Goal: Book appointment/travel/reservation

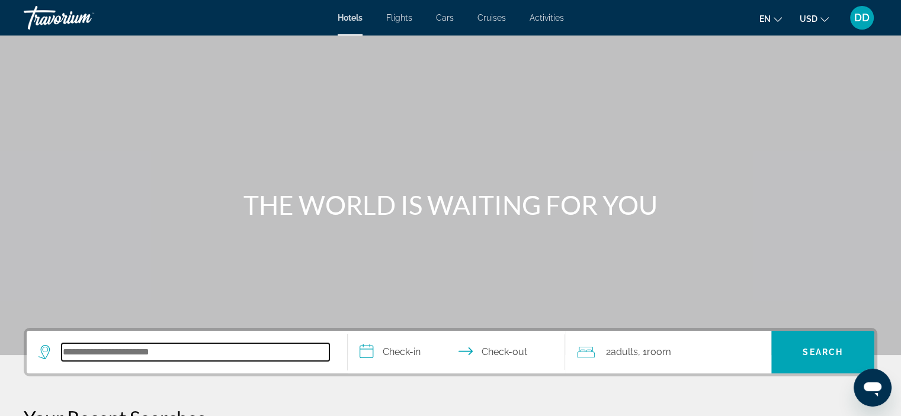
click at [168, 348] on input "Search hotel destination" at bounding box center [196, 353] width 268 height 18
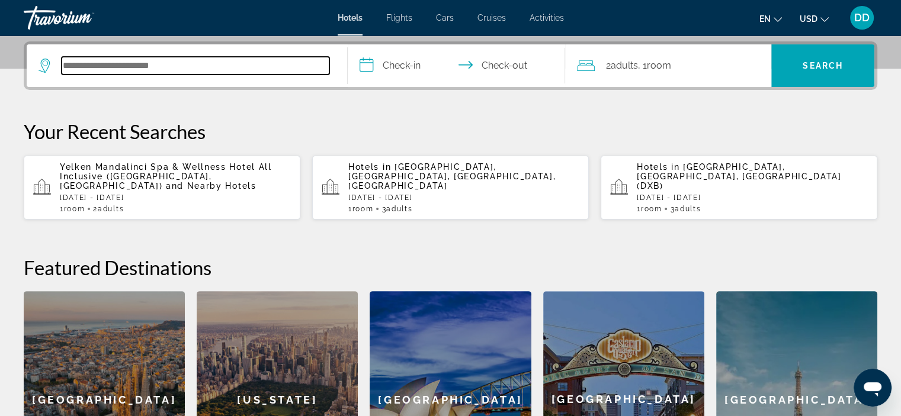
scroll to position [289, 0]
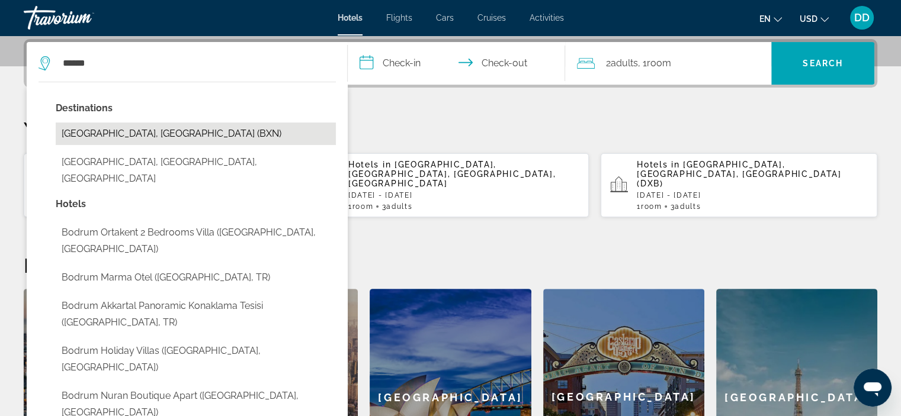
click at [124, 139] on button "Bodrum, Turkey (BXN)" at bounding box center [196, 134] width 280 height 23
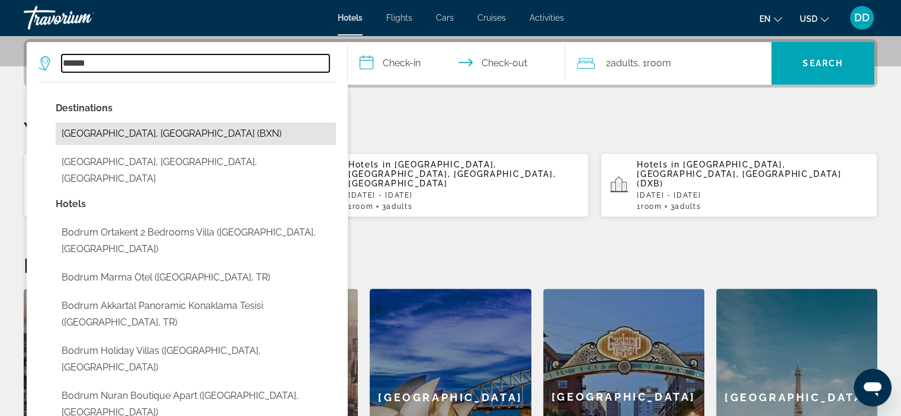
type input "**********"
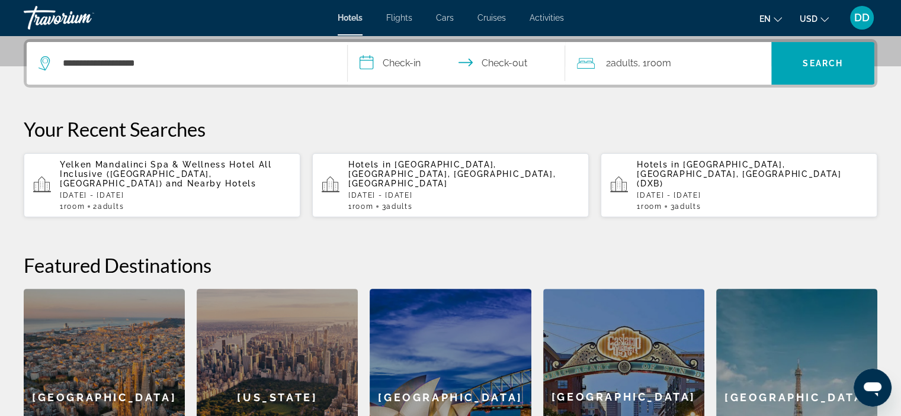
click at [413, 69] on input "**********" at bounding box center [459, 65] width 223 height 46
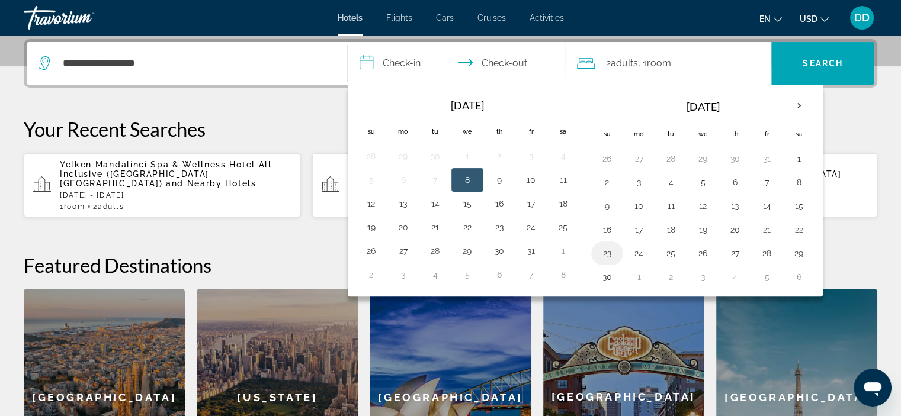
click at [606, 248] on button "23" at bounding box center [607, 253] width 19 height 17
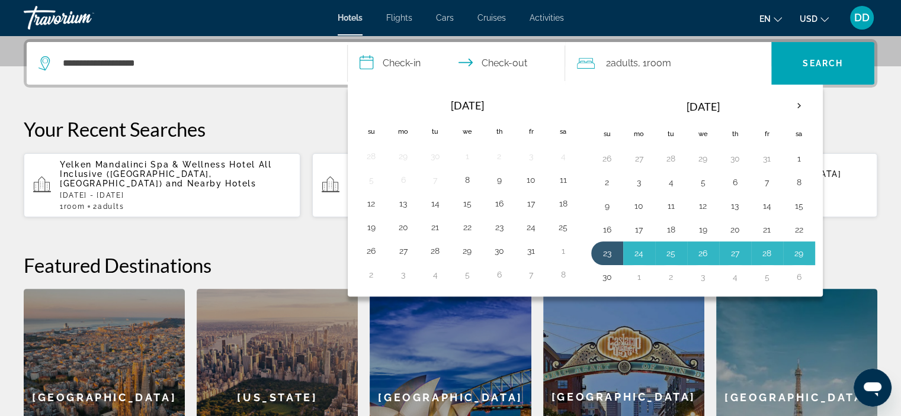
click at [611, 274] on button "30" at bounding box center [607, 277] width 19 height 17
type input "**********"
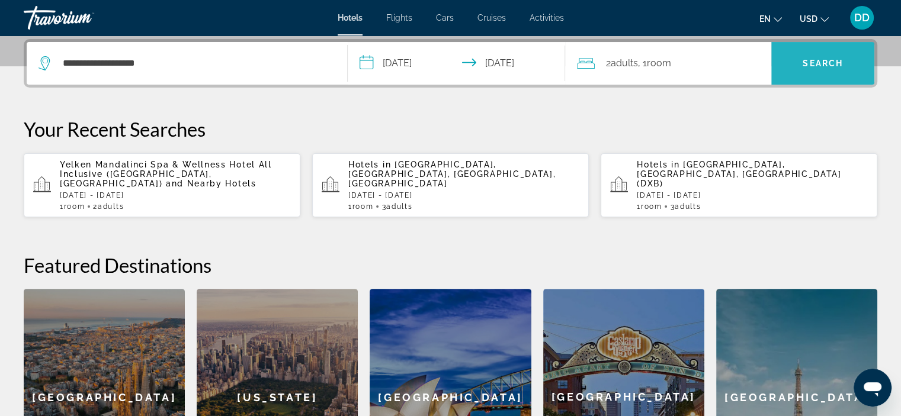
click at [839, 64] on span "Search" at bounding box center [823, 63] width 40 height 9
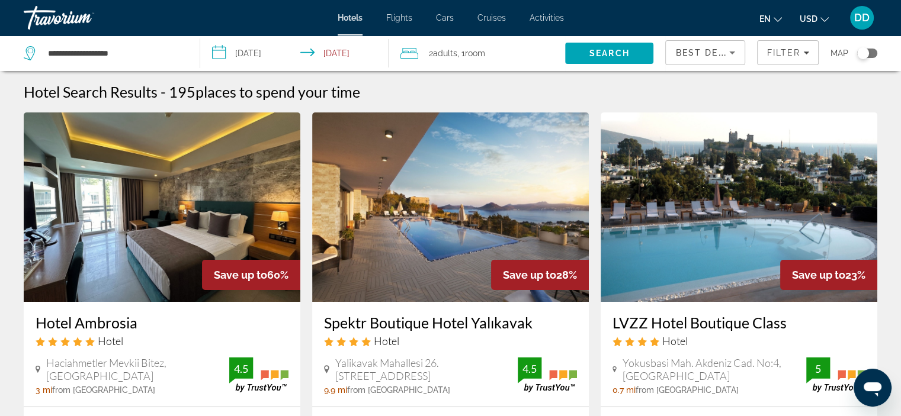
click at [211, 209] on img "Main content" at bounding box center [162, 208] width 277 height 190
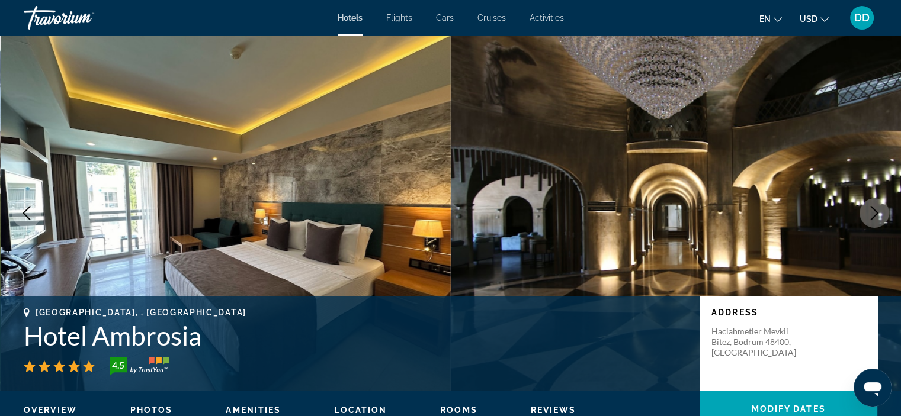
click at [874, 213] on icon "Next image" at bounding box center [874, 213] width 14 height 14
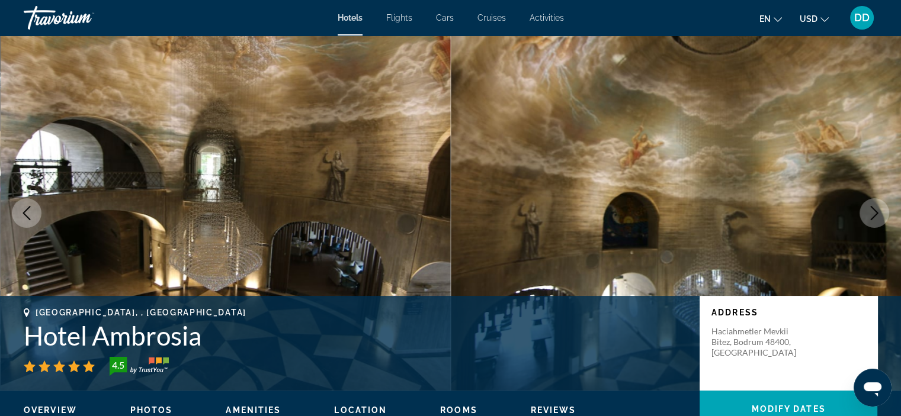
click at [874, 213] on icon "Next image" at bounding box center [874, 213] width 14 height 14
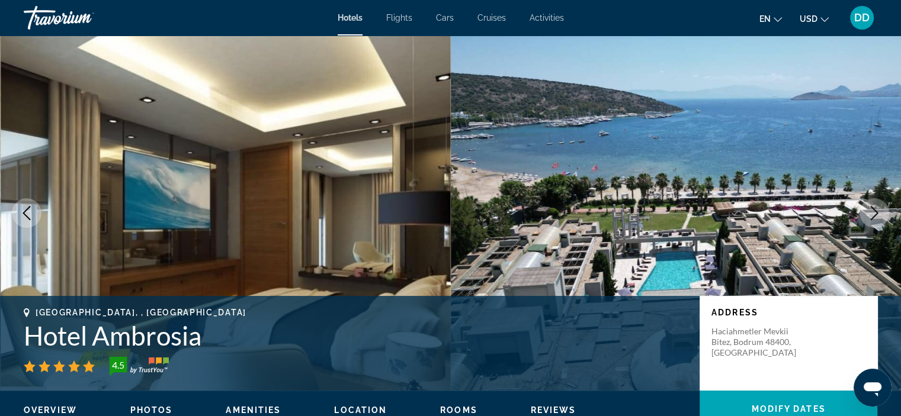
click at [874, 213] on icon "Next image" at bounding box center [874, 213] width 14 height 14
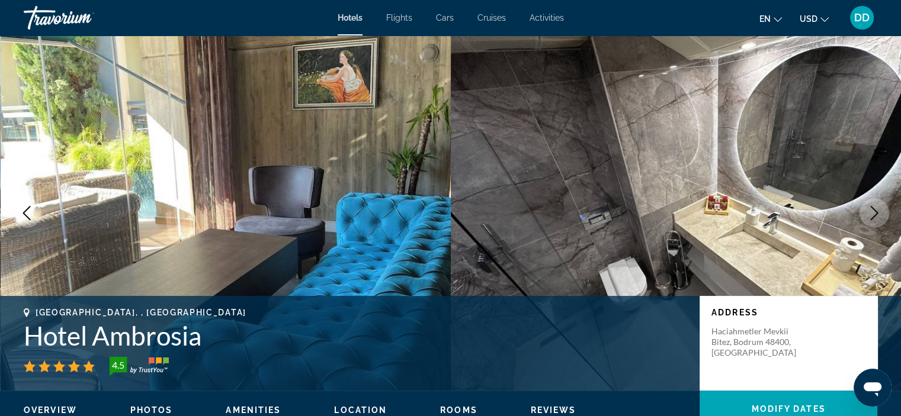
click at [874, 213] on icon "Next image" at bounding box center [874, 213] width 14 height 14
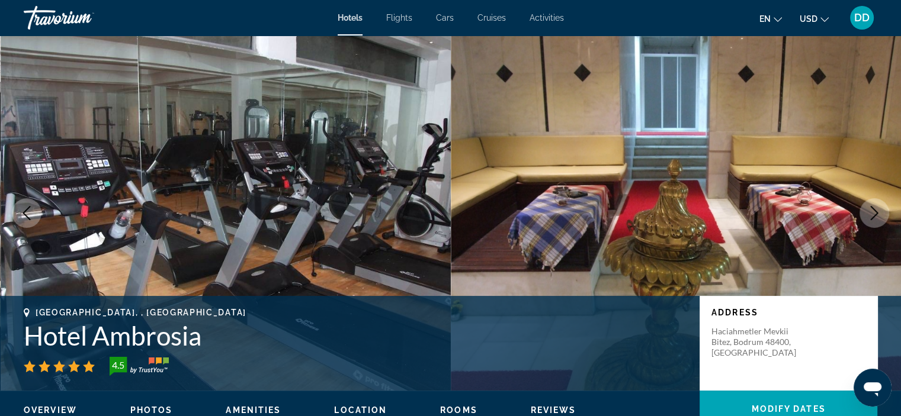
click at [874, 213] on icon "Next image" at bounding box center [874, 213] width 14 height 14
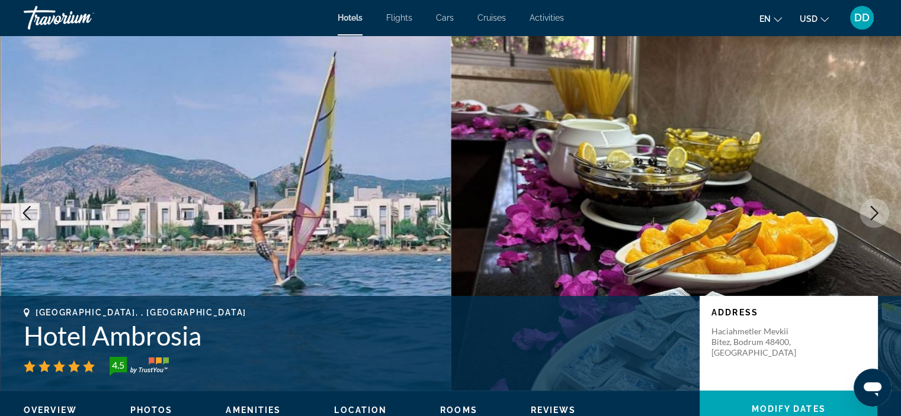
click at [874, 213] on icon "Next image" at bounding box center [874, 213] width 14 height 14
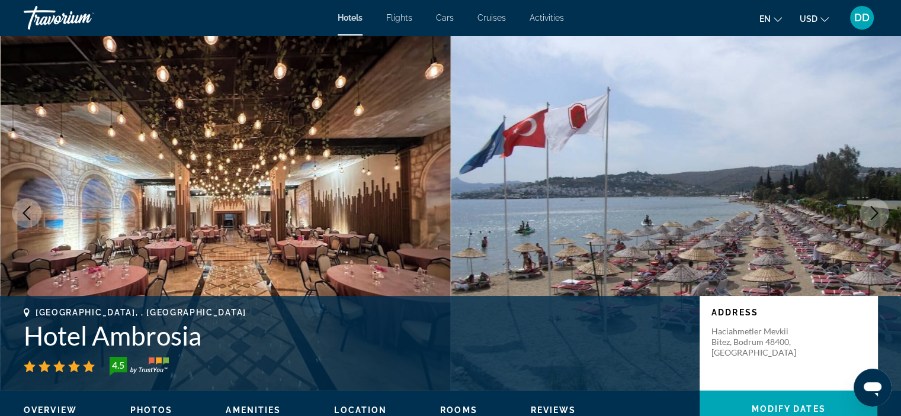
click at [874, 213] on icon "Next image" at bounding box center [874, 213] width 14 height 14
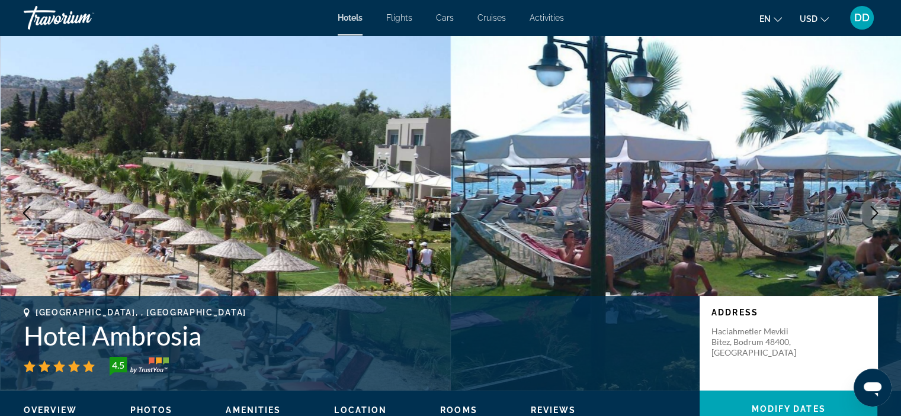
click at [874, 213] on icon "Next image" at bounding box center [874, 213] width 14 height 14
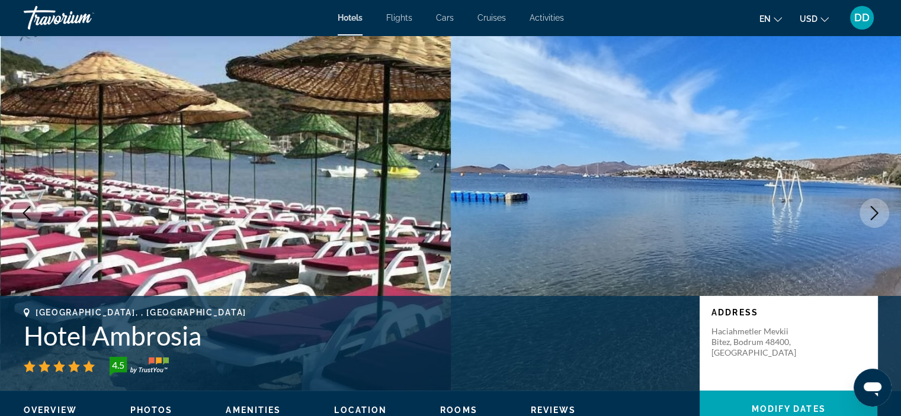
click at [874, 213] on icon "Next image" at bounding box center [874, 213] width 14 height 14
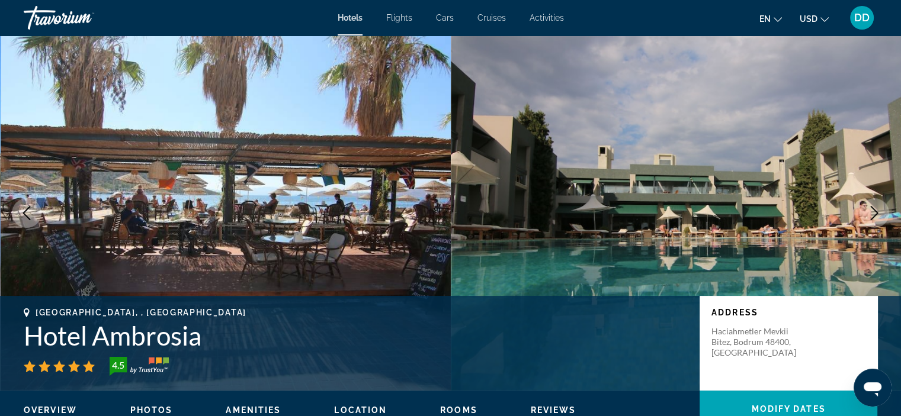
click at [874, 213] on icon "Next image" at bounding box center [874, 213] width 14 height 14
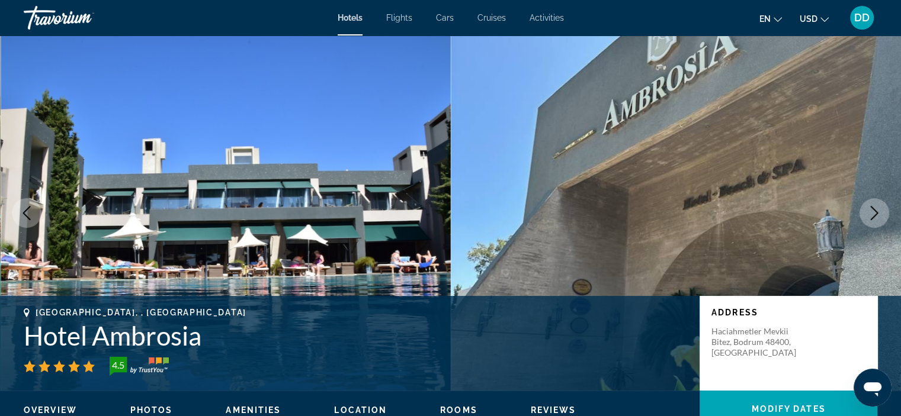
click at [874, 213] on icon "Next image" at bounding box center [874, 213] width 14 height 14
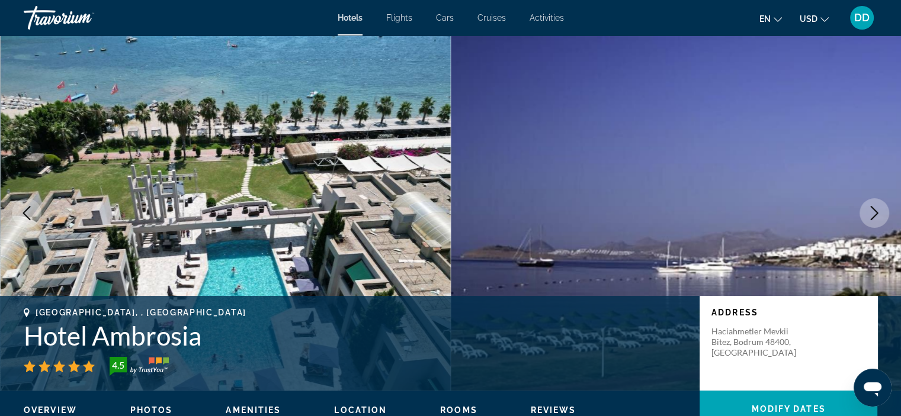
click at [874, 213] on icon "Next image" at bounding box center [874, 213] width 14 height 14
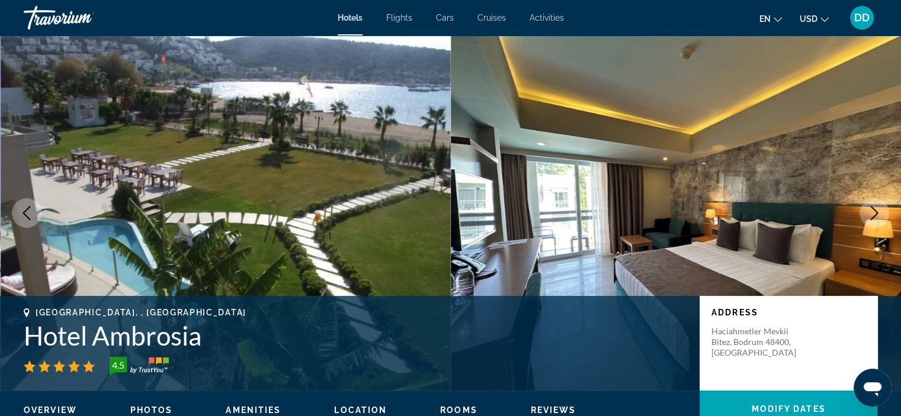
click at [874, 213] on icon "Next image" at bounding box center [874, 213] width 14 height 14
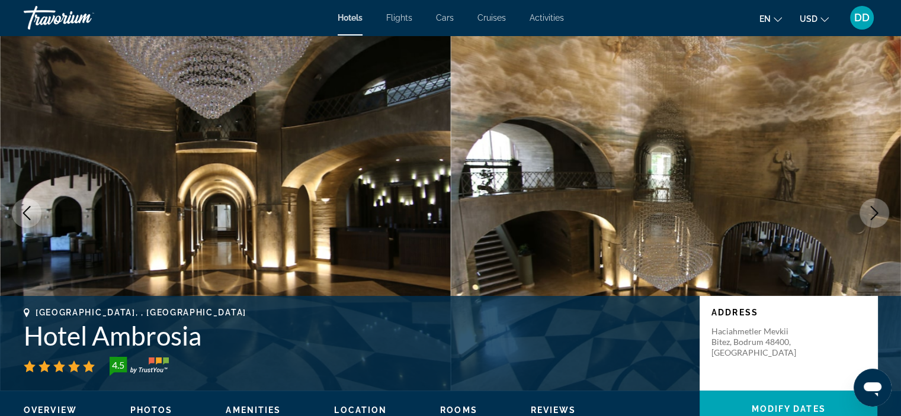
click at [874, 213] on icon "Next image" at bounding box center [874, 213] width 14 height 14
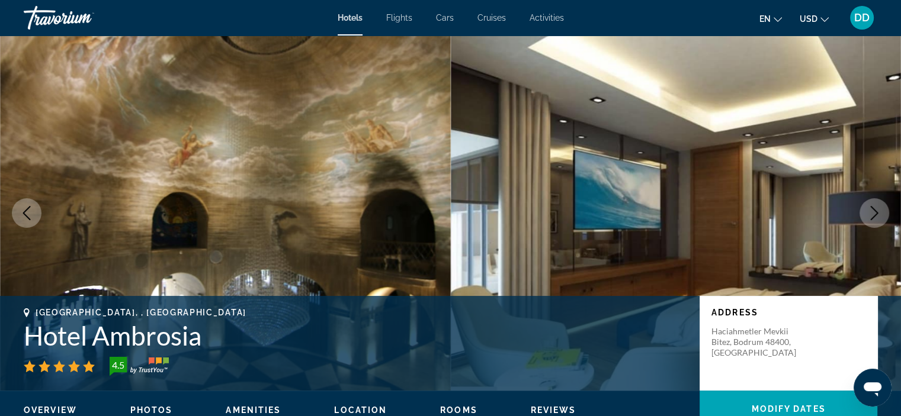
click at [874, 213] on icon "Next image" at bounding box center [874, 213] width 14 height 14
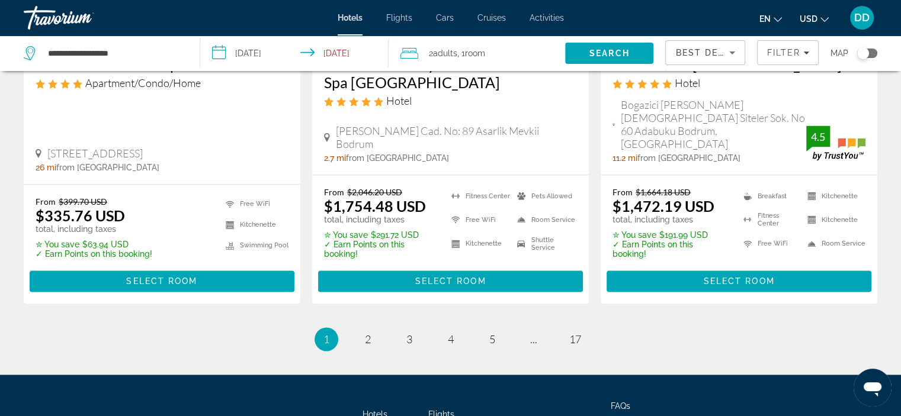
scroll to position [1643, 0]
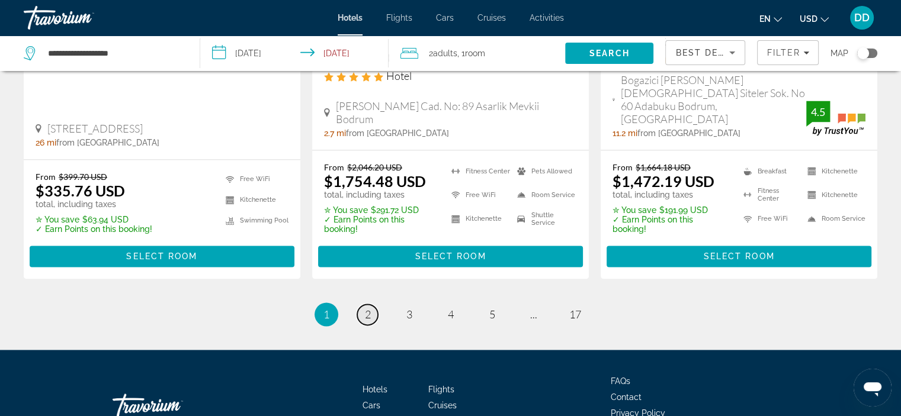
click at [367, 308] on span "2" at bounding box center [368, 314] width 6 height 13
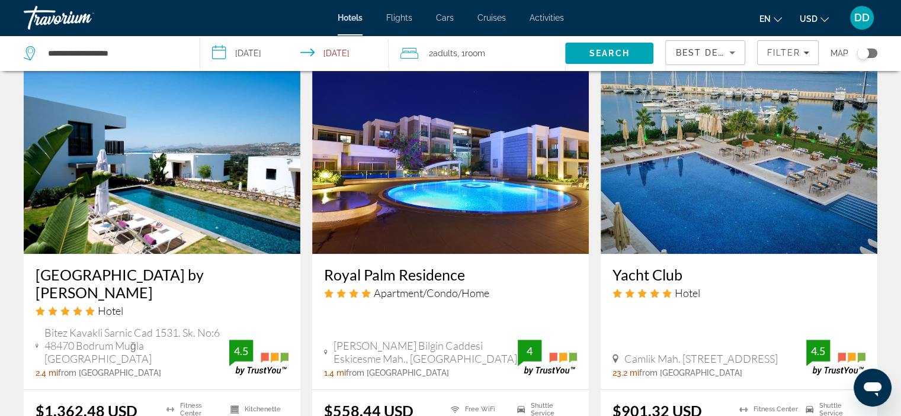
scroll to position [961, 0]
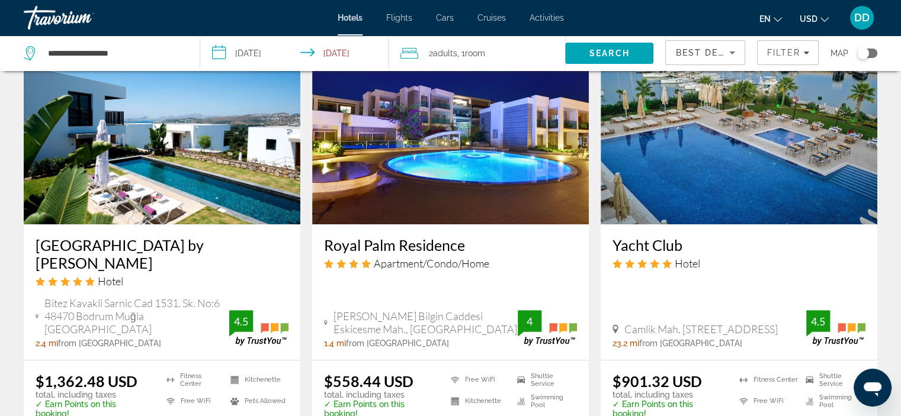
click at [71, 194] on img "Main content" at bounding box center [162, 130] width 277 height 190
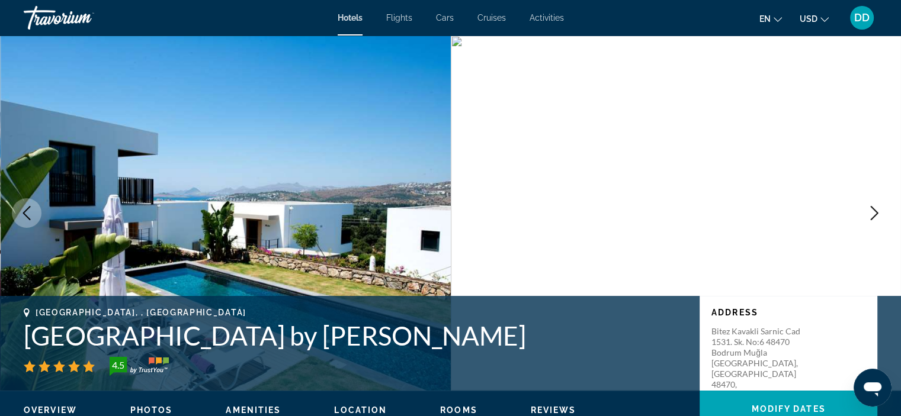
click at [872, 212] on icon "Next image" at bounding box center [874, 213] width 14 height 14
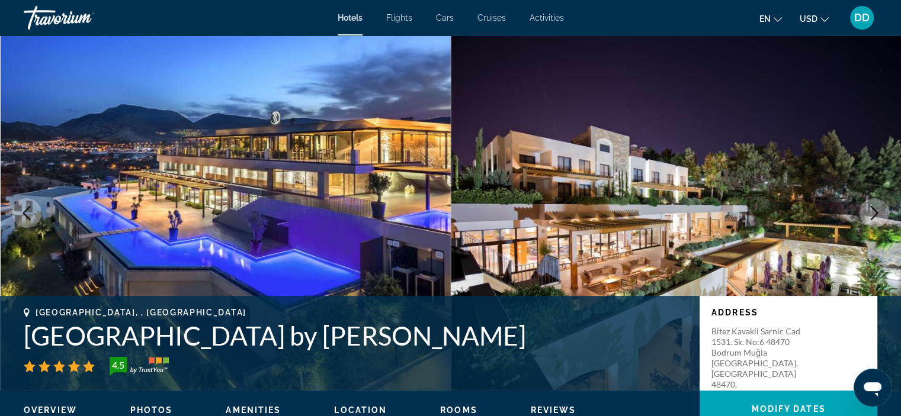
click at [874, 213] on icon "Next image" at bounding box center [874, 213] width 14 height 14
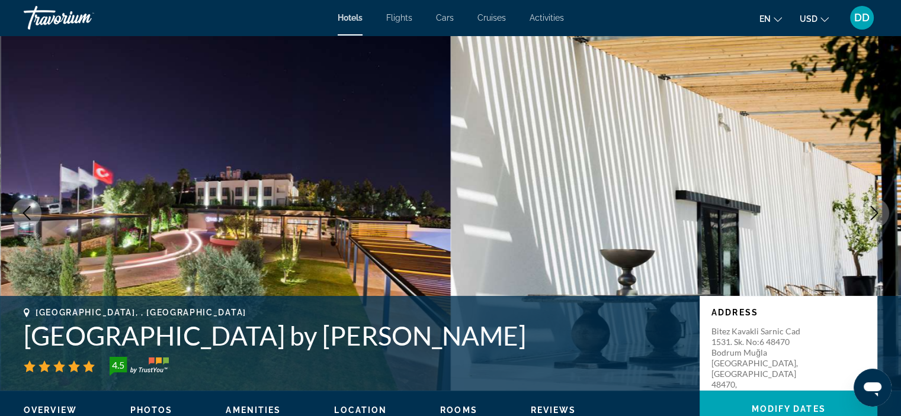
click at [874, 213] on icon "Next image" at bounding box center [874, 213] width 14 height 14
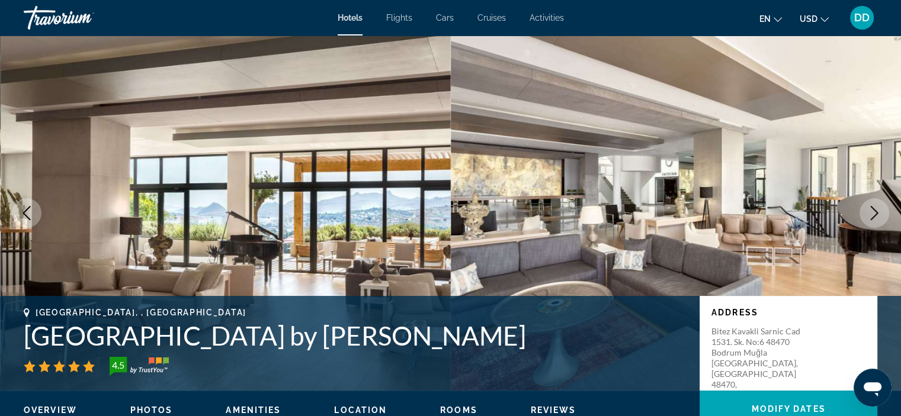
click at [874, 213] on icon "Next image" at bounding box center [874, 213] width 14 height 14
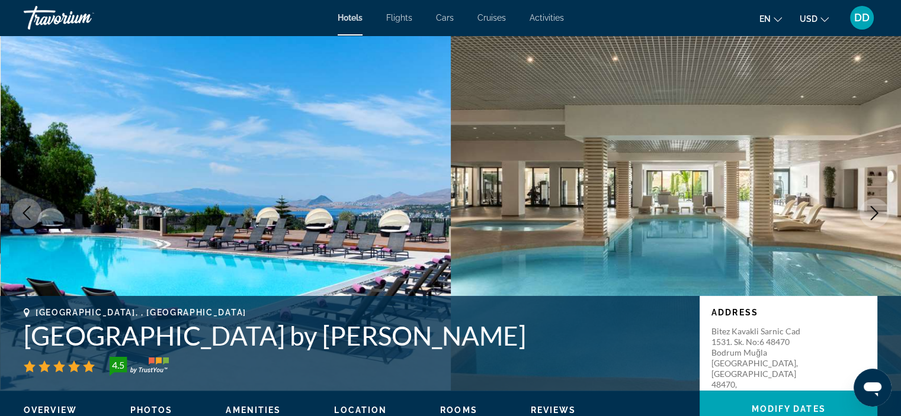
click at [874, 213] on icon "Next image" at bounding box center [874, 213] width 14 height 14
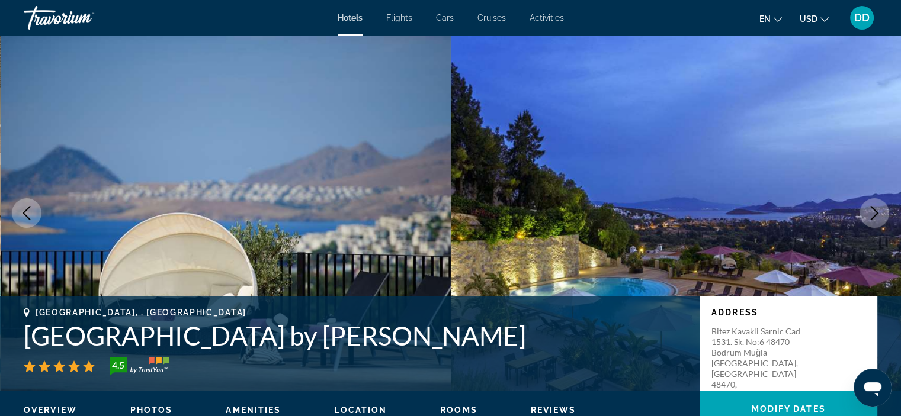
click at [874, 213] on icon "Next image" at bounding box center [874, 213] width 14 height 14
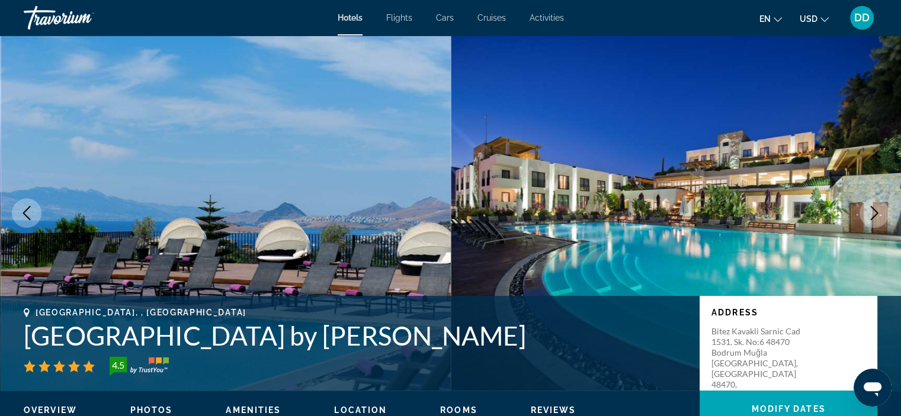
click at [874, 213] on icon "Next image" at bounding box center [874, 213] width 14 height 14
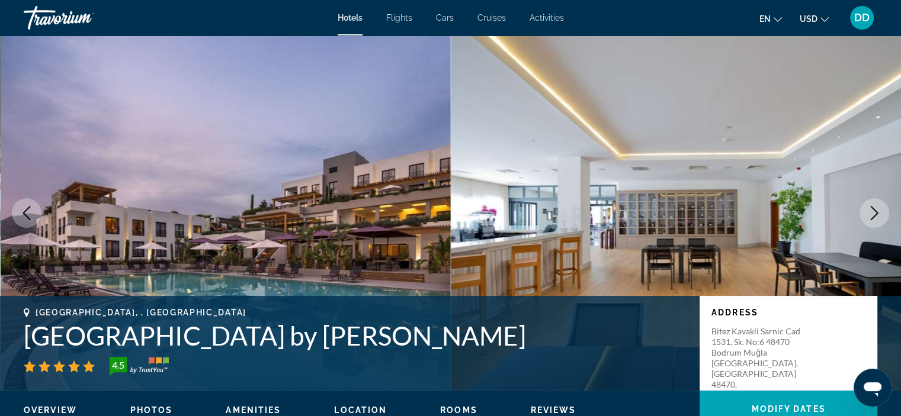
click at [874, 213] on icon "Next image" at bounding box center [874, 213] width 14 height 14
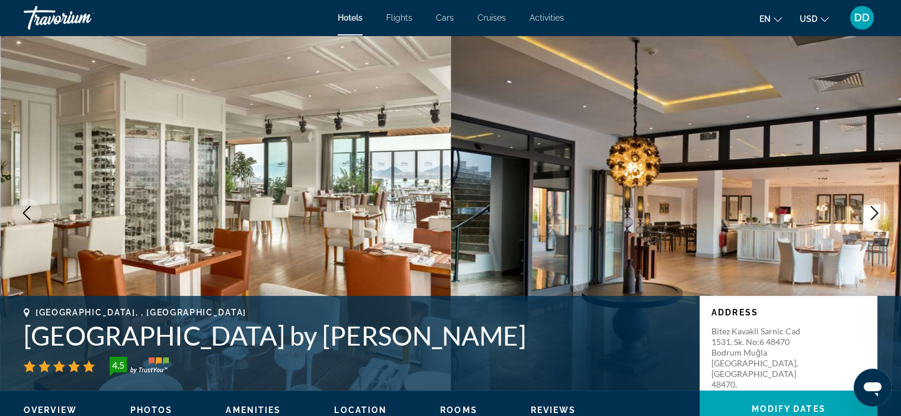
click at [874, 213] on icon "Next image" at bounding box center [874, 213] width 14 height 14
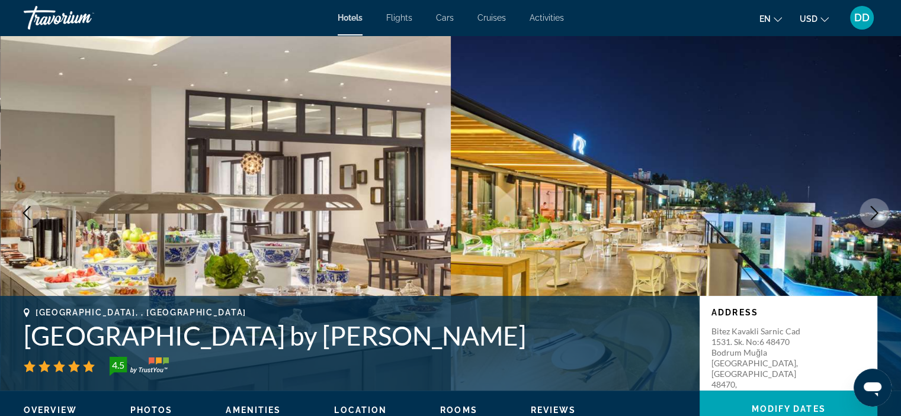
click at [878, 213] on icon "Next image" at bounding box center [874, 213] width 14 height 14
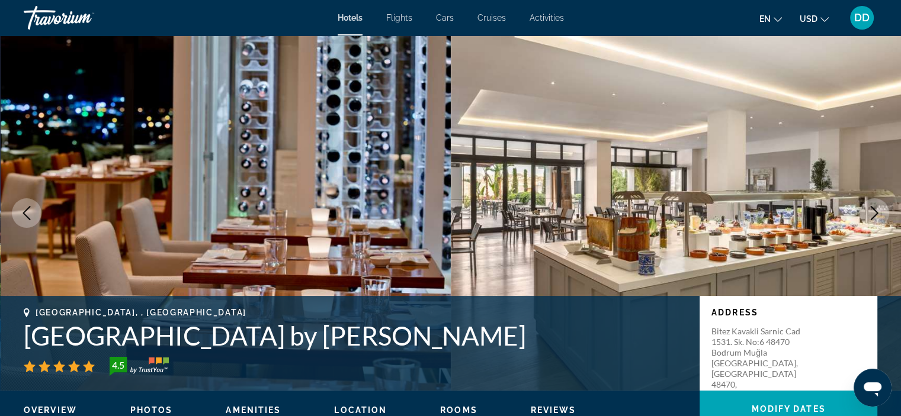
click at [878, 213] on icon "Next image" at bounding box center [874, 213] width 14 height 14
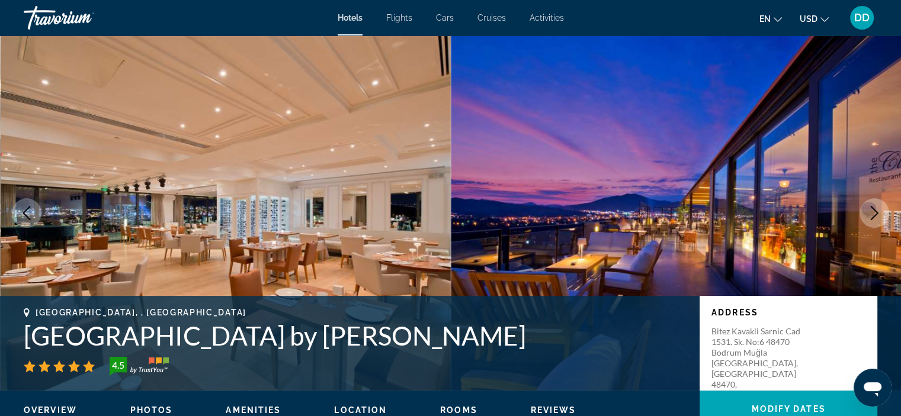
click at [878, 213] on icon "Next image" at bounding box center [874, 213] width 14 height 14
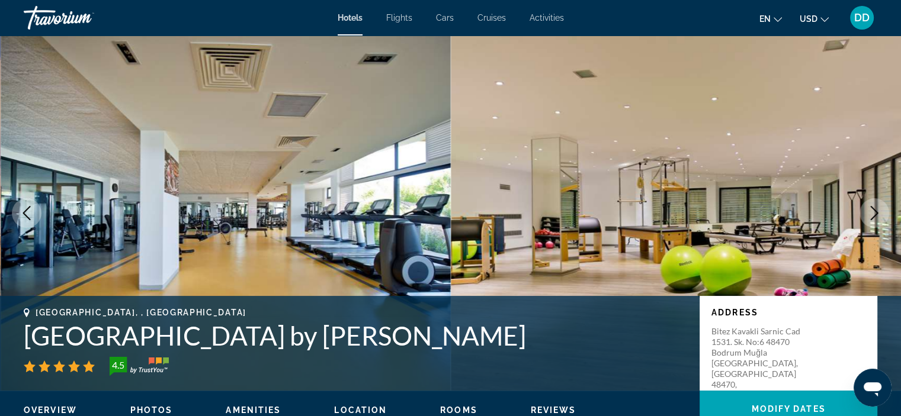
click at [878, 213] on icon "Next image" at bounding box center [874, 213] width 14 height 14
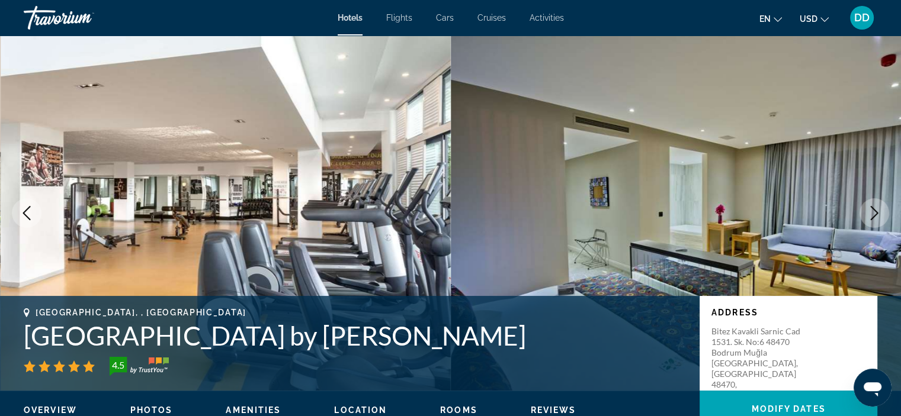
click at [878, 213] on icon "Next image" at bounding box center [874, 213] width 14 height 14
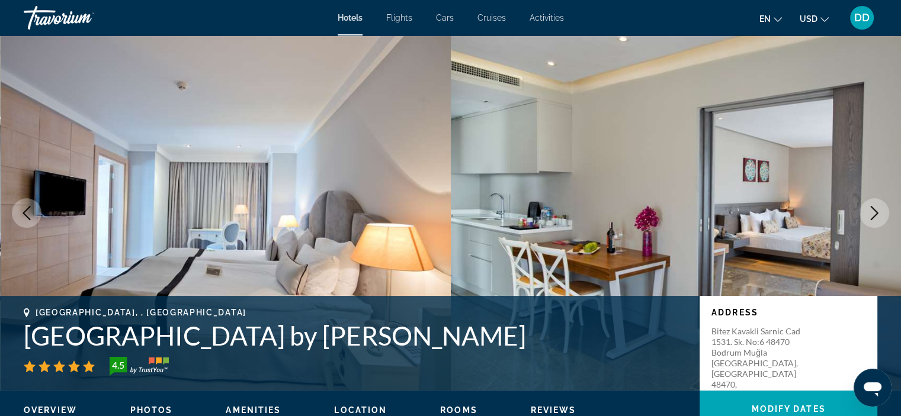
click at [878, 213] on icon "Next image" at bounding box center [874, 213] width 14 height 14
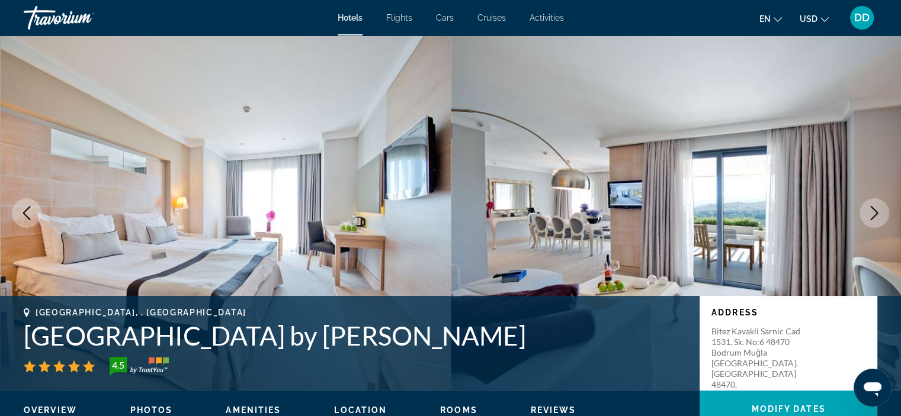
click at [878, 213] on icon "Next image" at bounding box center [874, 213] width 14 height 14
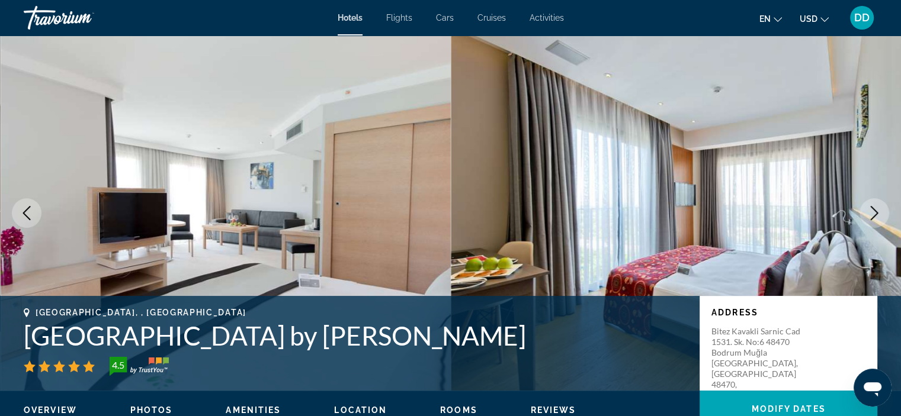
click at [878, 213] on icon "Next image" at bounding box center [874, 213] width 14 height 14
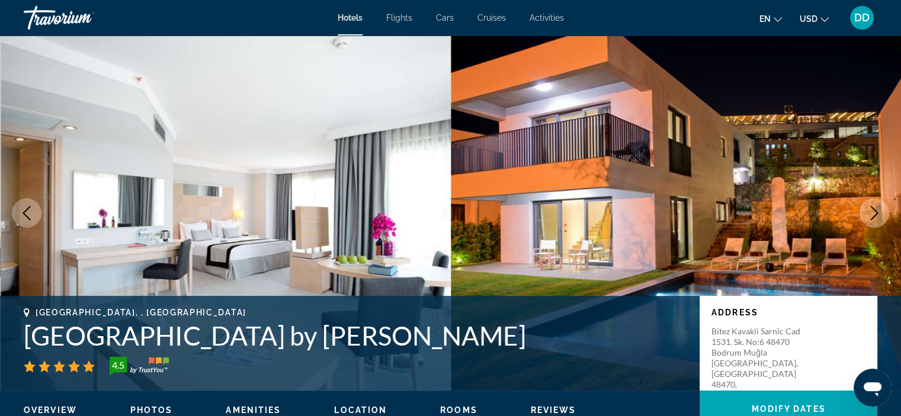
click at [878, 213] on icon "Next image" at bounding box center [874, 213] width 14 height 14
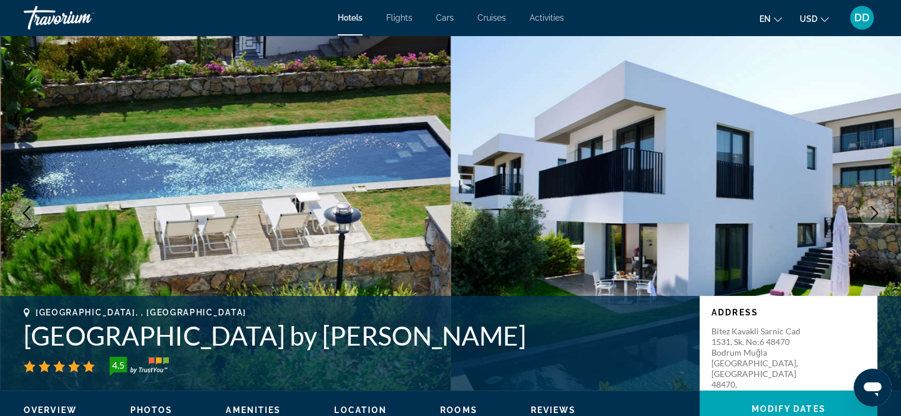
click at [878, 213] on icon "Next image" at bounding box center [874, 213] width 14 height 14
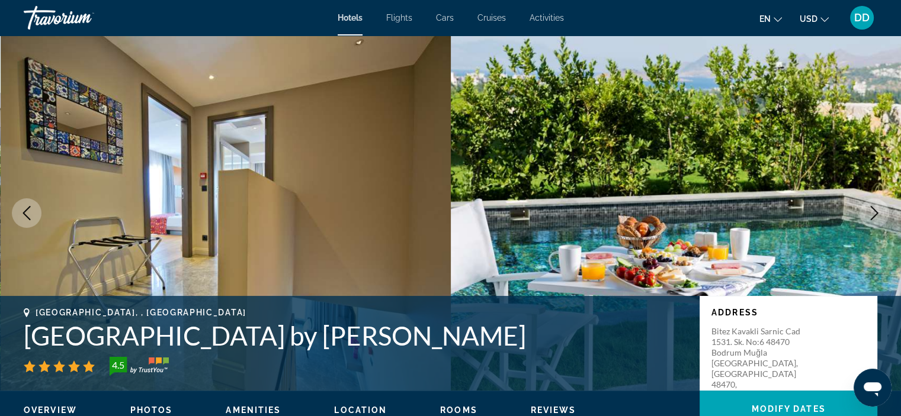
click at [878, 215] on icon "Next image" at bounding box center [874, 213] width 14 height 14
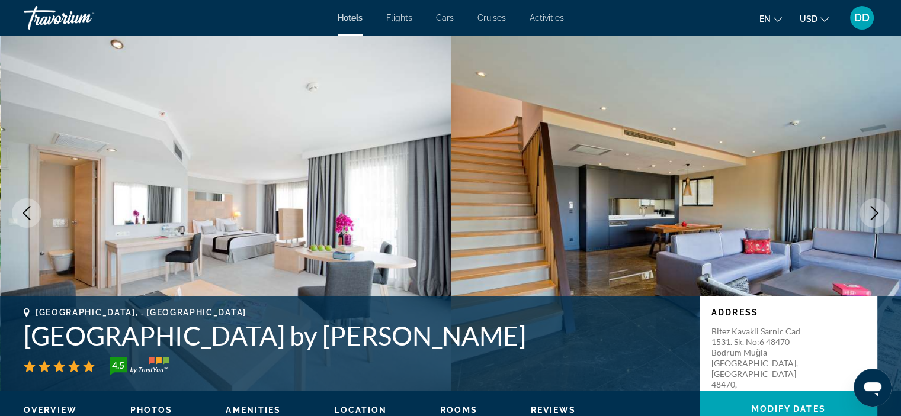
click at [878, 215] on icon "Next image" at bounding box center [874, 213] width 14 height 14
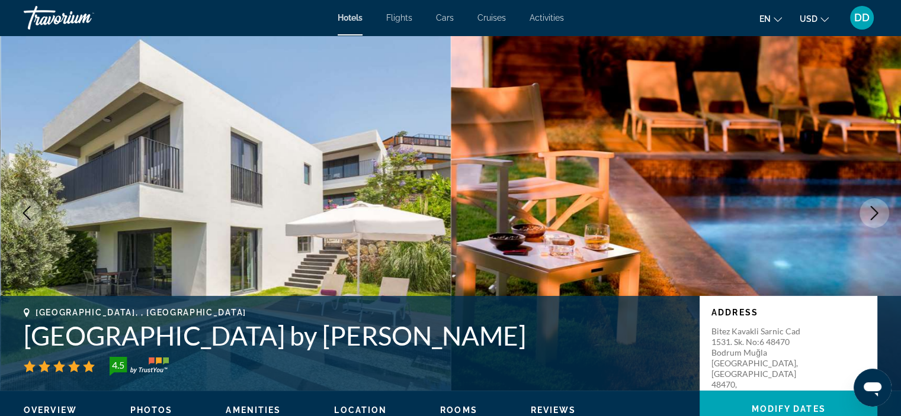
click at [878, 215] on icon "Next image" at bounding box center [874, 213] width 14 height 14
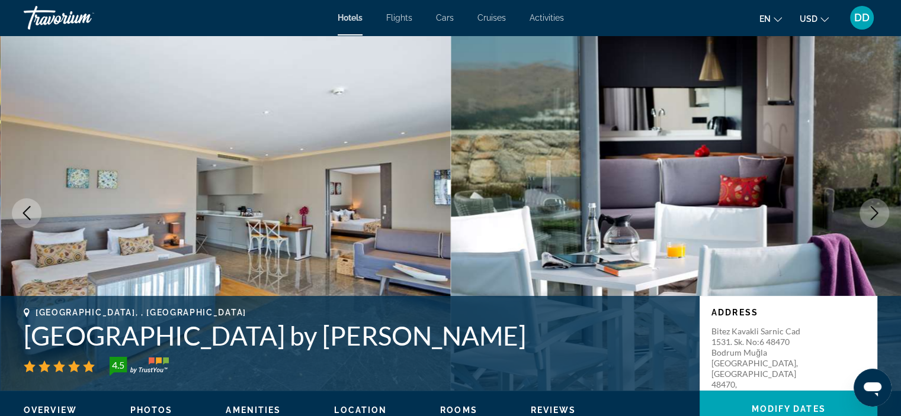
click at [878, 215] on icon "Next image" at bounding box center [874, 213] width 14 height 14
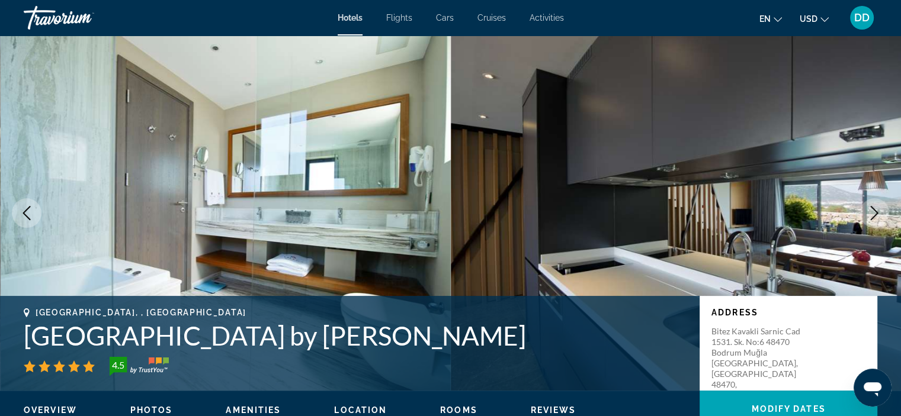
click at [878, 215] on icon "Next image" at bounding box center [874, 213] width 14 height 14
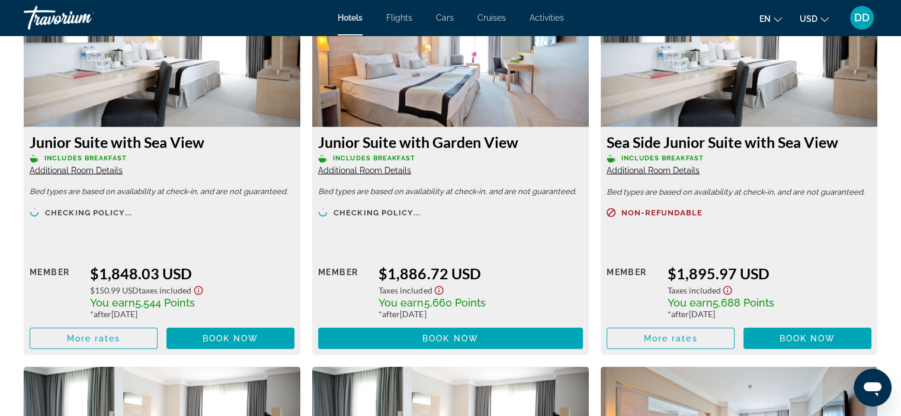
scroll to position [3191, 0]
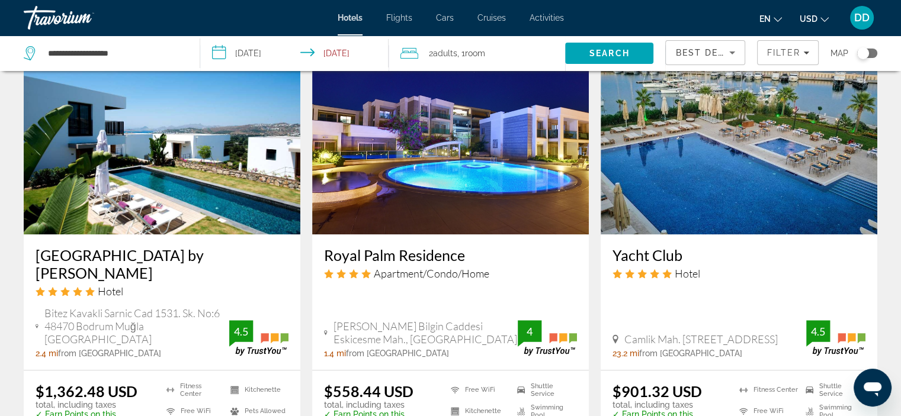
scroll to position [986, 0]
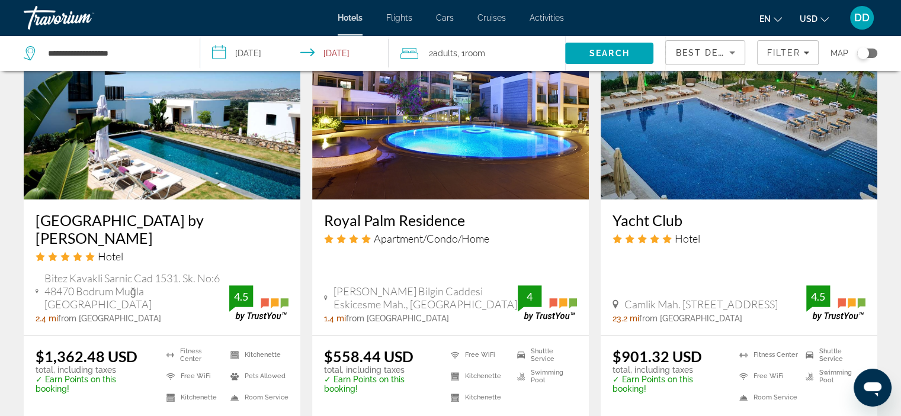
click at [391, 159] on img "Main content" at bounding box center [450, 105] width 277 height 190
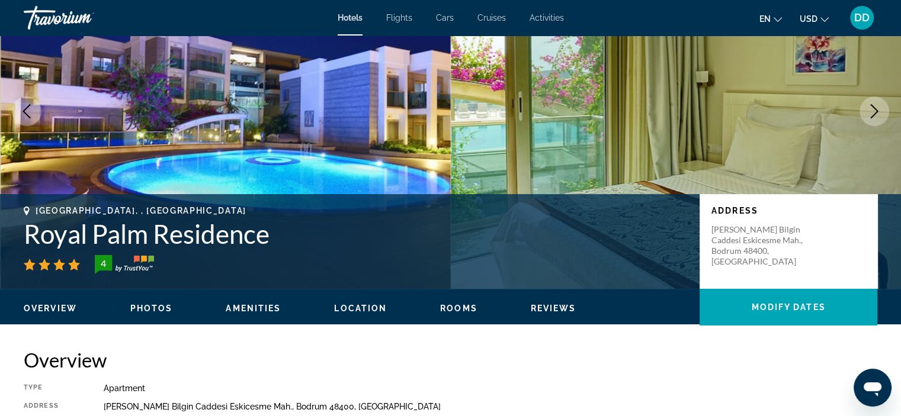
scroll to position [107, 0]
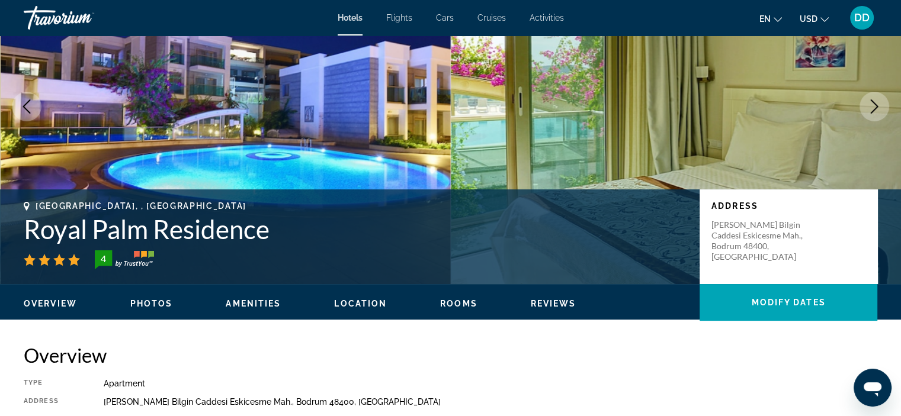
click at [865, 112] on button "Next image" at bounding box center [875, 107] width 30 height 30
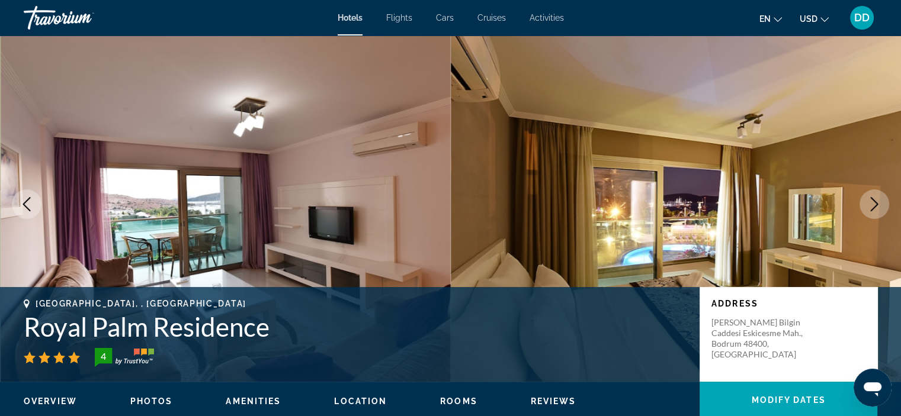
scroll to position [0, 0]
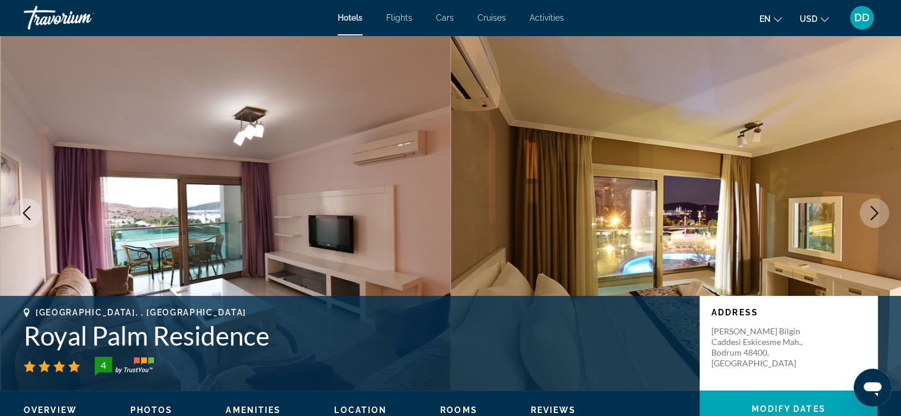
click at [869, 211] on icon "Next image" at bounding box center [874, 213] width 14 height 14
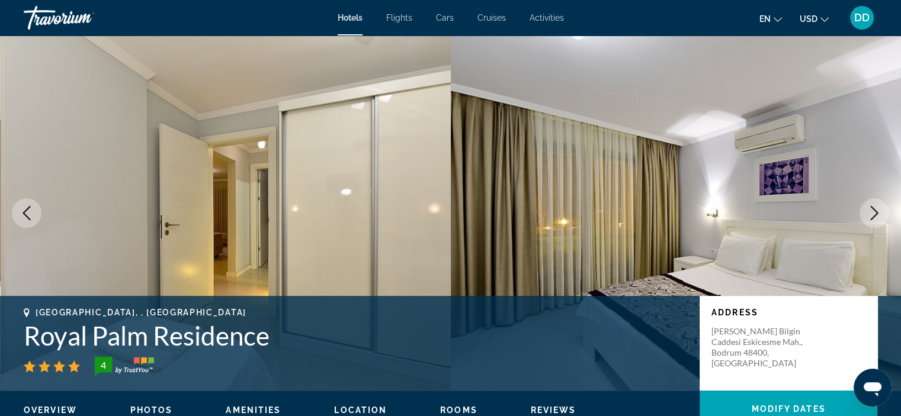
click at [869, 211] on icon "Next image" at bounding box center [874, 213] width 14 height 14
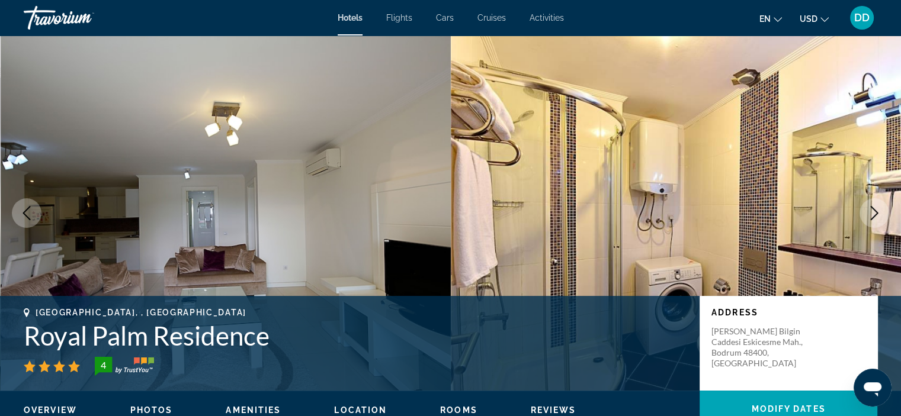
click at [869, 211] on icon "Next image" at bounding box center [874, 213] width 14 height 14
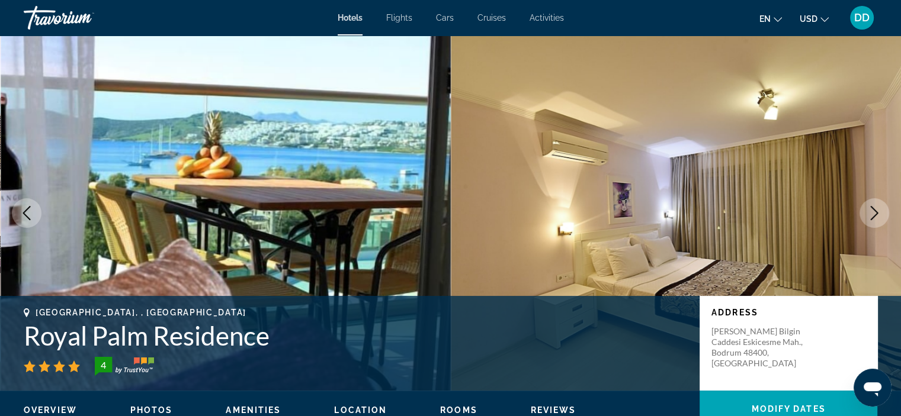
click at [868, 213] on icon "Next image" at bounding box center [874, 213] width 14 height 14
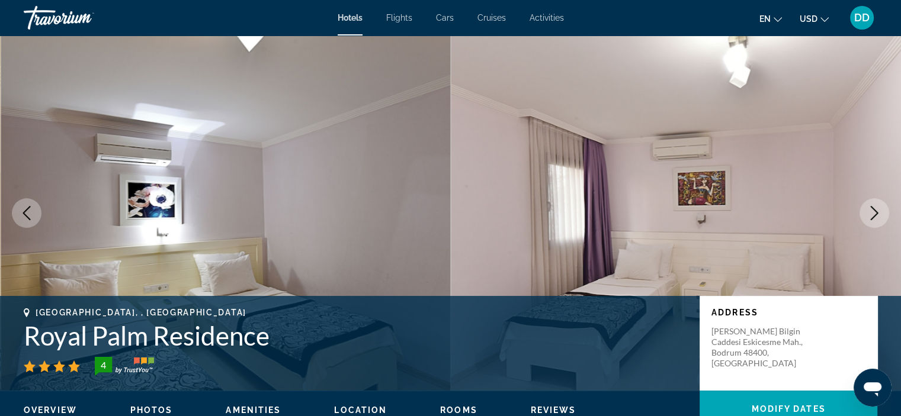
click at [868, 213] on icon "Next image" at bounding box center [874, 213] width 14 height 14
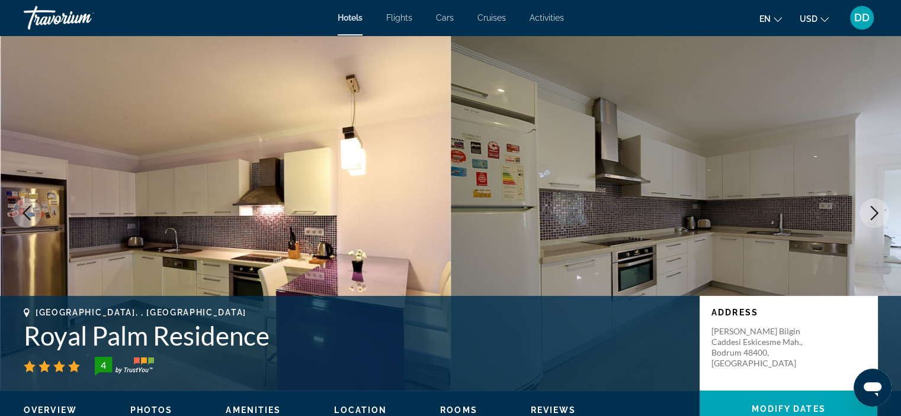
click at [868, 213] on icon "Next image" at bounding box center [874, 213] width 14 height 14
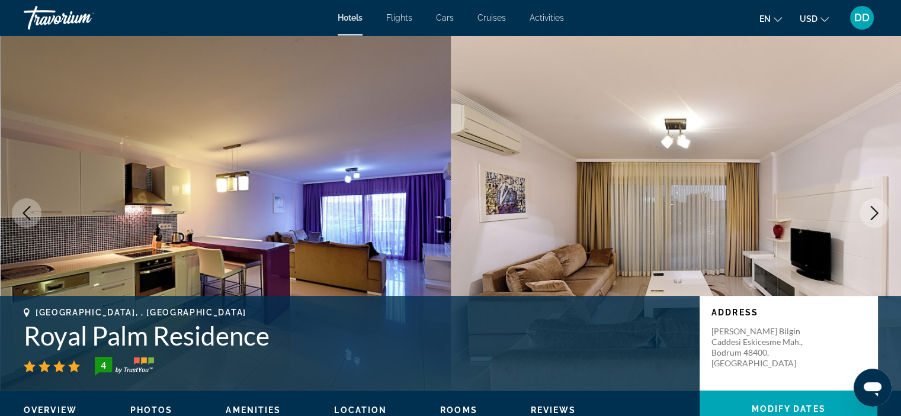
click at [868, 213] on icon "Next image" at bounding box center [874, 213] width 14 height 14
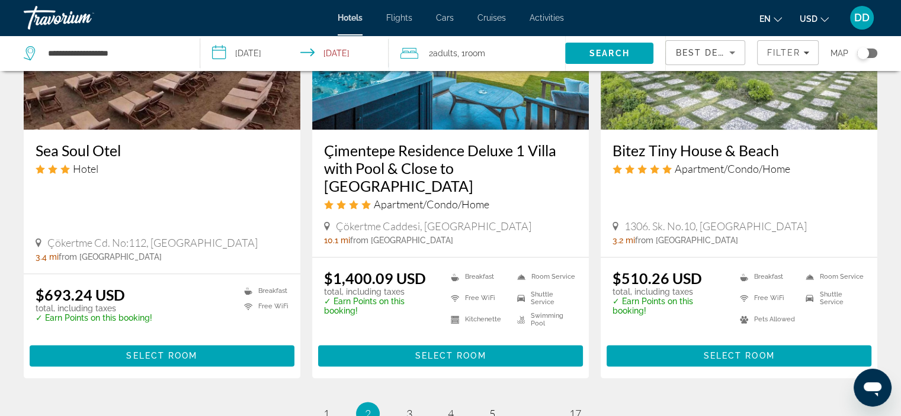
scroll to position [1552, 0]
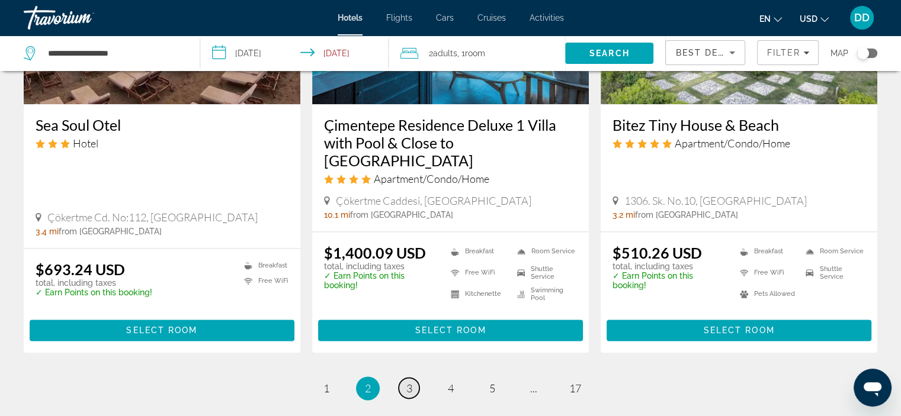
click at [412, 378] on link "page 3" at bounding box center [409, 388] width 21 height 21
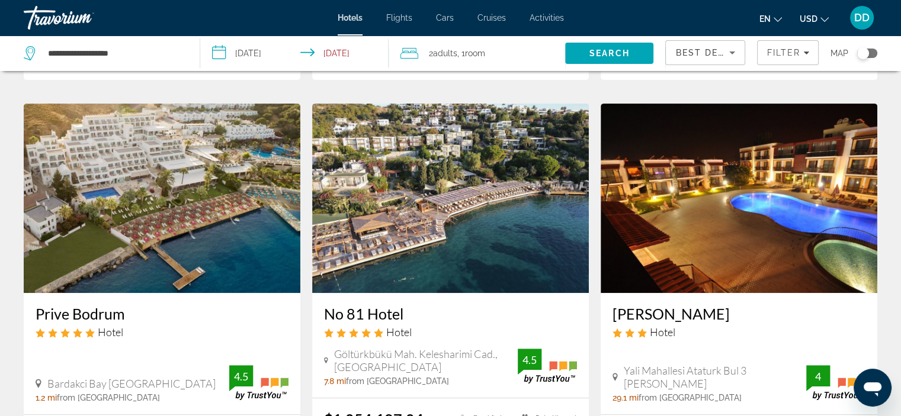
scroll to position [498, 0]
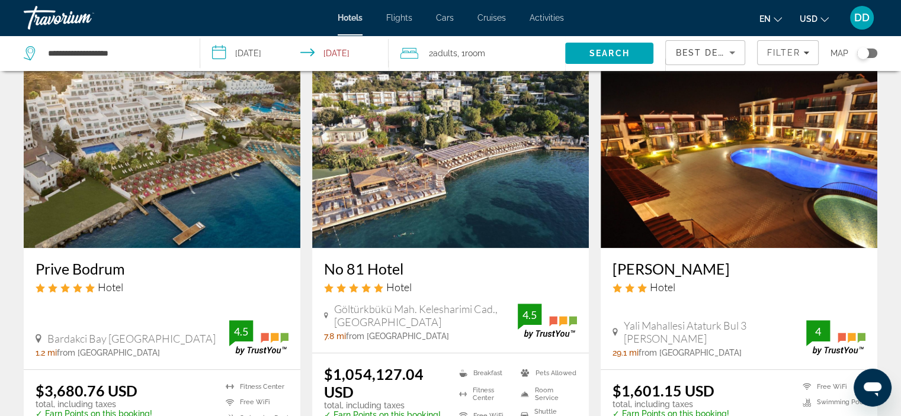
click at [196, 213] on img "Main content" at bounding box center [162, 154] width 277 height 190
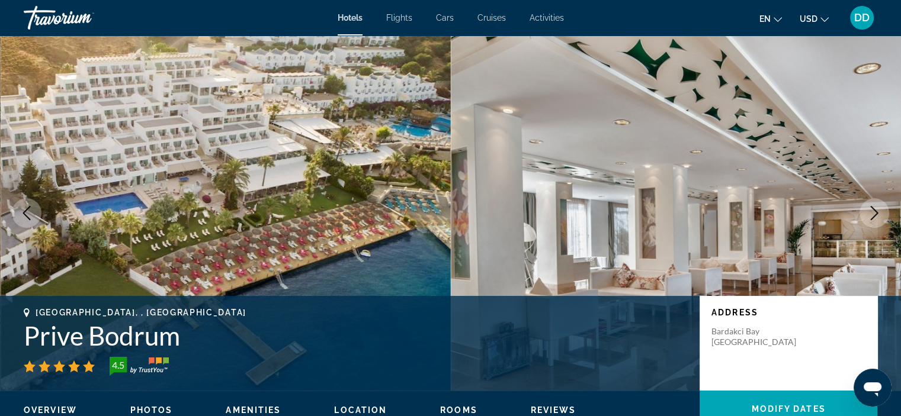
click at [865, 214] on button "Next image" at bounding box center [875, 213] width 30 height 30
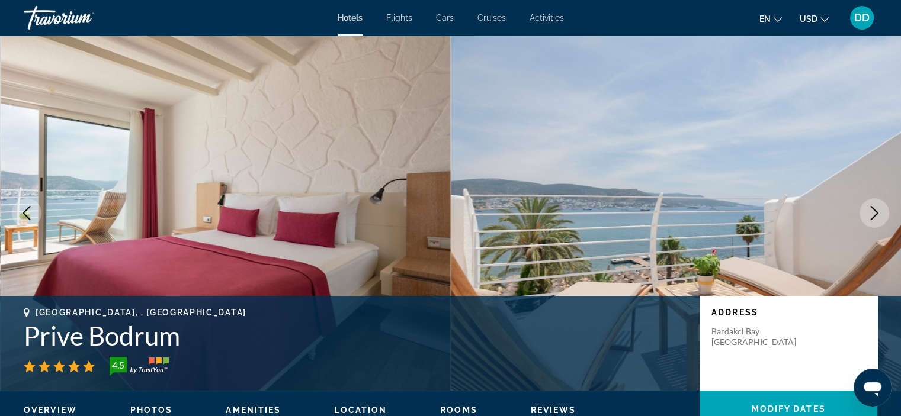
click at [865, 216] on button "Next image" at bounding box center [875, 213] width 30 height 30
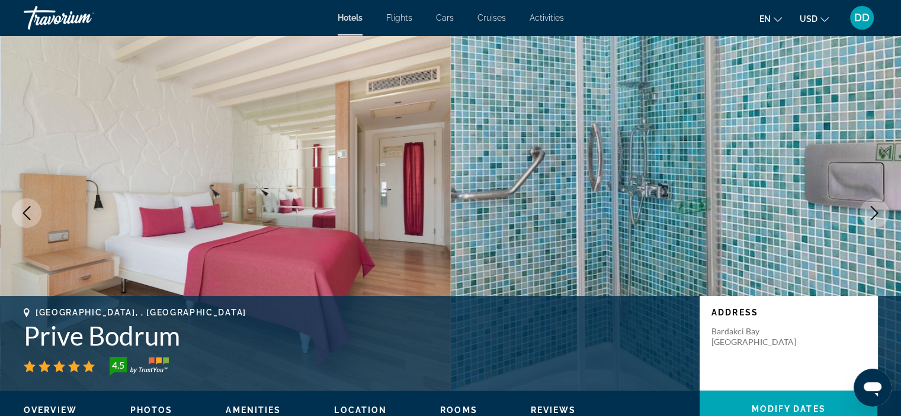
click at [865, 216] on button "Next image" at bounding box center [875, 213] width 30 height 30
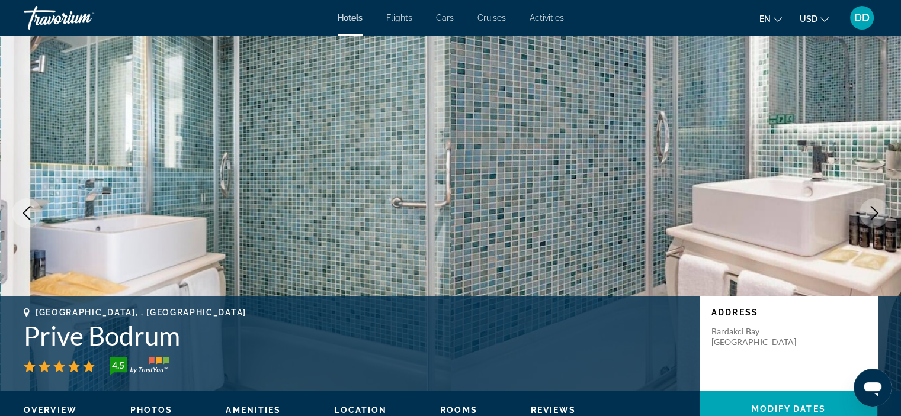
click at [866, 219] on button "Next image" at bounding box center [875, 213] width 30 height 30
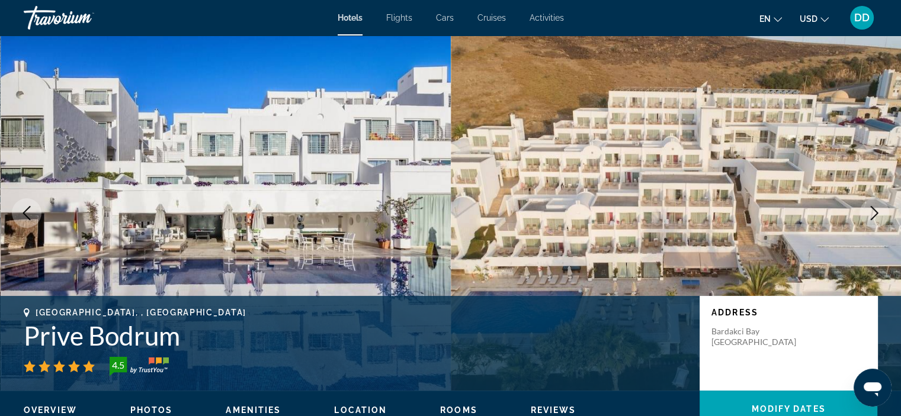
click at [866, 219] on button "Next image" at bounding box center [875, 213] width 30 height 30
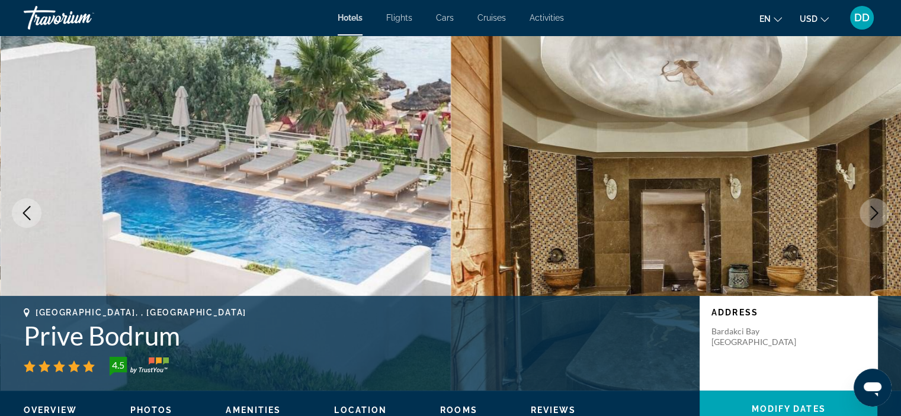
click at [866, 219] on button "Next image" at bounding box center [875, 213] width 30 height 30
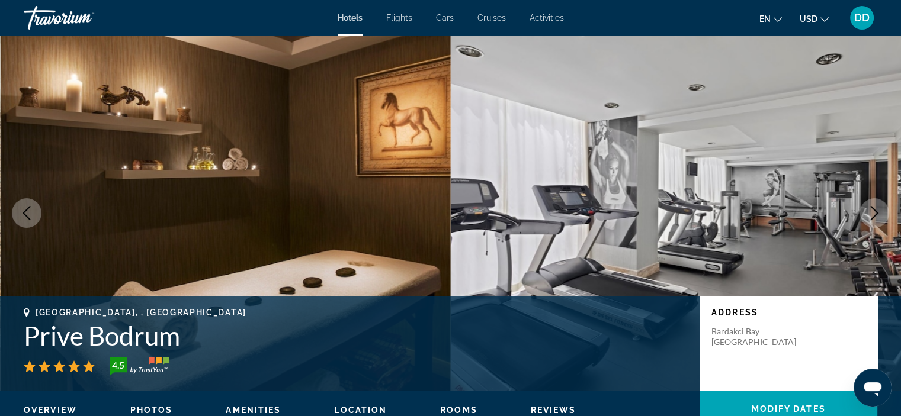
click at [866, 219] on button "Next image" at bounding box center [875, 213] width 30 height 30
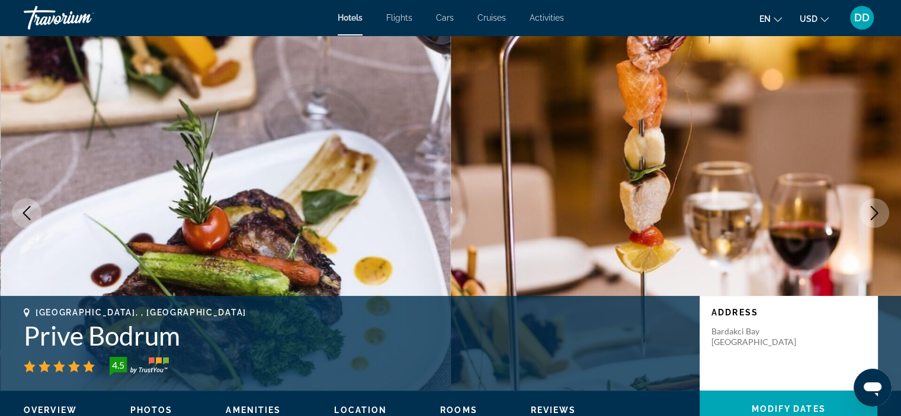
click at [871, 211] on icon "Next image" at bounding box center [874, 213] width 14 height 14
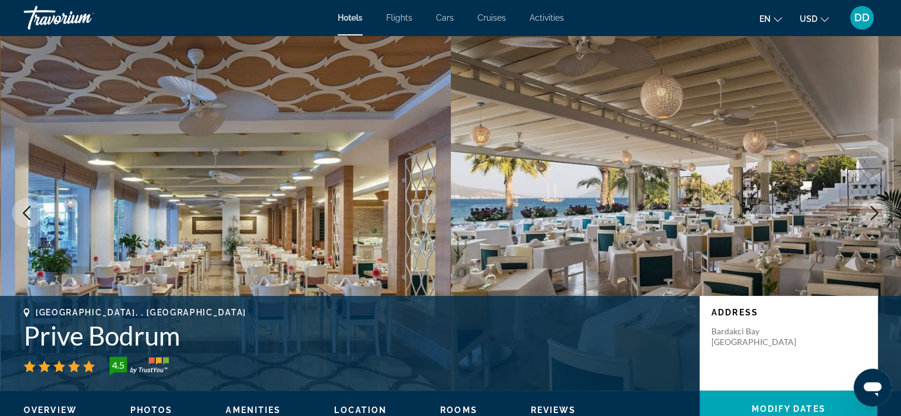
click at [871, 211] on icon "Next image" at bounding box center [874, 213] width 14 height 14
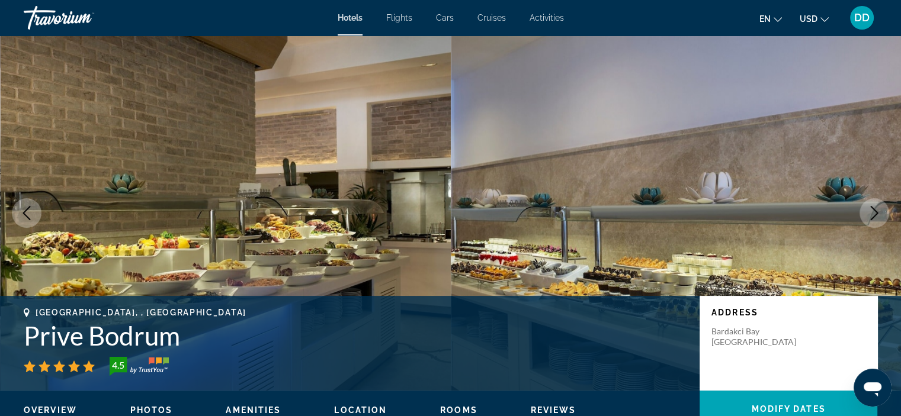
click at [871, 211] on icon "Next image" at bounding box center [874, 213] width 14 height 14
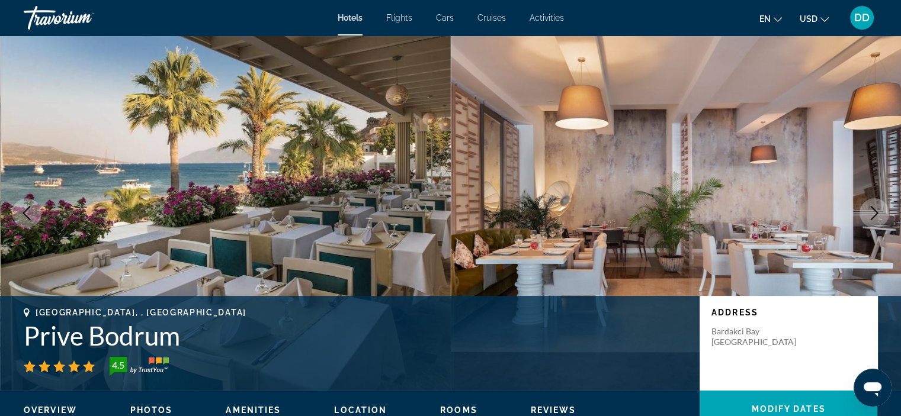
click at [871, 211] on icon "Next image" at bounding box center [874, 213] width 14 height 14
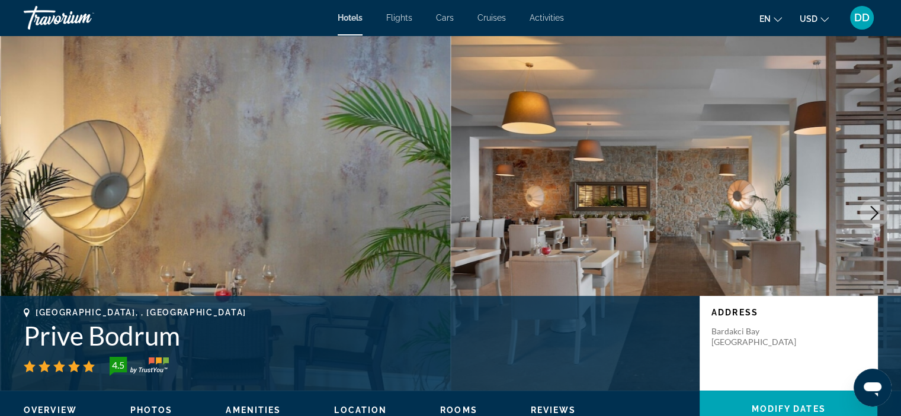
click at [871, 211] on icon "Next image" at bounding box center [874, 213] width 14 height 14
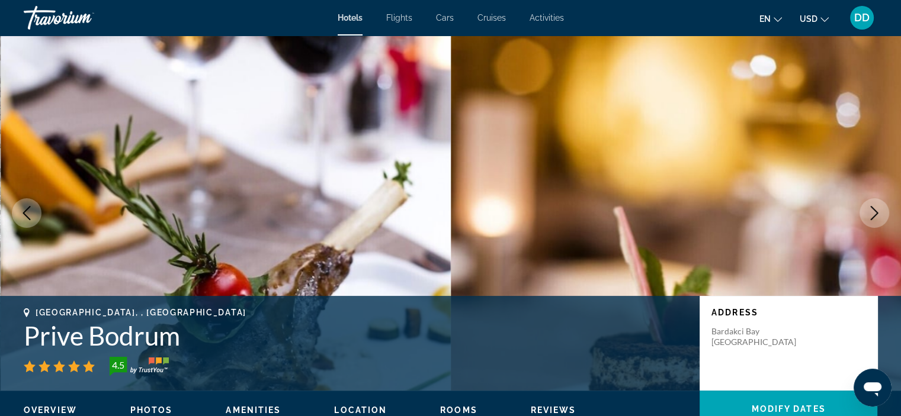
click at [871, 211] on icon "Next image" at bounding box center [874, 213] width 14 height 14
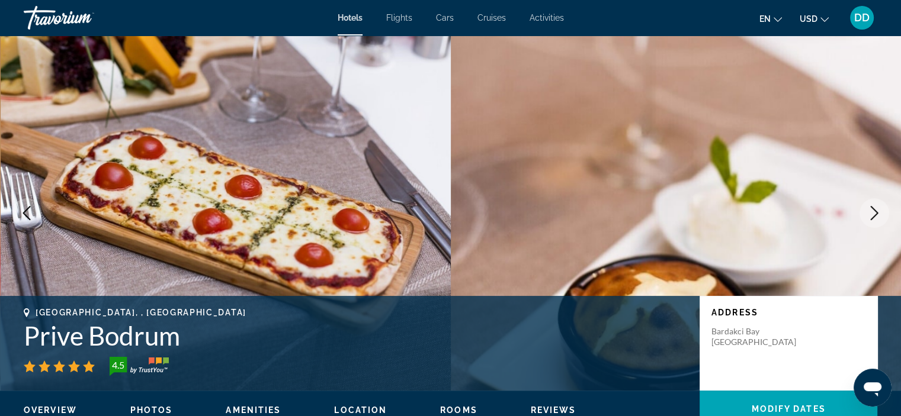
click at [871, 211] on icon "Next image" at bounding box center [874, 213] width 14 height 14
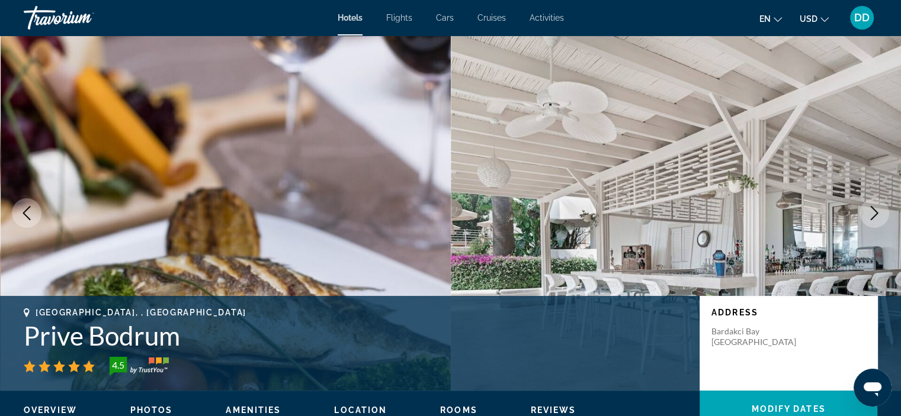
click at [871, 211] on icon "Next image" at bounding box center [874, 213] width 14 height 14
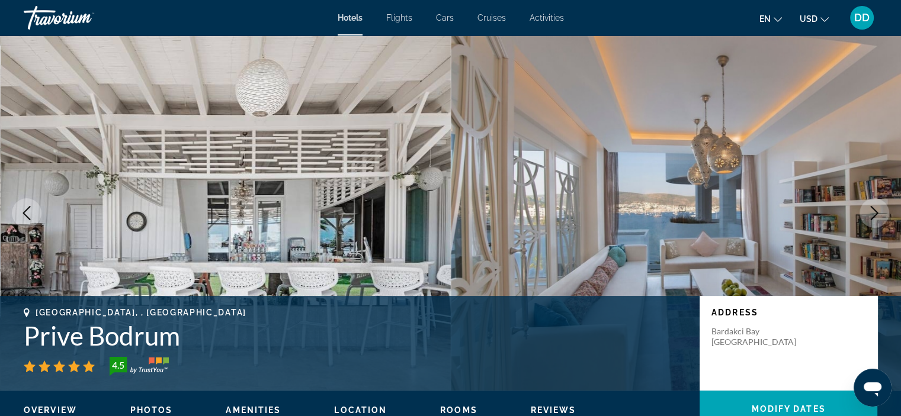
click at [871, 211] on icon "Next image" at bounding box center [874, 213] width 14 height 14
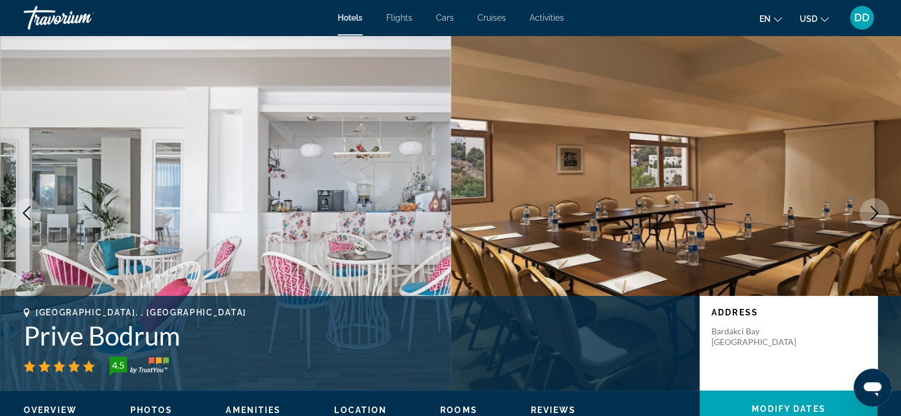
click at [871, 211] on icon "Next image" at bounding box center [874, 213] width 14 height 14
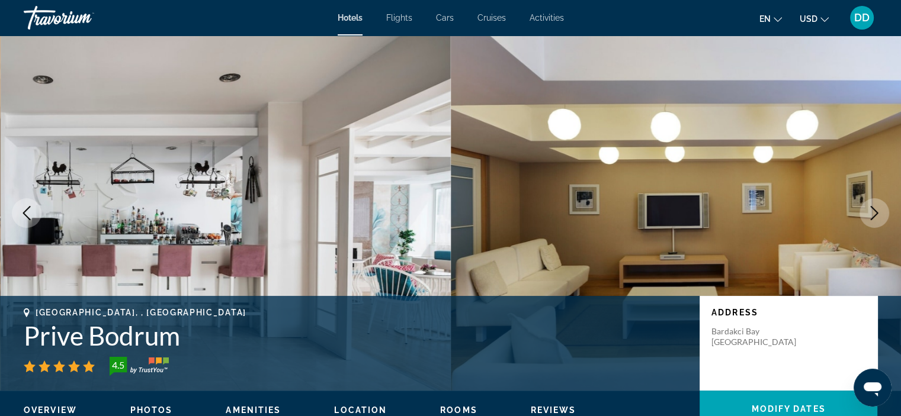
click at [871, 211] on icon "Next image" at bounding box center [874, 213] width 14 height 14
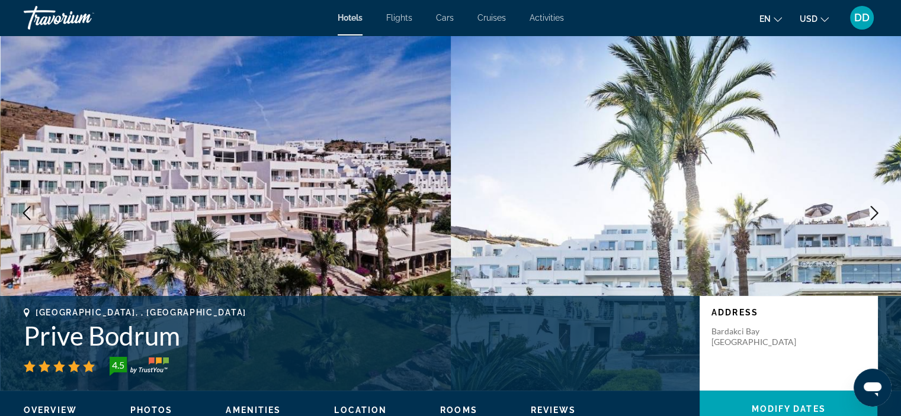
click at [871, 211] on icon "Next image" at bounding box center [874, 213] width 14 height 14
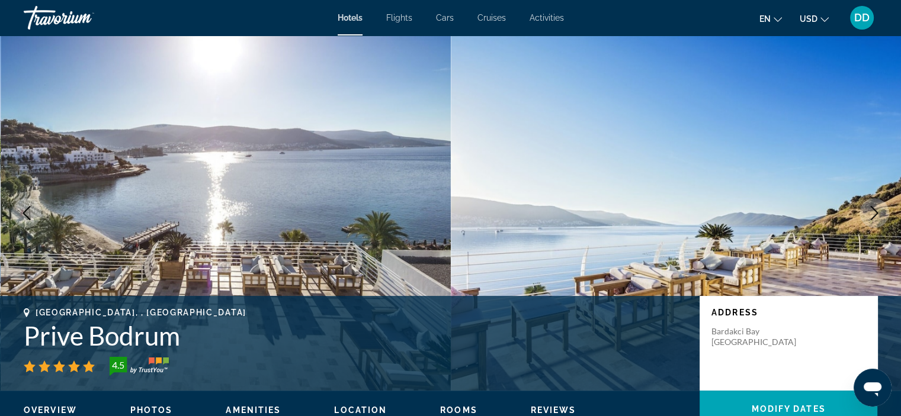
click at [871, 211] on icon "Next image" at bounding box center [874, 213] width 14 height 14
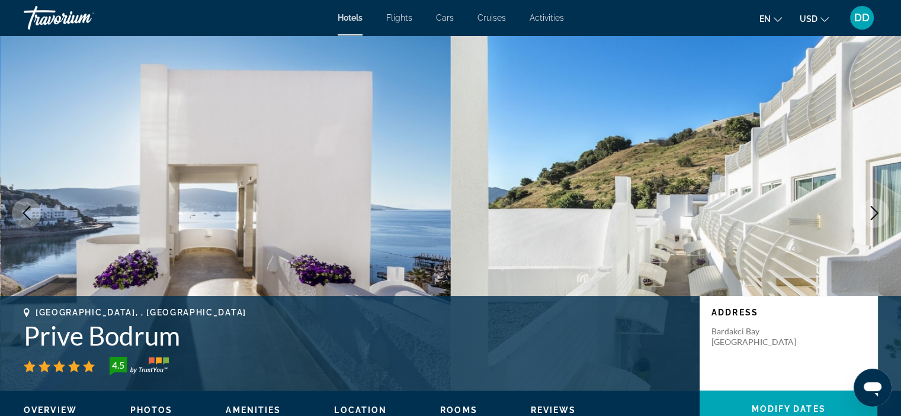
click at [871, 211] on icon "Next image" at bounding box center [874, 213] width 14 height 14
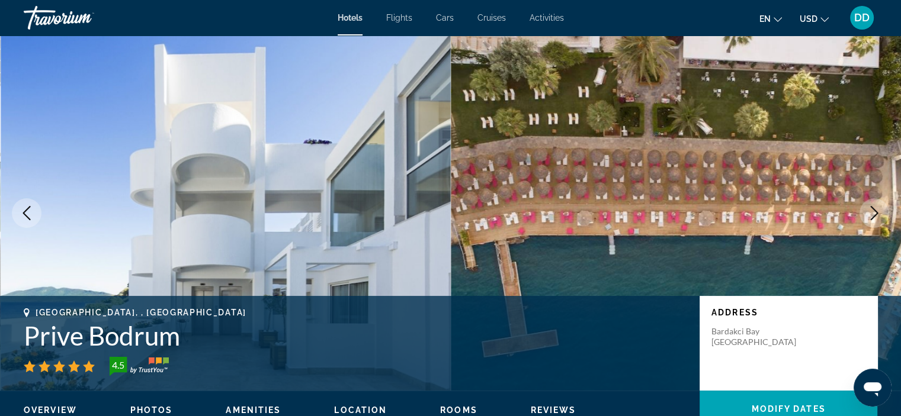
click at [871, 211] on icon "Next image" at bounding box center [874, 213] width 14 height 14
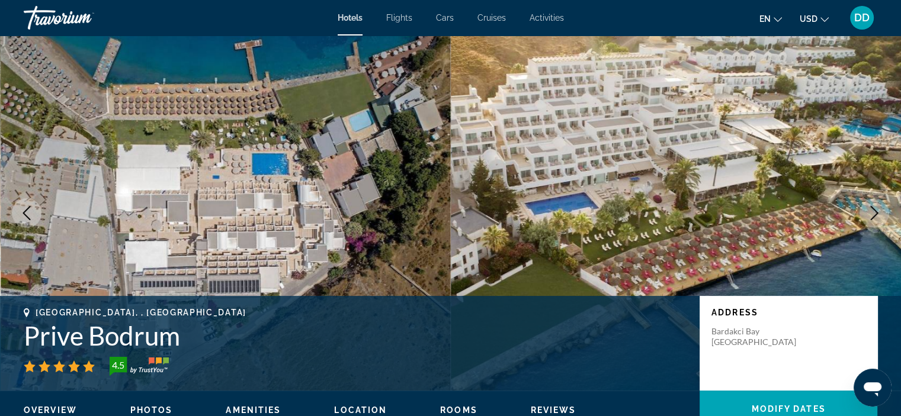
click at [871, 211] on icon "Next image" at bounding box center [874, 213] width 14 height 14
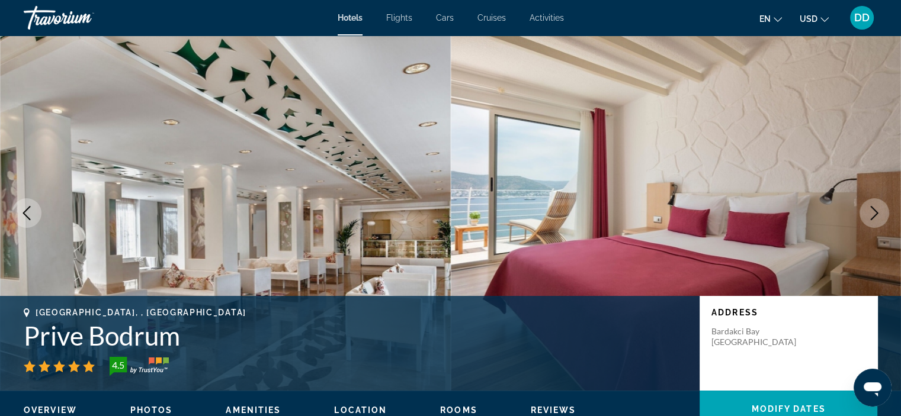
click at [871, 211] on icon "Next image" at bounding box center [874, 213] width 14 height 14
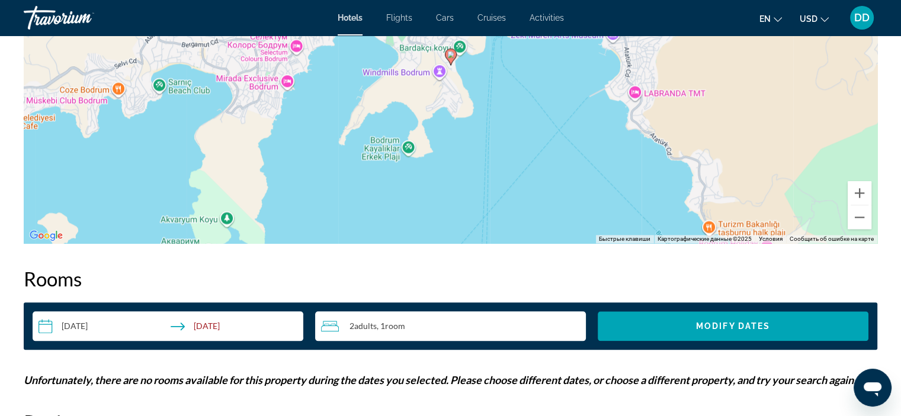
scroll to position [1253, 0]
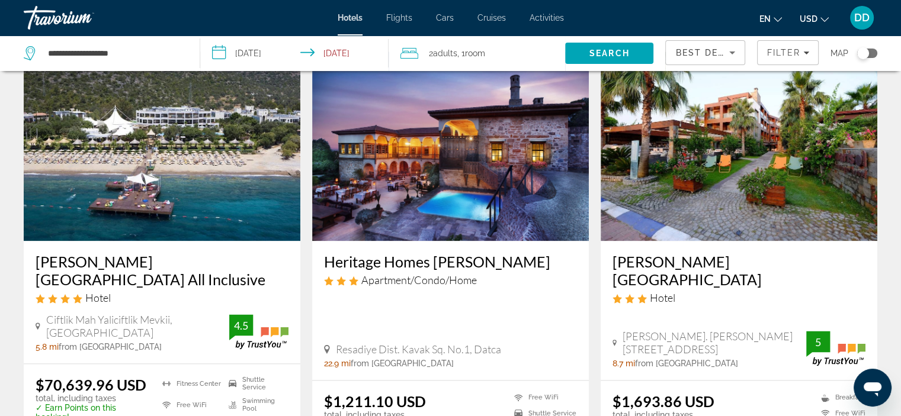
scroll to position [1403, 0]
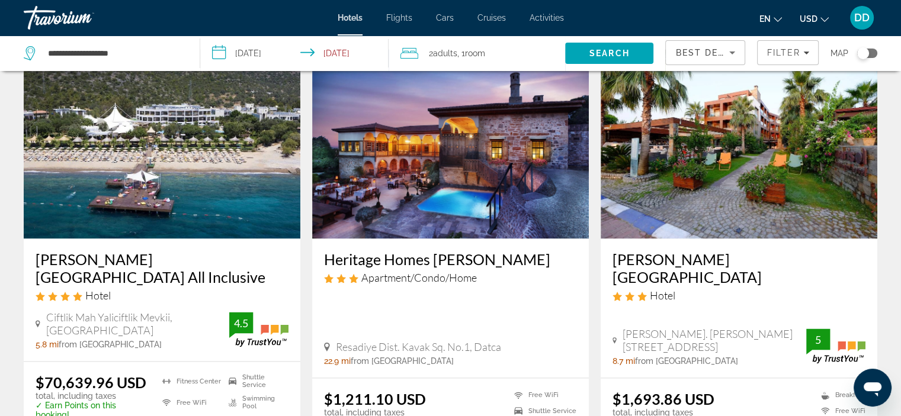
click at [466, 158] on img "Main content" at bounding box center [450, 144] width 277 height 190
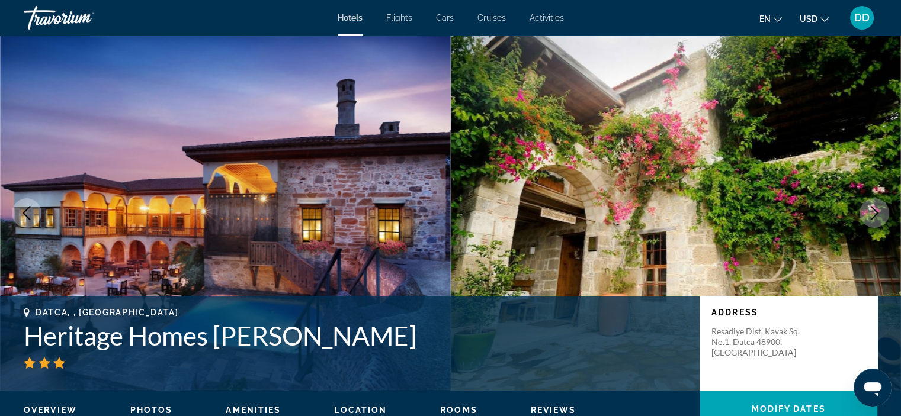
click at [881, 206] on button "Next image" at bounding box center [875, 213] width 30 height 30
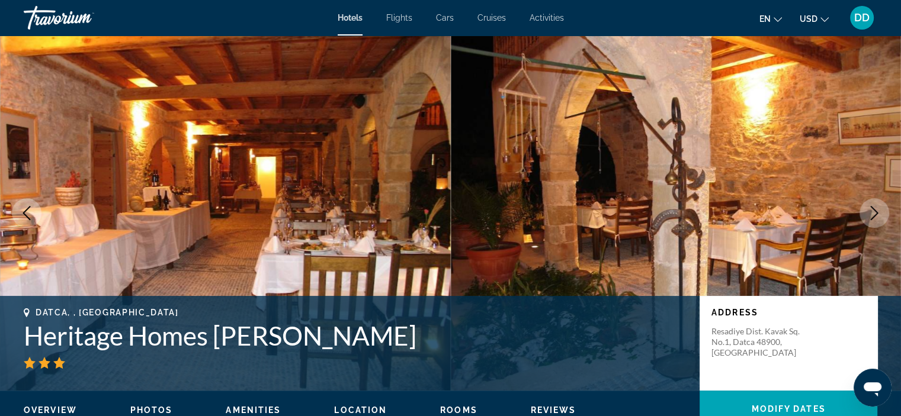
click at [881, 206] on button "Next image" at bounding box center [875, 213] width 30 height 30
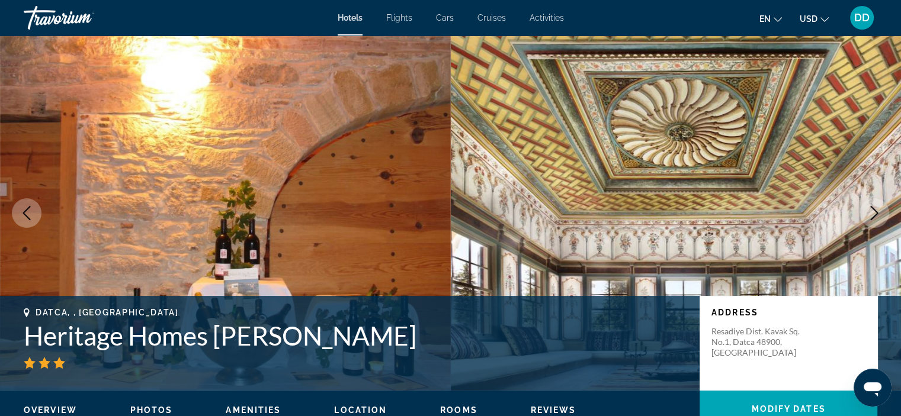
click at [881, 206] on button "Next image" at bounding box center [875, 213] width 30 height 30
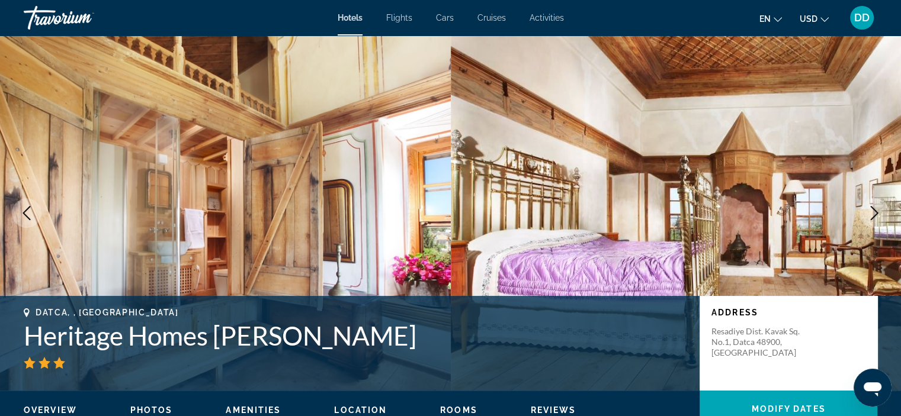
click at [881, 206] on button "Next image" at bounding box center [875, 213] width 30 height 30
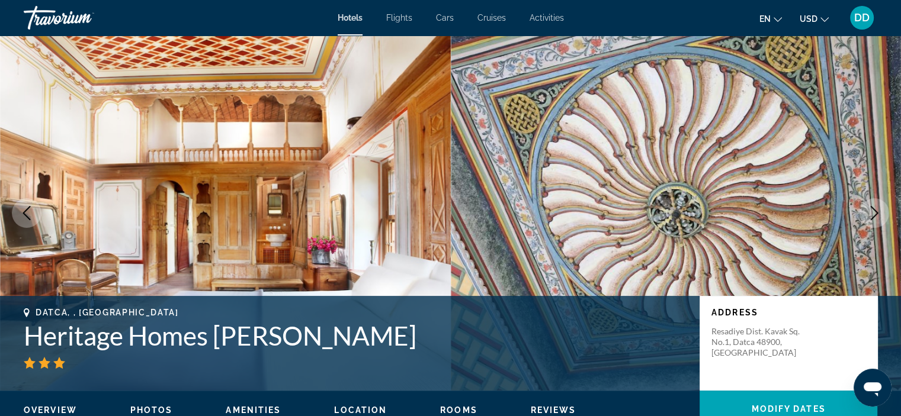
click at [881, 206] on button "Next image" at bounding box center [875, 213] width 30 height 30
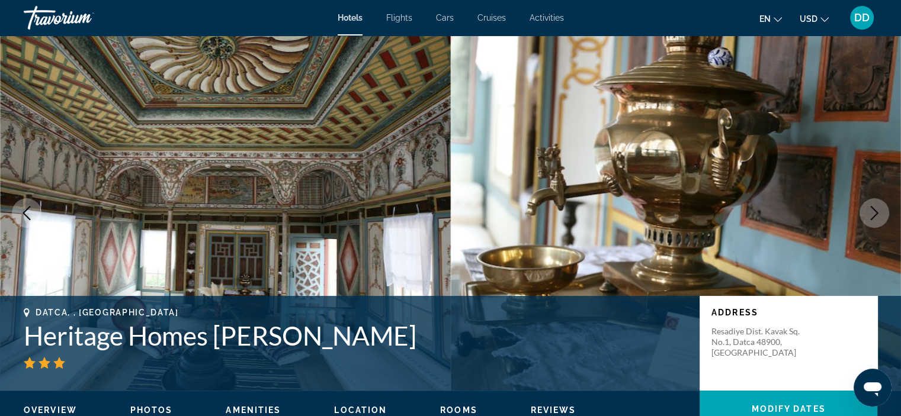
click at [881, 206] on button "Next image" at bounding box center [875, 213] width 30 height 30
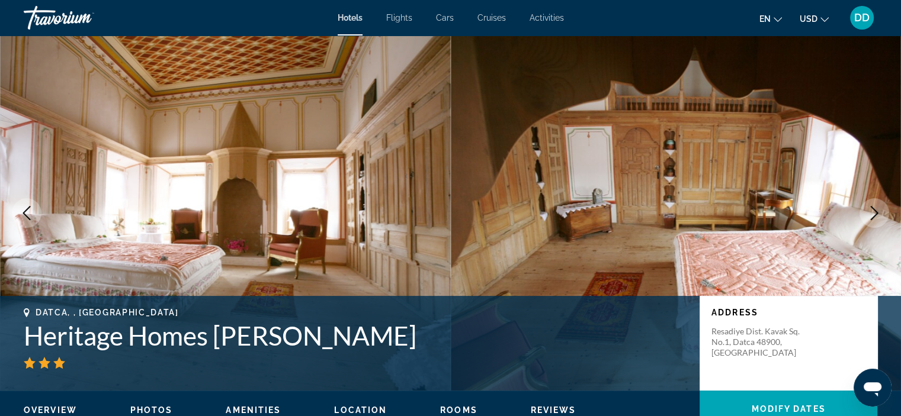
click at [881, 206] on button "Next image" at bounding box center [875, 213] width 30 height 30
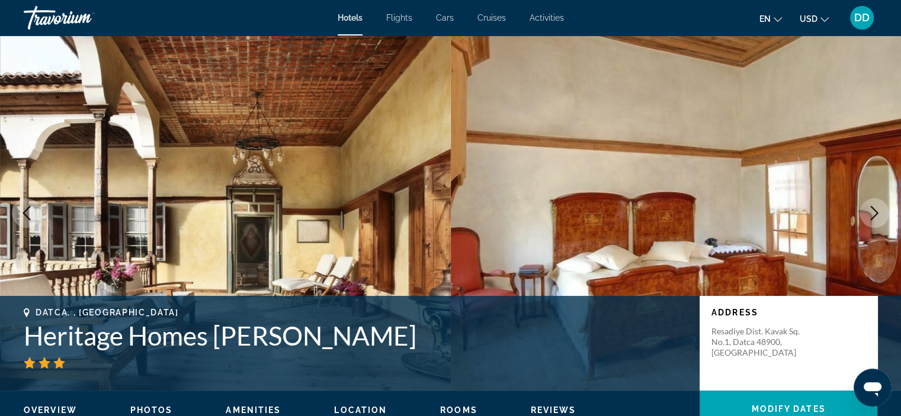
click at [881, 206] on button "Next image" at bounding box center [875, 213] width 30 height 30
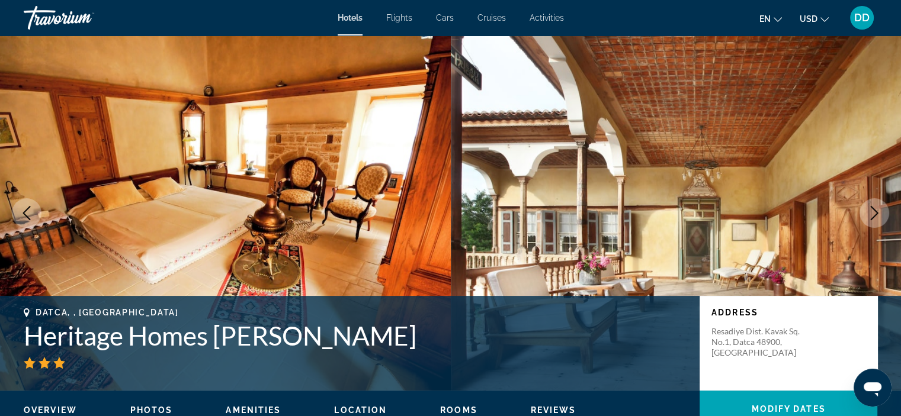
click at [881, 206] on button "Next image" at bounding box center [875, 213] width 30 height 30
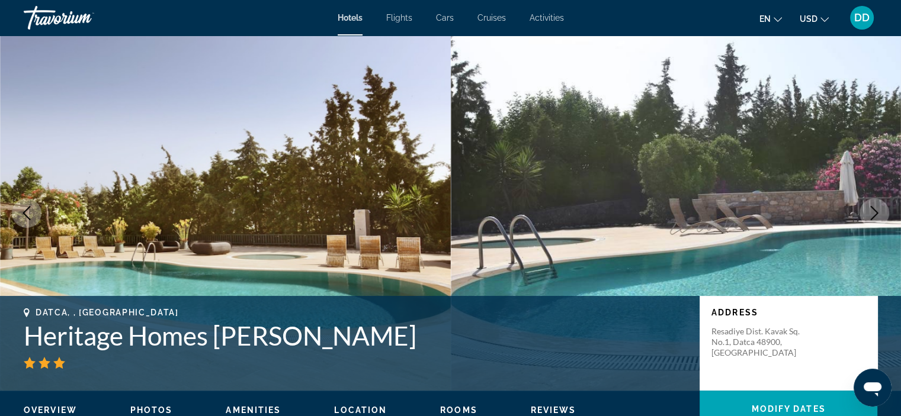
click at [881, 206] on button "Next image" at bounding box center [875, 213] width 30 height 30
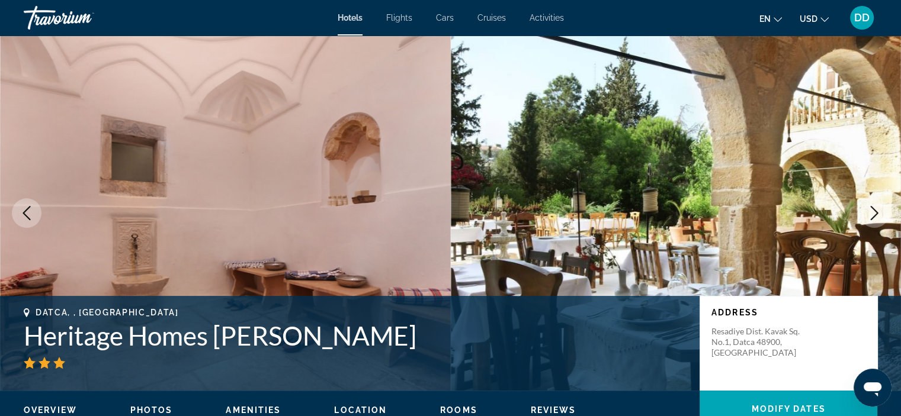
click at [881, 206] on button "Next image" at bounding box center [875, 213] width 30 height 30
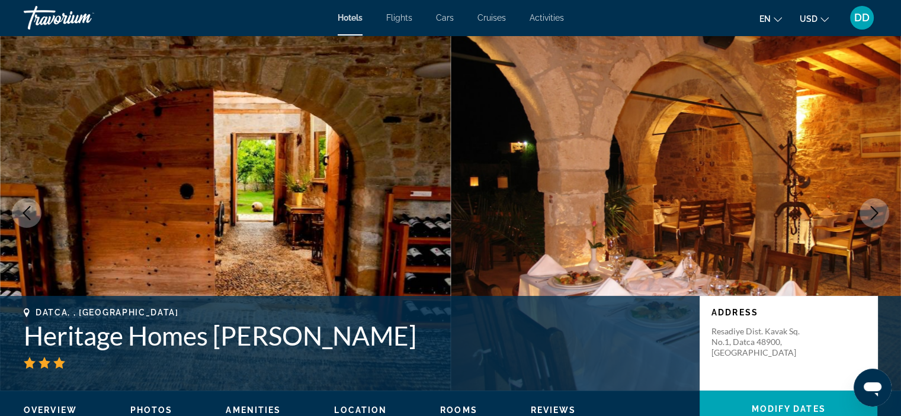
click at [881, 206] on button "Next image" at bounding box center [875, 213] width 30 height 30
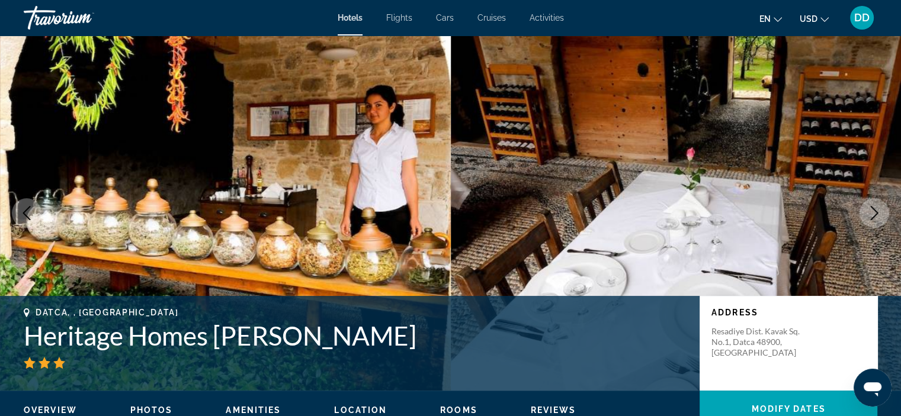
click at [881, 206] on button "Next image" at bounding box center [875, 213] width 30 height 30
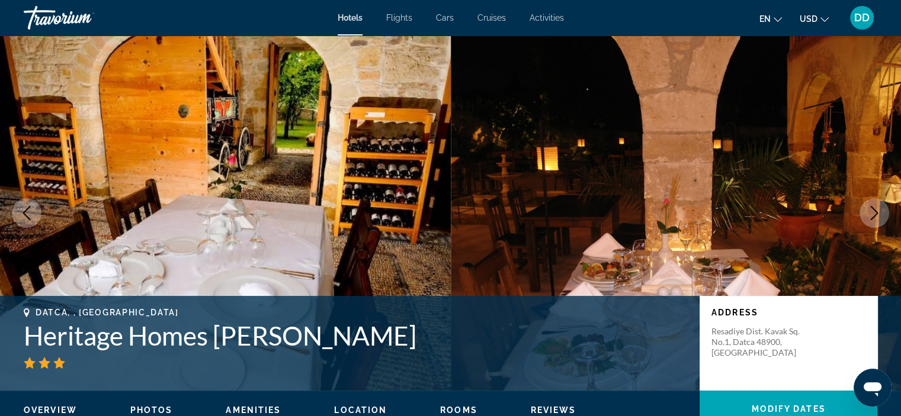
click at [881, 206] on button "Next image" at bounding box center [875, 213] width 30 height 30
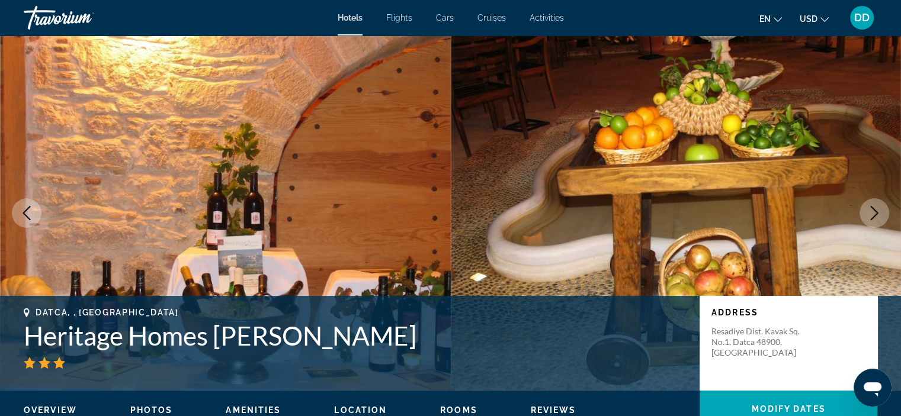
click at [881, 206] on button "Next image" at bounding box center [875, 213] width 30 height 30
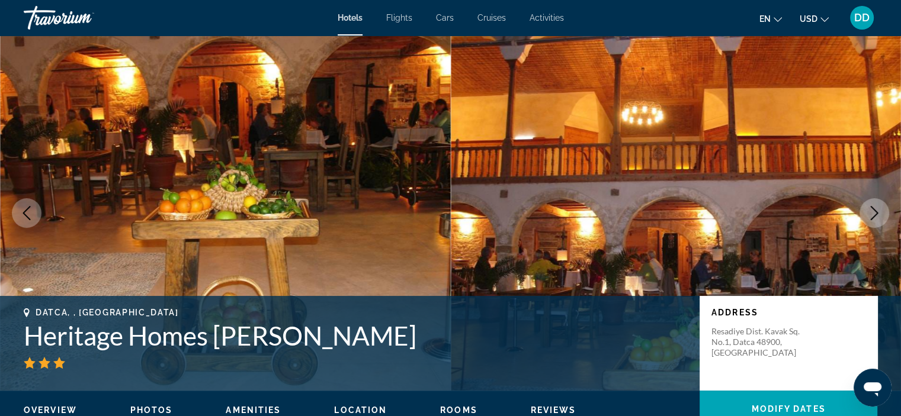
click at [881, 206] on button "Next image" at bounding box center [875, 213] width 30 height 30
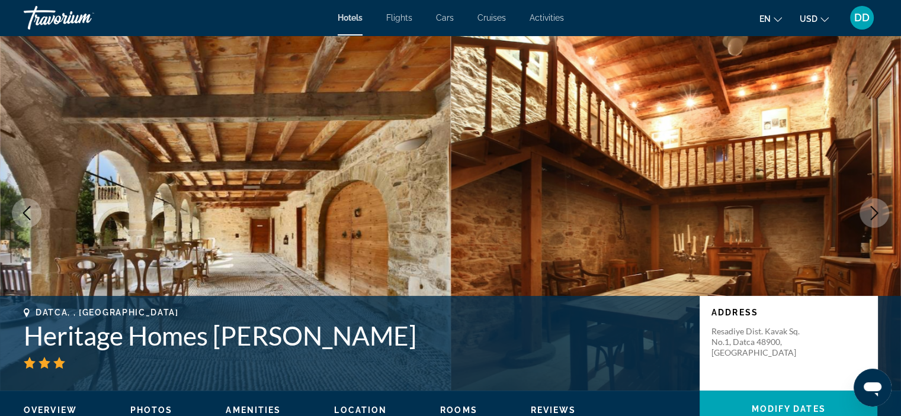
click at [881, 206] on button "Next image" at bounding box center [875, 213] width 30 height 30
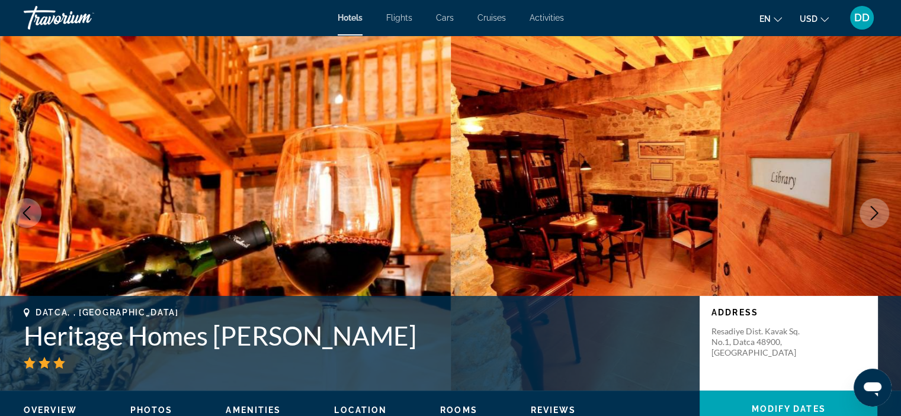
click at [881, 206] on button "Next image" at bounding box center [875, 213] width 30 height 30
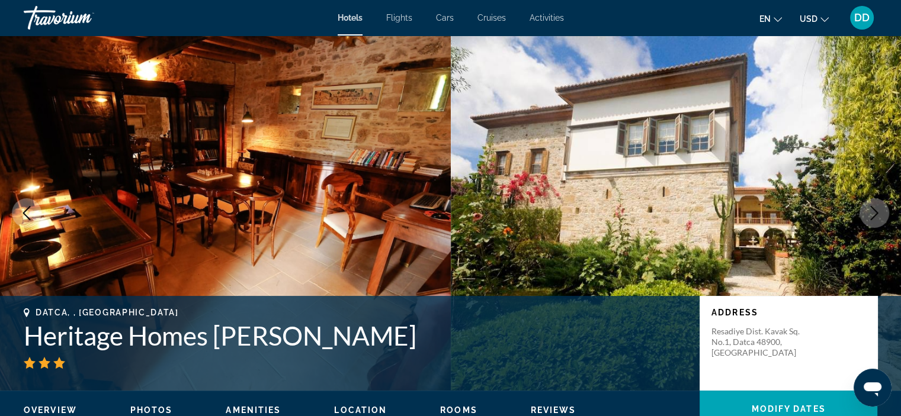
click at [881, 206] on button "Next image" at bounding box center [875, 213] width 30 height 30
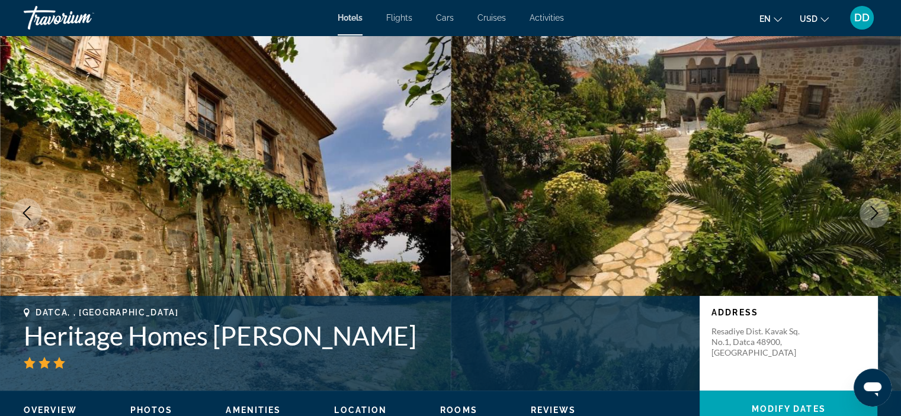
click at [881, 206] on button "Next image" at bounding box center [875, 213] width 30 height 30
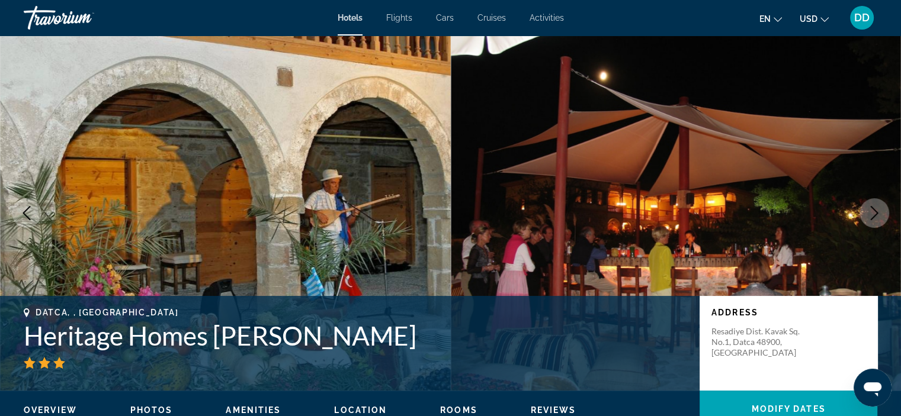
click at [881, 206] on button "Next image" at bounding box center [875, 213] width 30 height 30
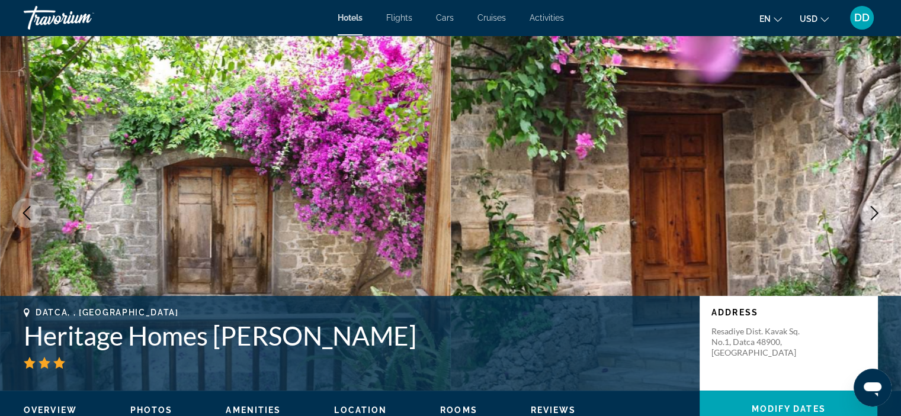
click at [881, 206] on button "Next image" at bounding box center [875, 213] width 30 height 30
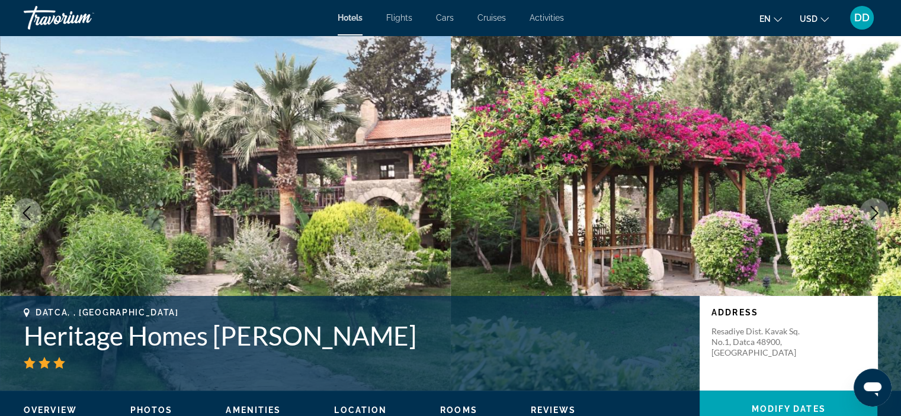
click at [881, 206] on button "Next image" at bounding box center [875, 213] width 30 height 30
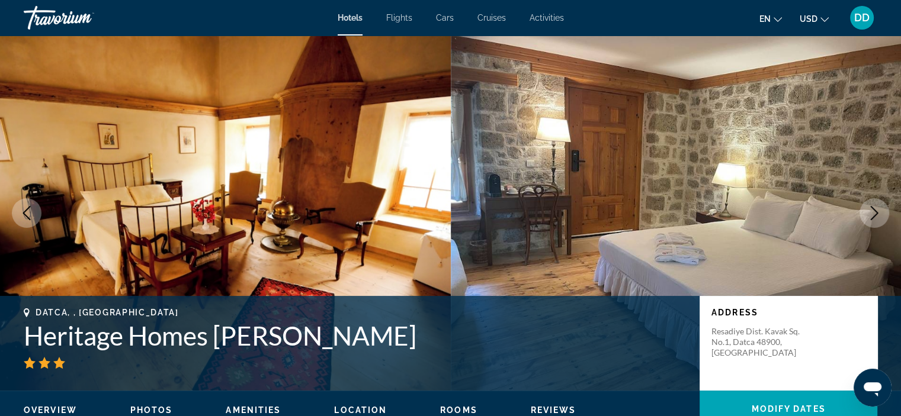
click at [881, 206] on button "Next image" at bounding box center [875, 213] width 30 height 30
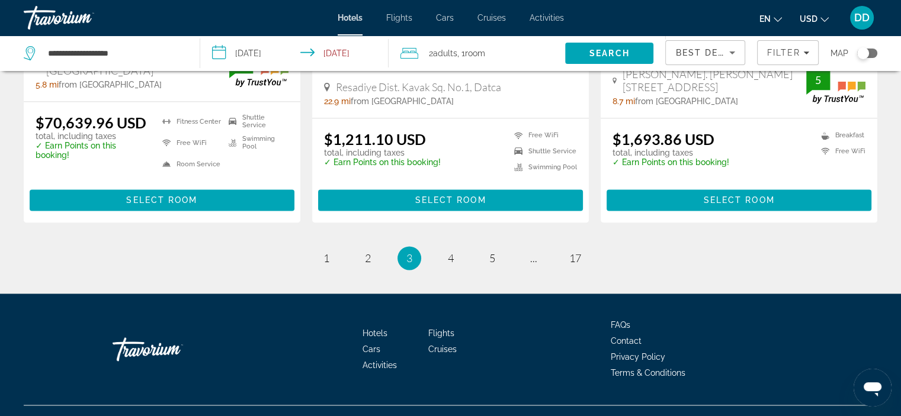
scroll to position [1668, 0]
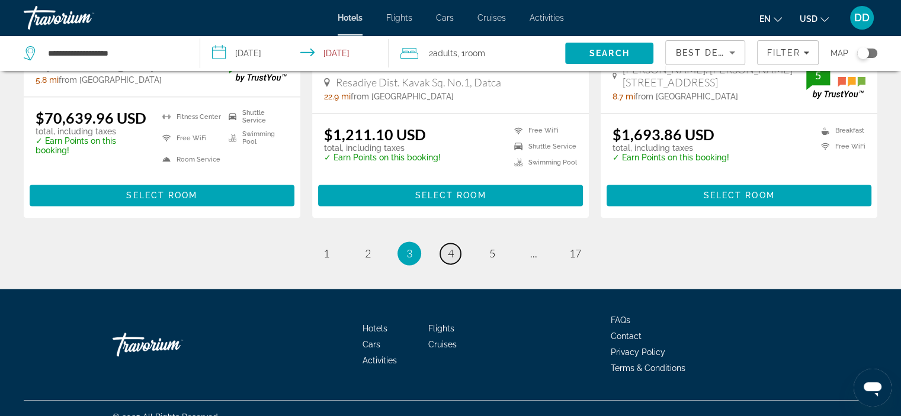
click at [455, 243] on link "page 4" at bounding box center [450, 253] width 21 height 21
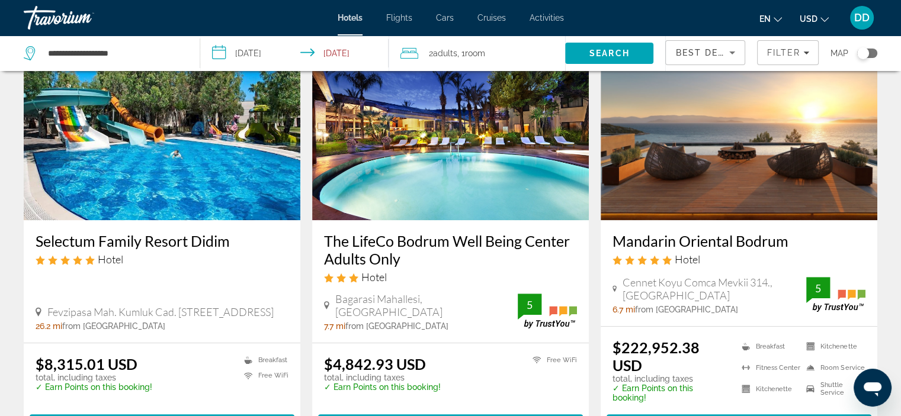
scroll to position [547, 0]
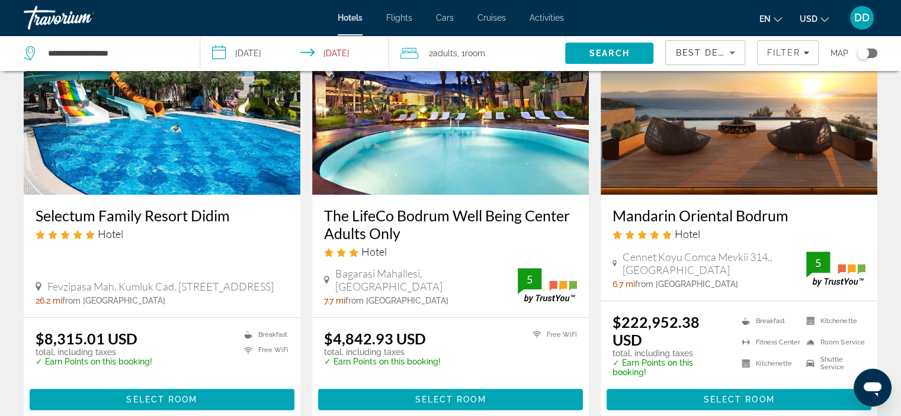
click at [745, 153] on img "Main content" at bounding box center [739, 100] width 277 height 190
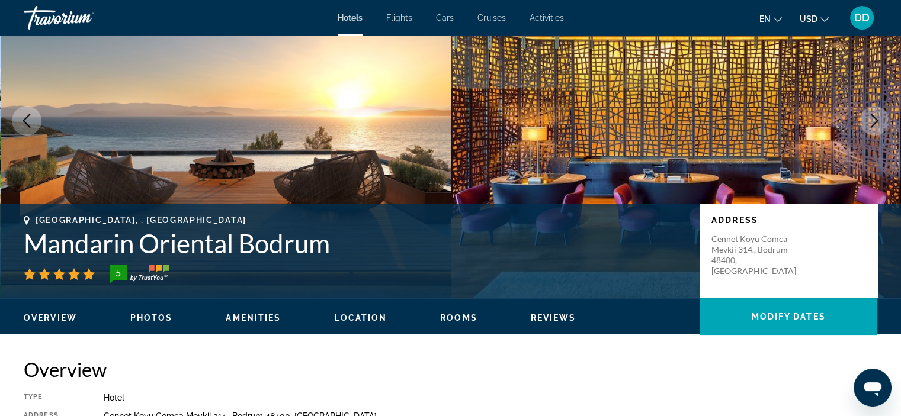
scroll to position [24, 0]
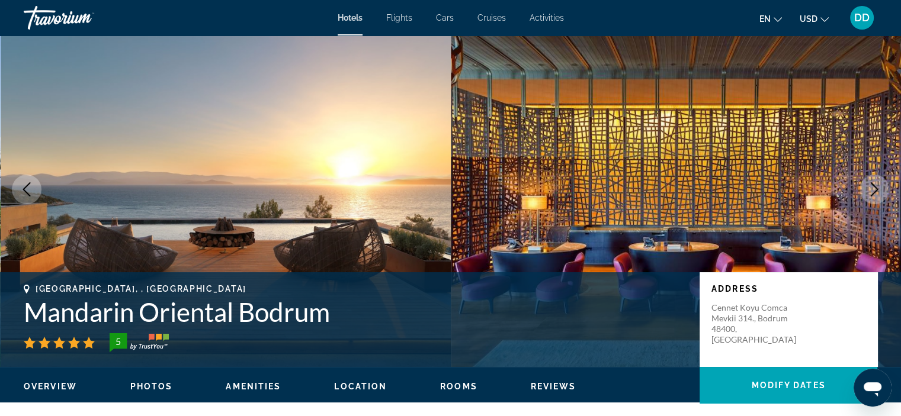
click at [867, 191] on icon "Next image" at bounding box center [874, 189] width 14 height 14
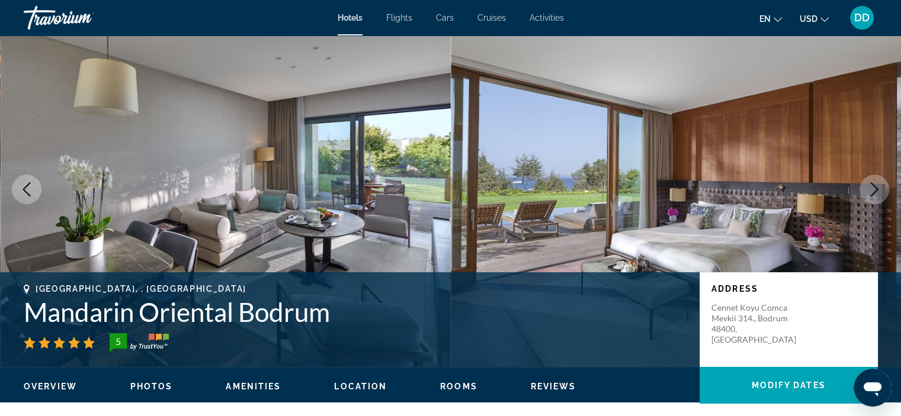
click at [867, 191] on icon "Next image" at bounding box center [874, 189] width 14 height 14
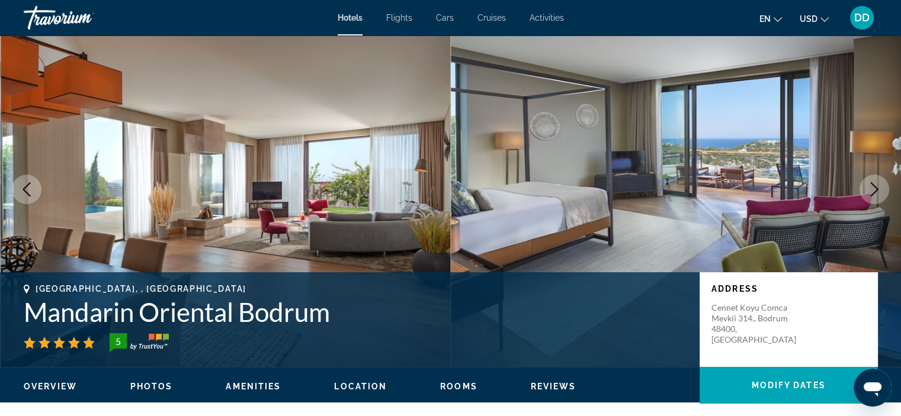
click at [867, 191] on icon "Next image" at bounding box center [874, 189] width 14 height 14
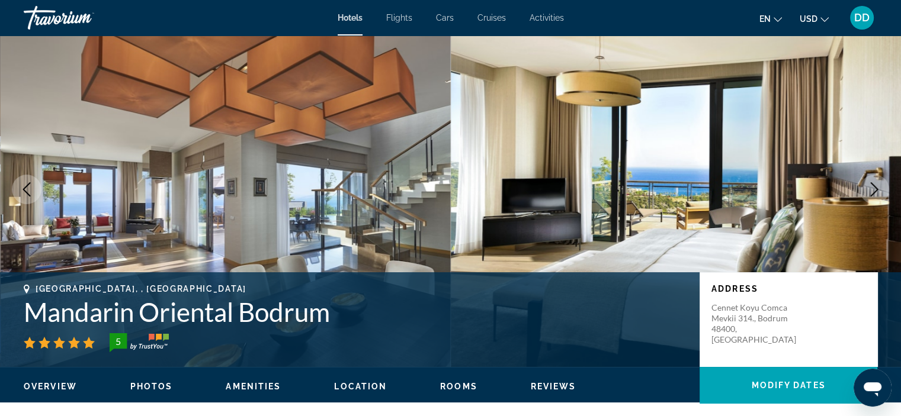
click at [867, 191] on icon "Next image" at bounding box center [874, 189] width 14 height 14
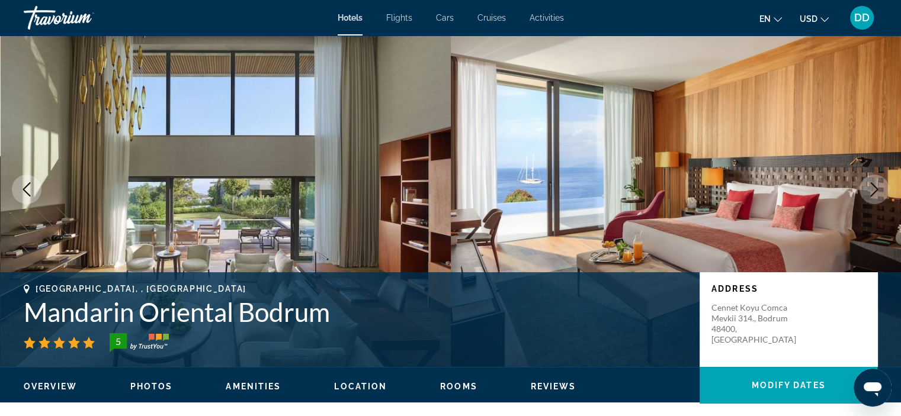
click at [867, 191] on icon "Next image" at bounding box center [874, 189] width 14 height 14
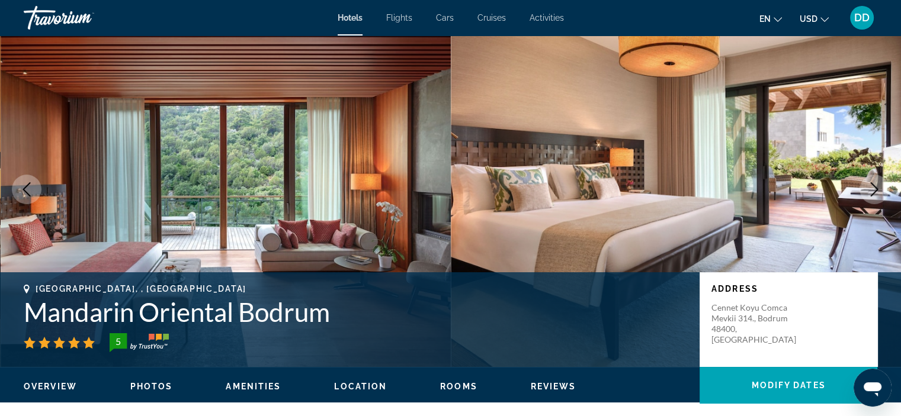
click at [867, 191] on icon "Next image" at bounding box center [874, 189] width 14 height 14
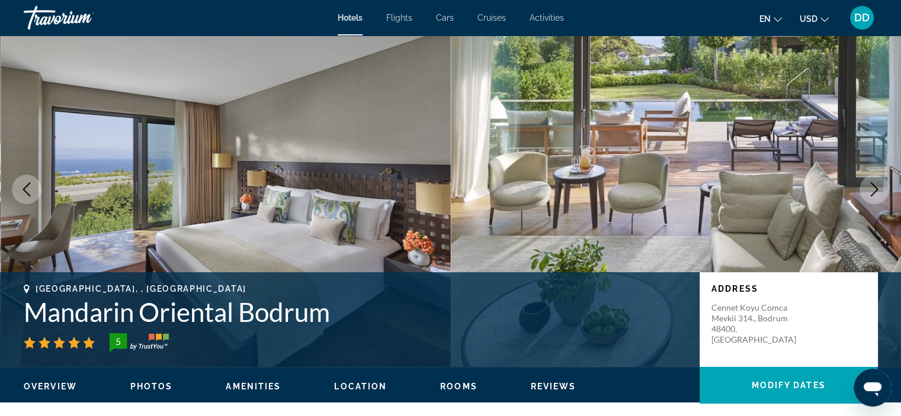
click at [867, 191] on icon "Next image" at bounding box center [874, 189] width 14 height 14
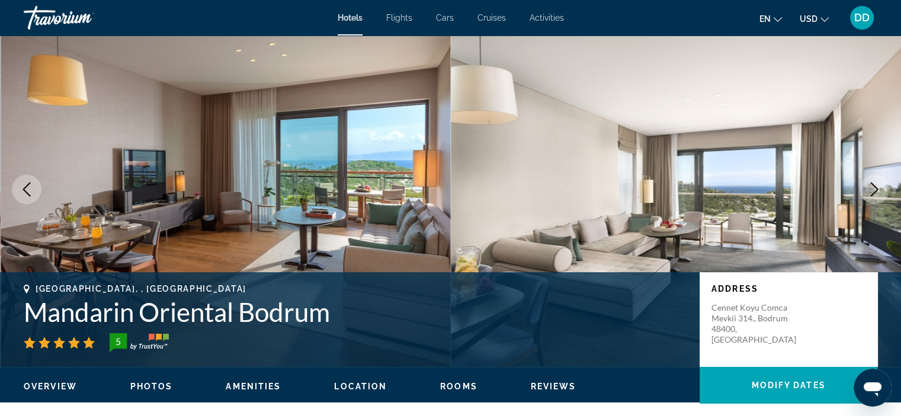
click at [867, 191] on icon "Next image" at bounding box center [874, 189] width 14 height 14
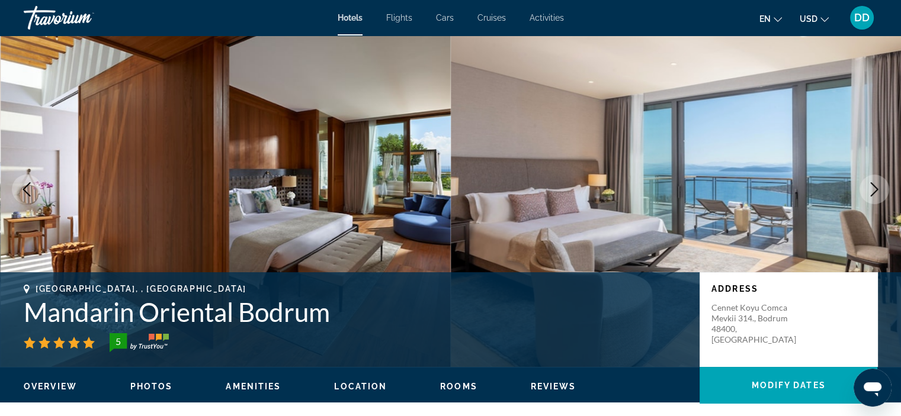
click at [867, 191] on icon "Next image" at bounding box center [874, 189] width 14 height 14
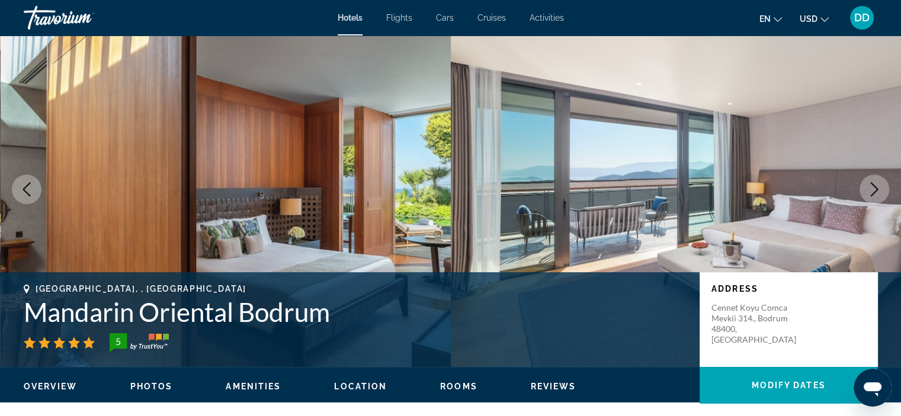
click at [867, 191] on icon "Next image" at bounding box center [874, 189] width 14 height 14
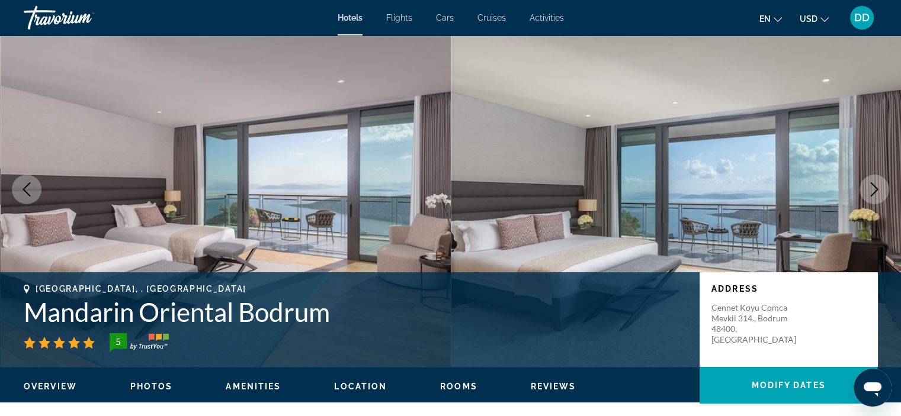
click at [867, 191] on icon "Next image" at bounding box center [874, 189] width 14 height 14
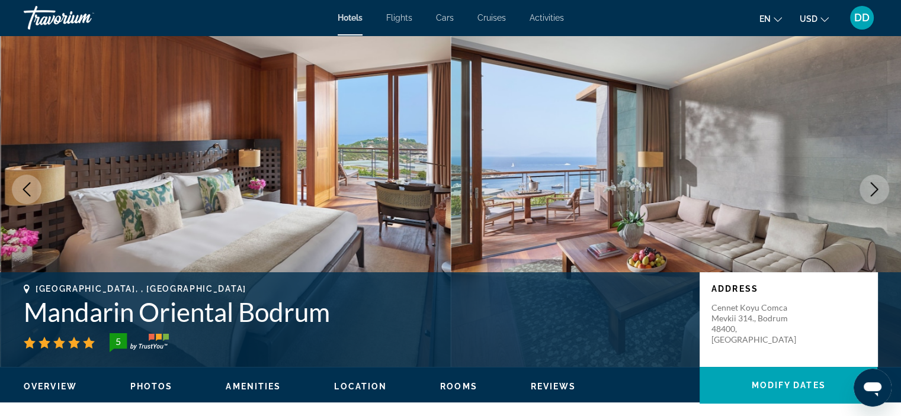
click at [867, 191] on icon "Next image" at bounding box center [874, 189] width 14 height 14
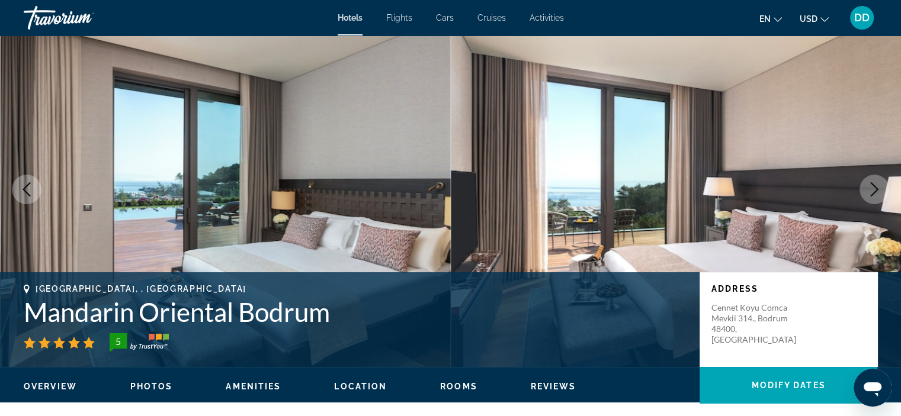
click at [867, 191] on icon "Next image" at bounding box center [874, 189] width 14 height 14
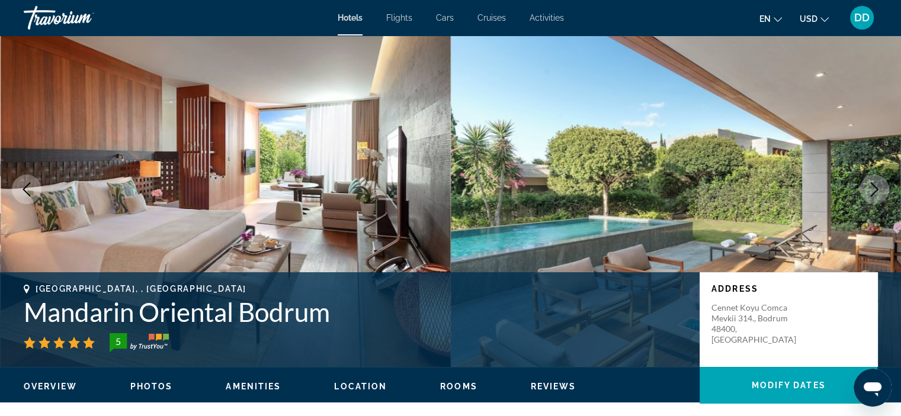
click at [867, 191] on icon "Next image" at bounding box center [874, 189] width 14 height 14
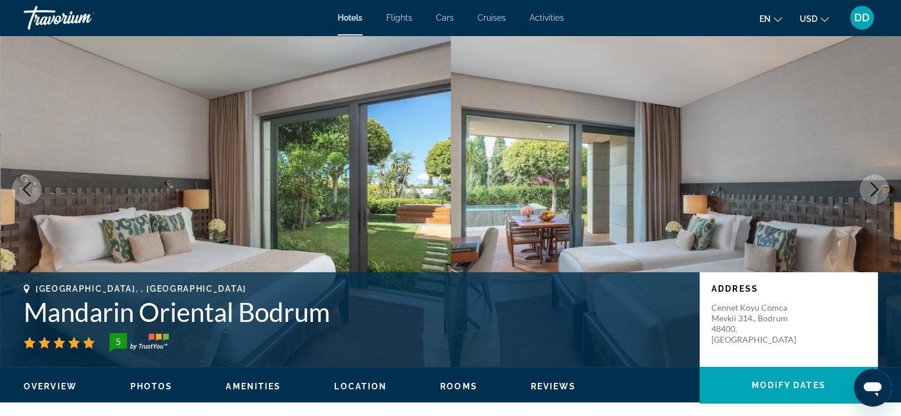
click at [867, 191] on icon "Next image" at bounding box center [874, 189] width 14 height 14
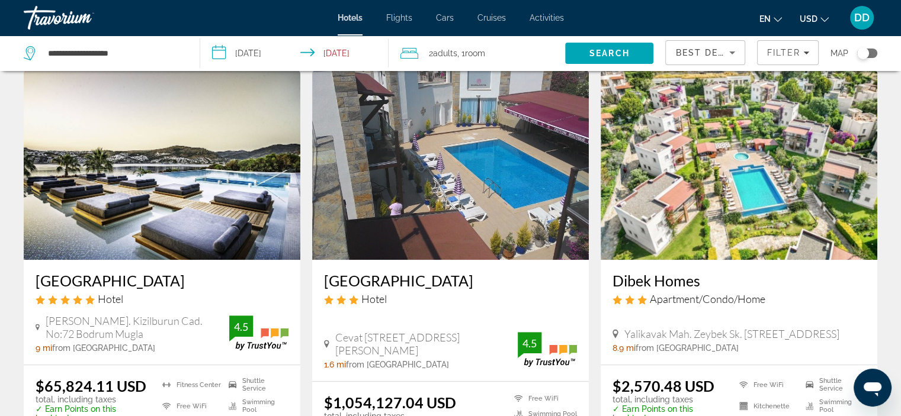
scroll to position [955, 0]
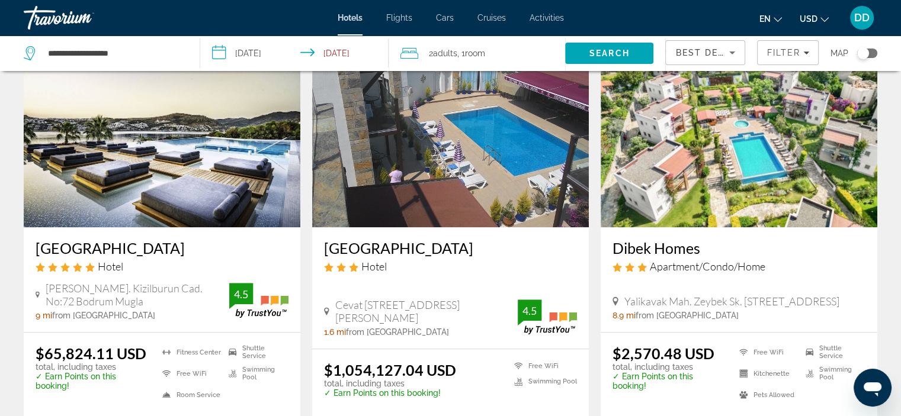
click at [239, 193] on img "Main content" at bounding box center [162, 133] width 277 height 190
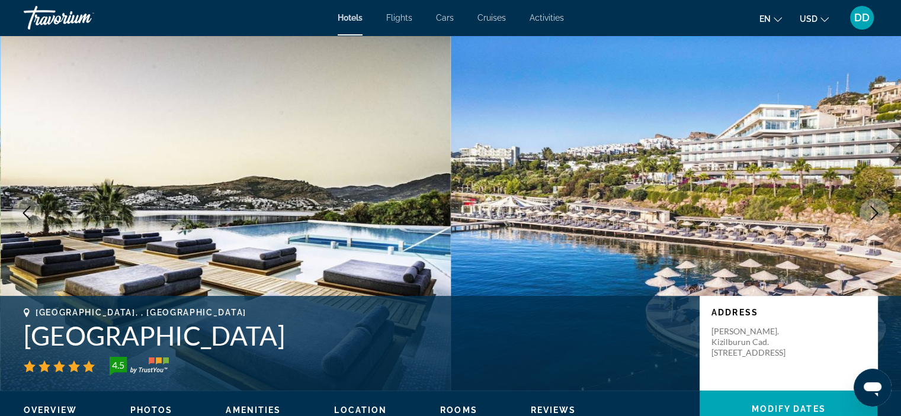
click at [873, 215] on icon "Next image" at bounding box center [874, 213] width 14 height 14
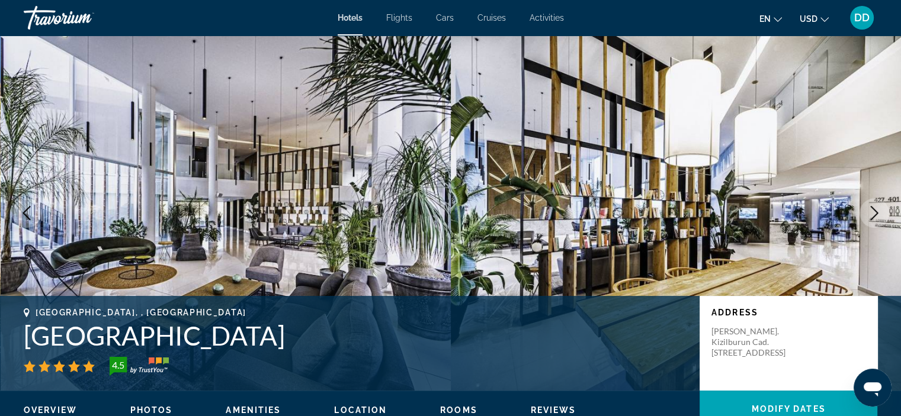
click at [873, 215] on icon "Next image" at bounding box center [874, 213] width 14 height 14
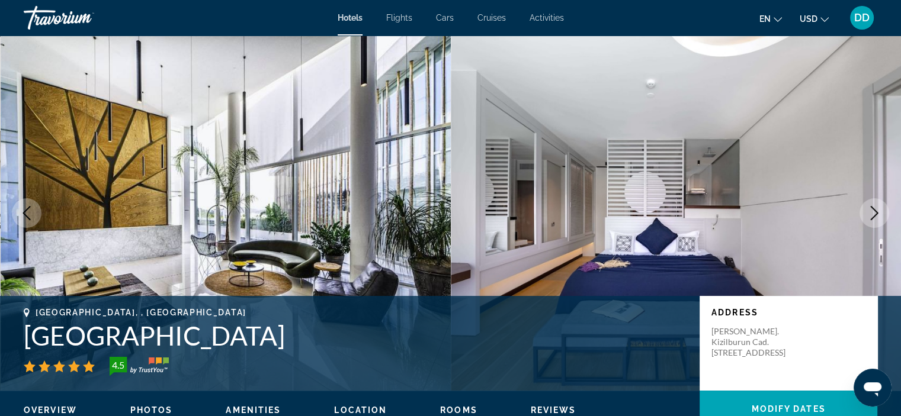
click at [873, 215] on icon "Next image" at bounding box center [874, 213] width 14 height 14
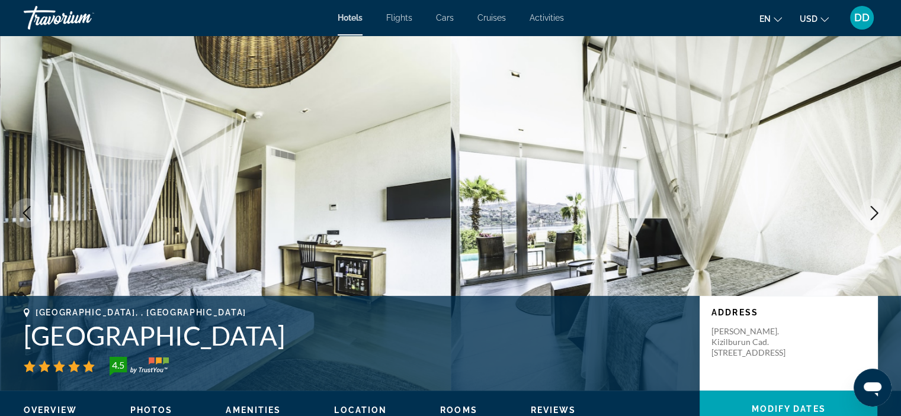
click at [873, 215] on icon "Next image" at bounding box center [874, 213] width 14 height 14
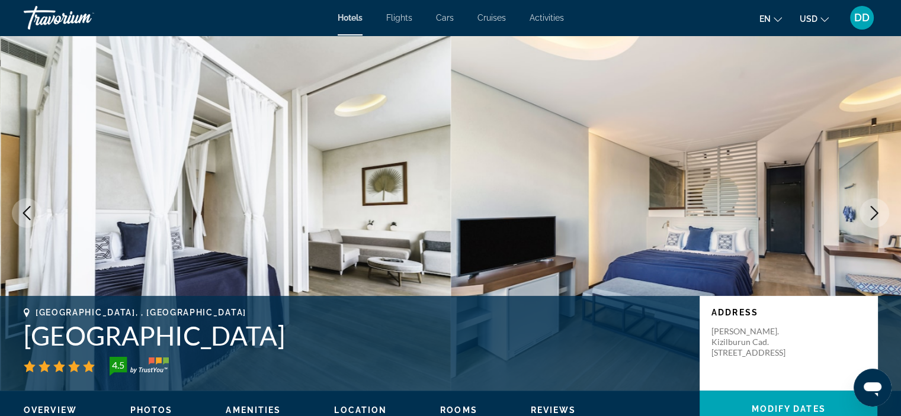
click at [873, 215] on icon "Next image" at bounding box center [874, 213] width 14 height 14
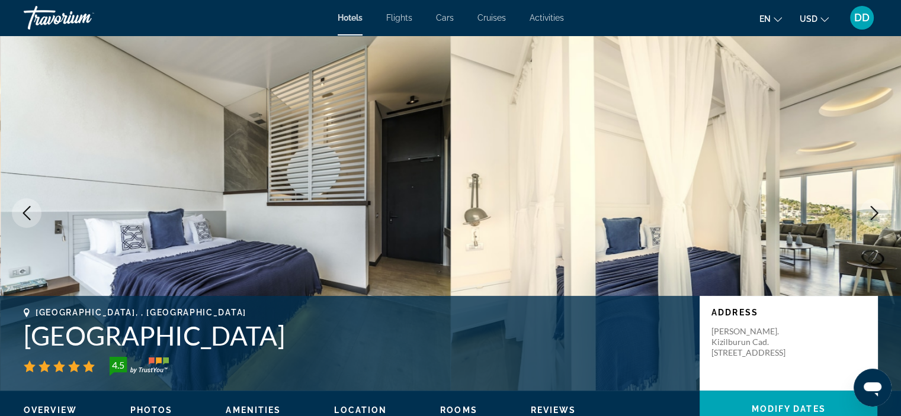
click at [873, 215] on icon "Next image" at bounding box center [874, 213] width 14 height 14
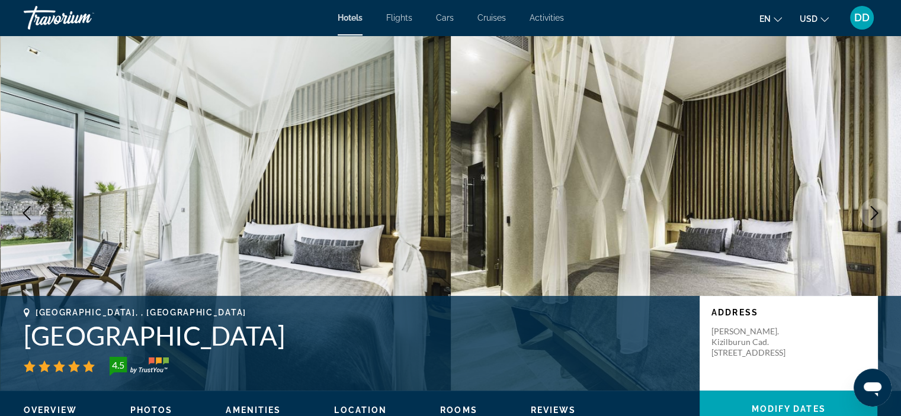
click at [873, 215] on icon "Next image" at bounding box center [874, 213] width 14 height 14
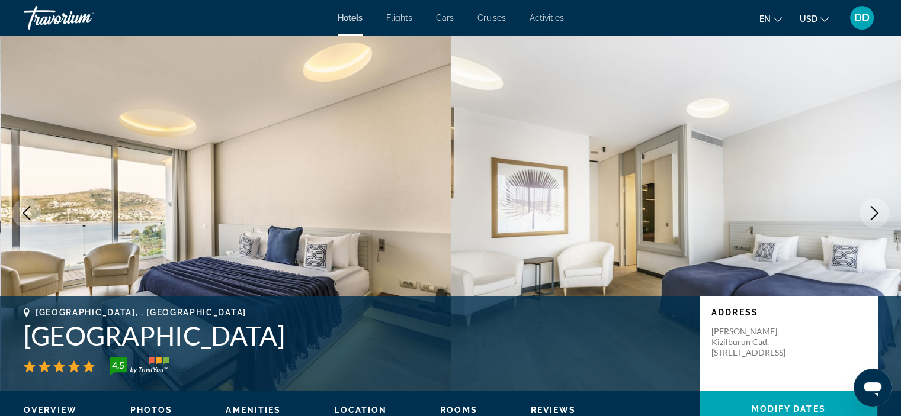
click at [873, 215] on icon "Next image" at bounding box center [874, 213] width 14 height 14
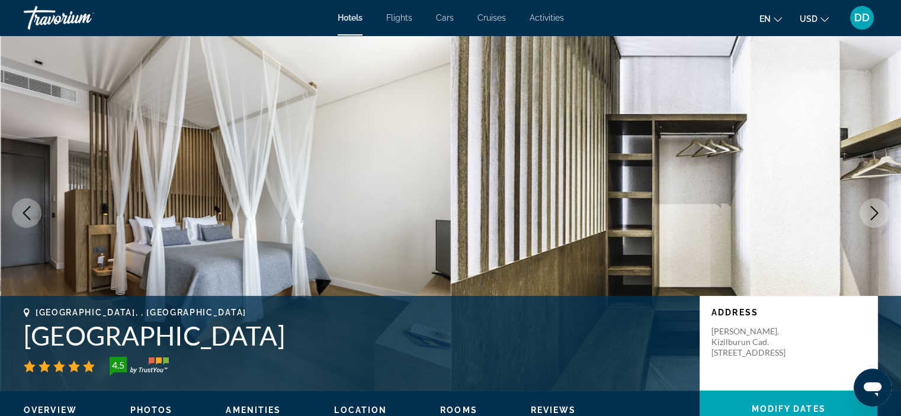
click at [873, 215] on icon "Next image" at bounding box center [874, 213] width 14 height 14
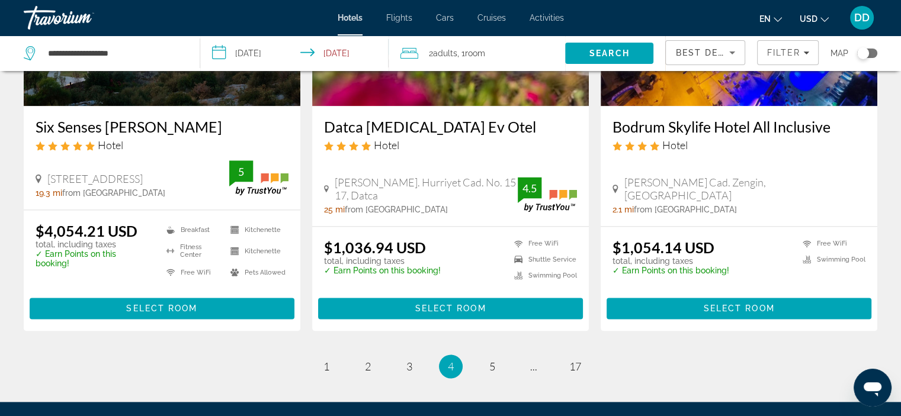
scroll to position [1540, 0]
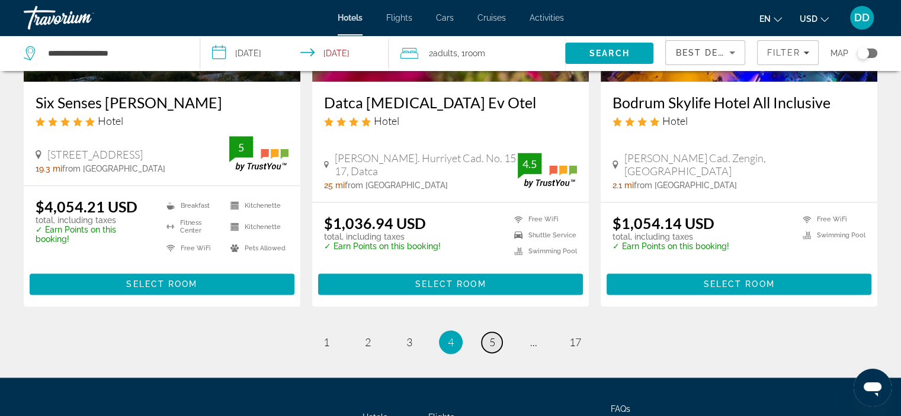
click at [496, 332] on link "page 5" at bounding box center [492, 342] width 21 height 21
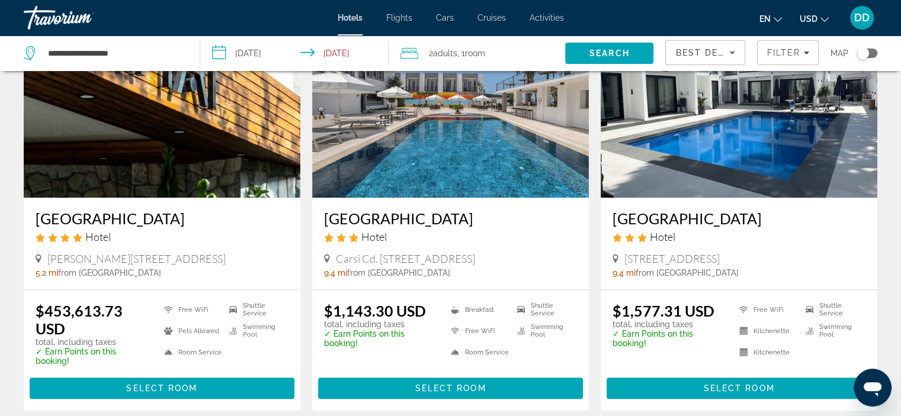
scroll to position [851, 0]
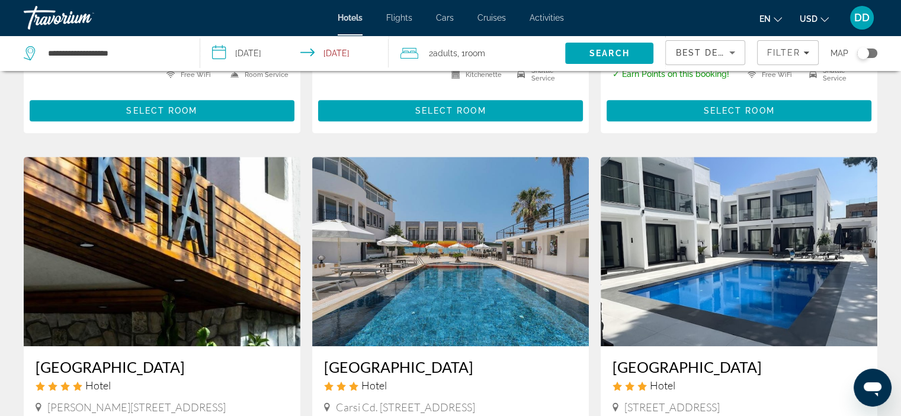
click at [220, 247] on img "Main content" at bounding box center [162, 252] width 277 height 190
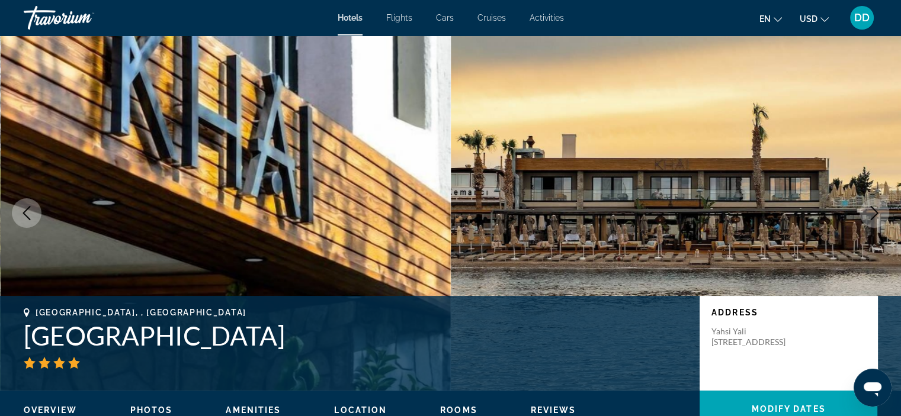
click at [874, 213] on icon "Next image" at bounding box center [874, 213] width 14 height 14
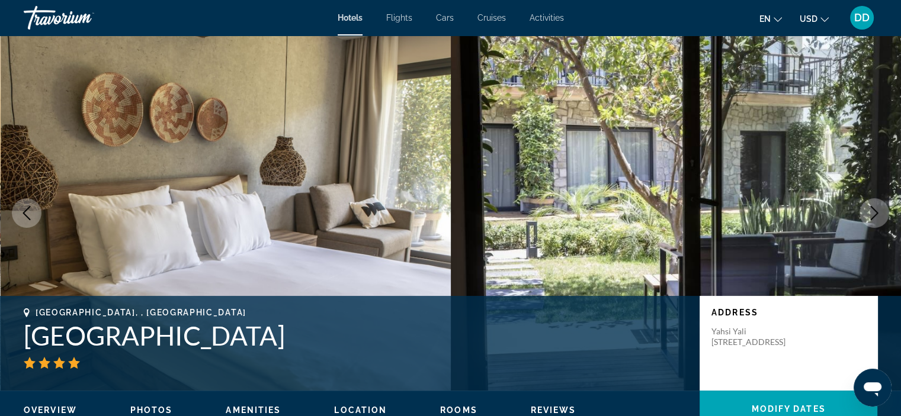
click at [870, 208] on icon "Next image" at bounding box center [874, 213] width 14 height 14
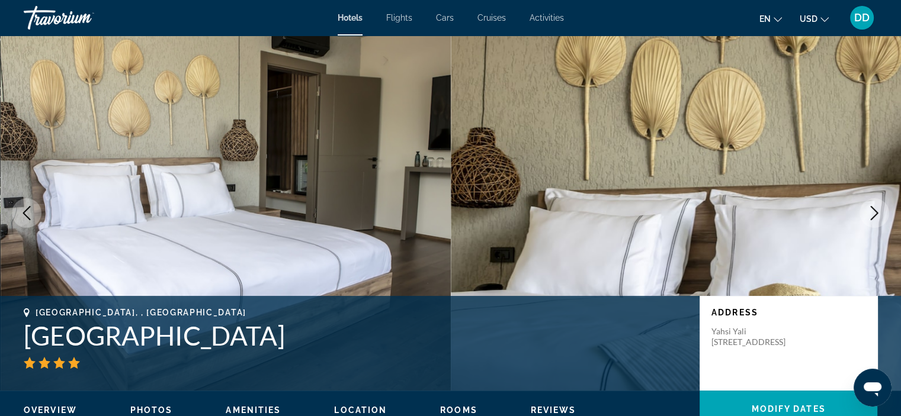
click at [875, 213] on icon "Next image" at bounding box center [874, 213] width 14 height 14
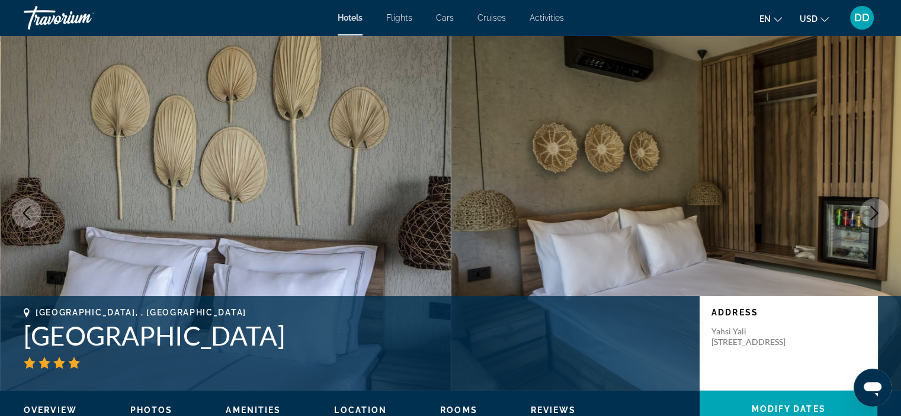
click at [874, 217] on icon "Next image" at bounding box center [874, 213] width 14 height 14
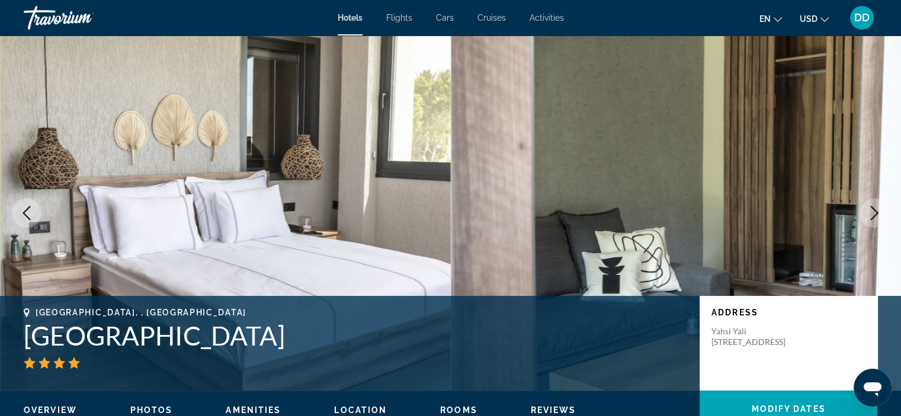
click at [874, 217] on icon "Next image" at bounding box center [874, 213] width 14 height 14
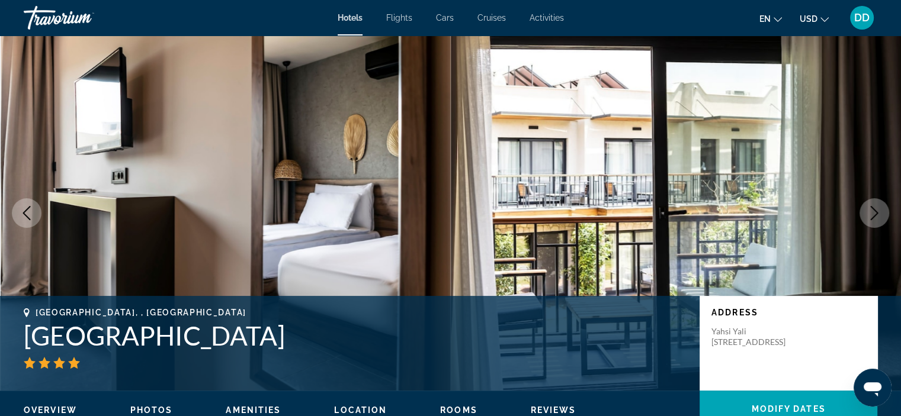
click at [874, 217] on icon "Next image" at bounding box center [874, 213] width 14 height 14
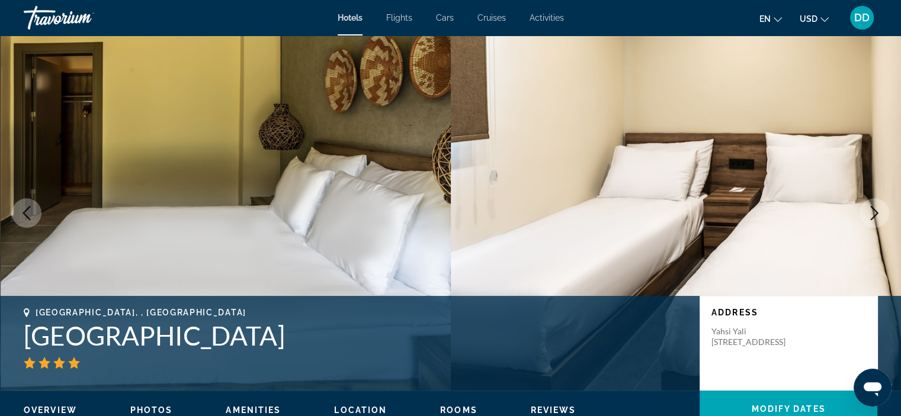
click at [874, 217] on icon "Next image" at bounding box center [874, 213] width 14 height 14
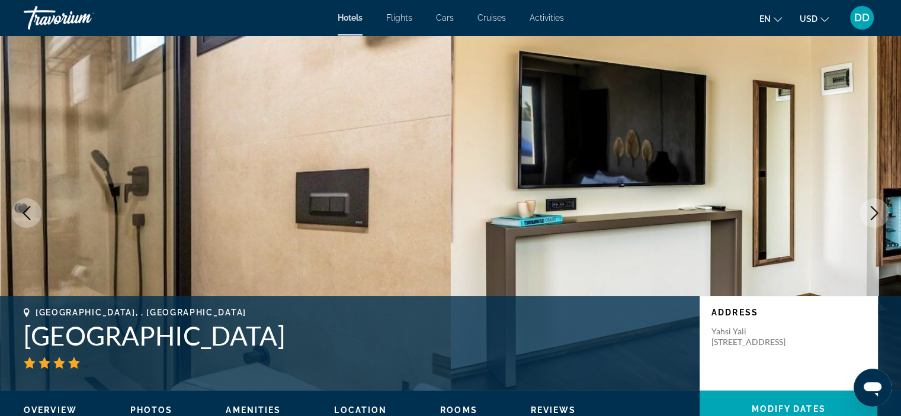
click at [874, 217] on icon "Next image" at bounding box center [874, 213] width 14 height 14
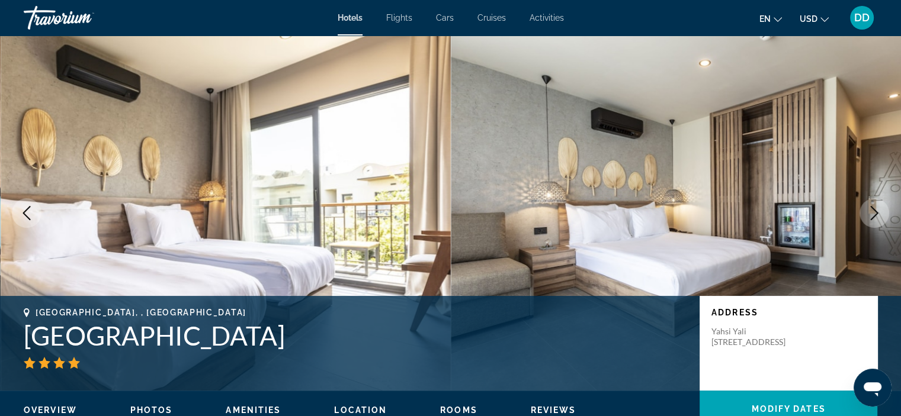
click at [874, 217] on icon "Next image" at bounding box center [874, 213] width 14 height 14
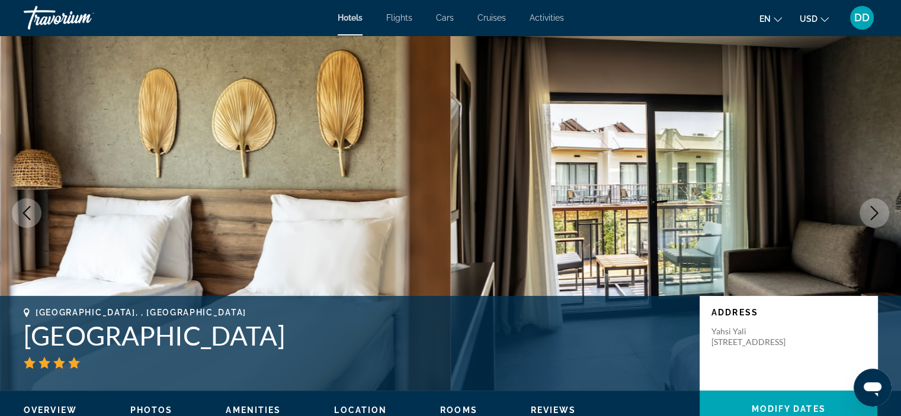
click at [874, 217] on icon "Next image" at bounding box center [874, 213] width 14 height 14
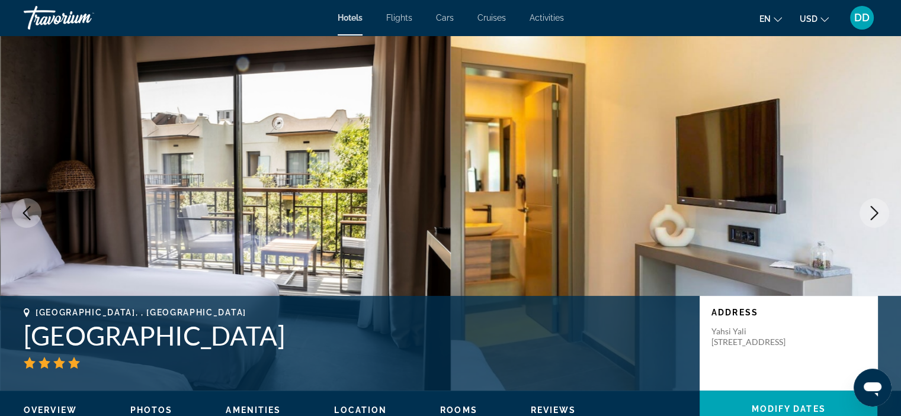
click at [874, 217] on icon "Next image" at bounding box center [874, 213] width 14 height 14
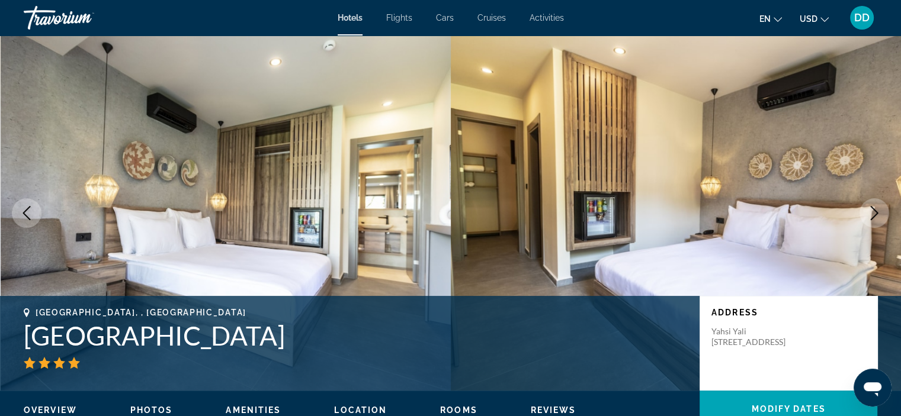
click at [874, 217] on icon "Next image" at bounding box center [874, 213] width 14 height 14
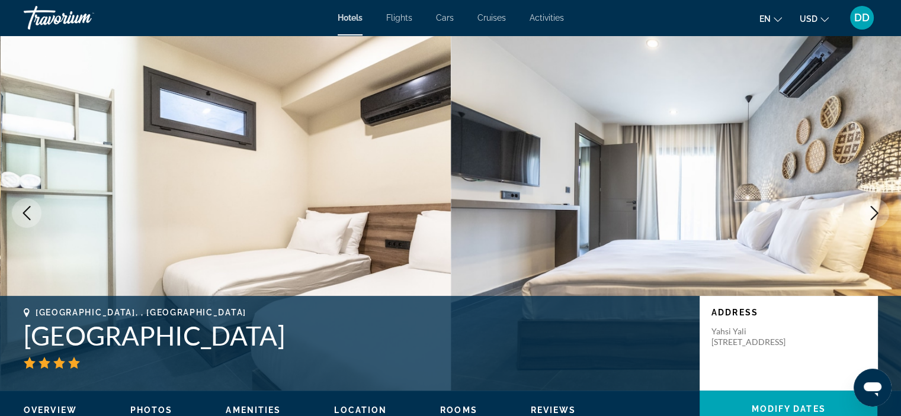
click at [874, 217] on icon "Next image" at bounding box center [874, 213] width 14 height 14
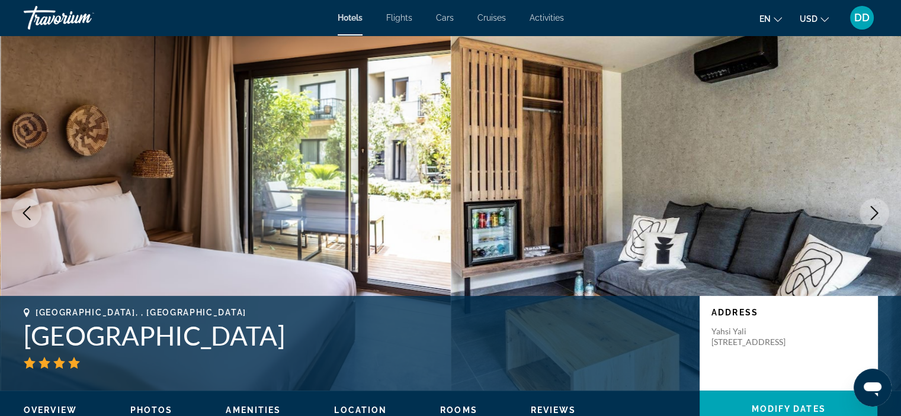
click at [874, 217] on icon "Next image" at bounding box center [874, 213] width 14 height 14
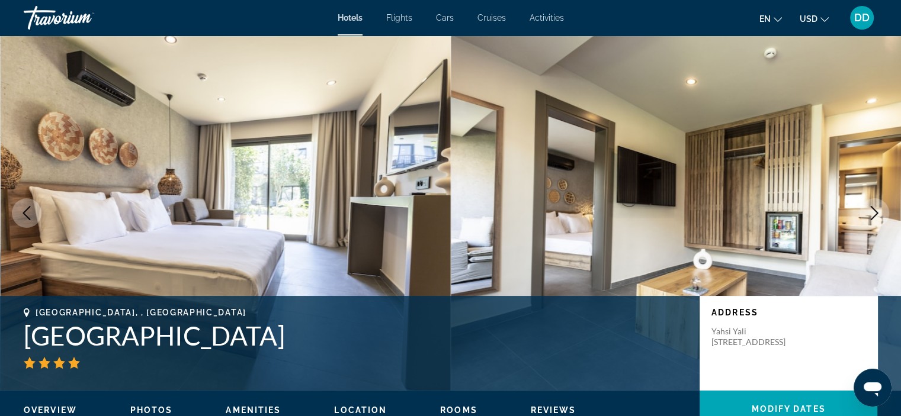
click at [874, 217] on icon "Next image" at bounding box center [874, 213] width 14 height 14
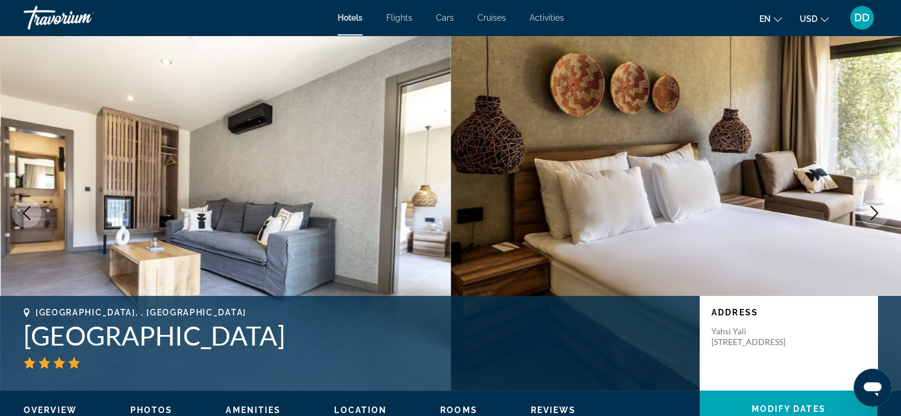
click at [874, 217] on icon "Next image" at bounding box center [874, 213] width 14 height 14
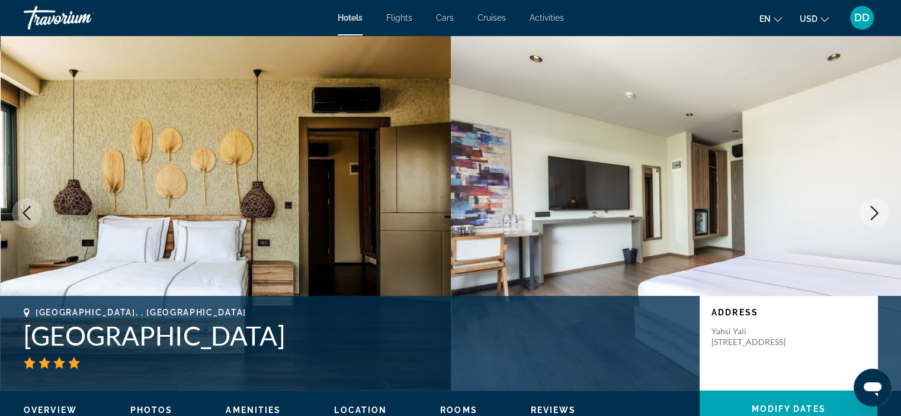
click at [874, 217] on icon "Next image" at bounding box center [874, 213] width 14 height 14
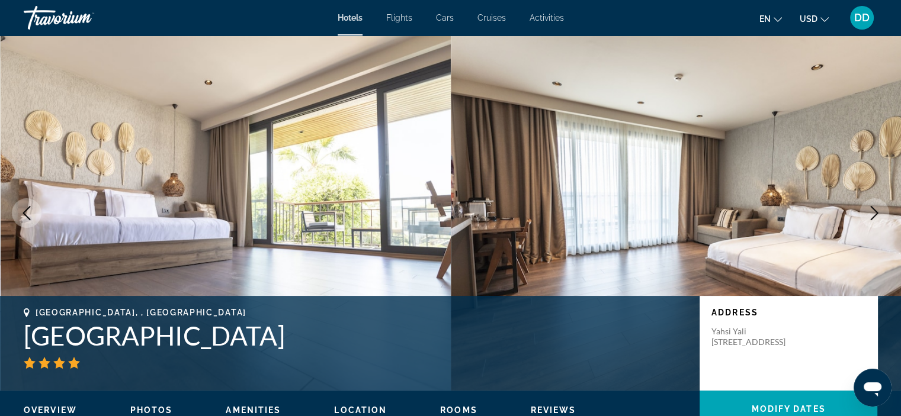
click at [874, 217] on icon "Next image" at bounding box center [874, 213] width 14 height 14
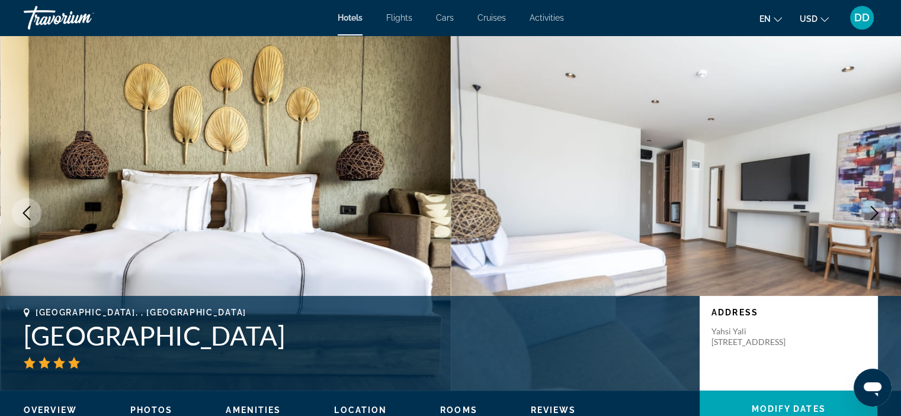
click at [874, 217] on icon "Next image" at bounding box center [874, 213] width 14 height 14
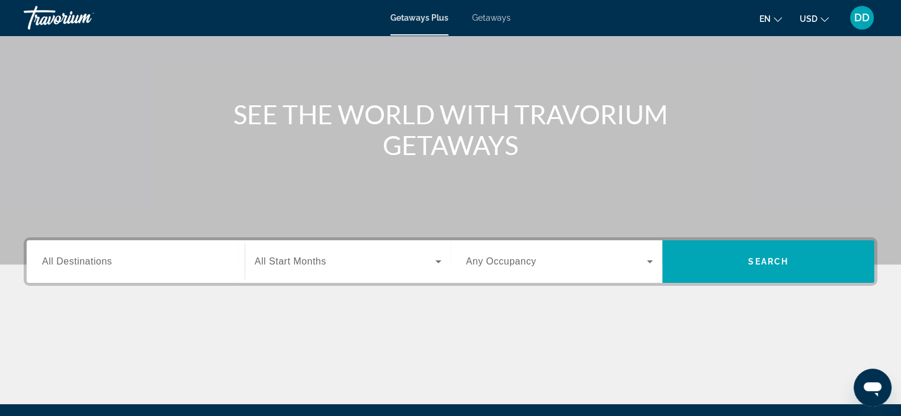
scroll to position [101, 0]
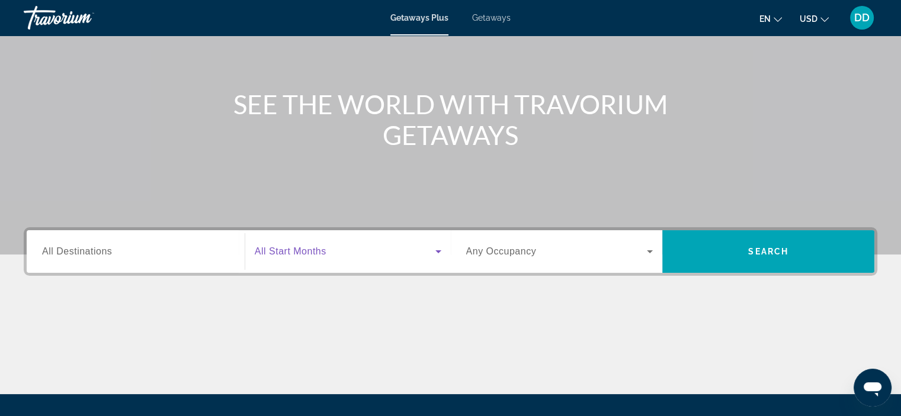
click at [358, 257] on span "Search widget" at bounding box center [345, 252] width 181 height 14
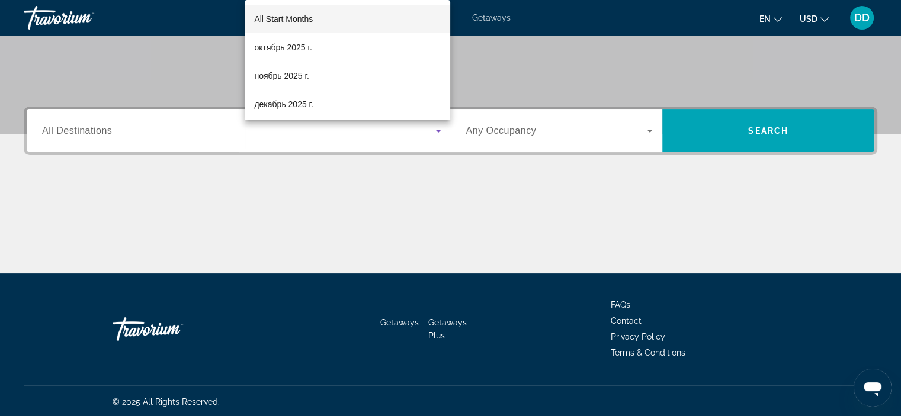
scroll to position [223, 0]
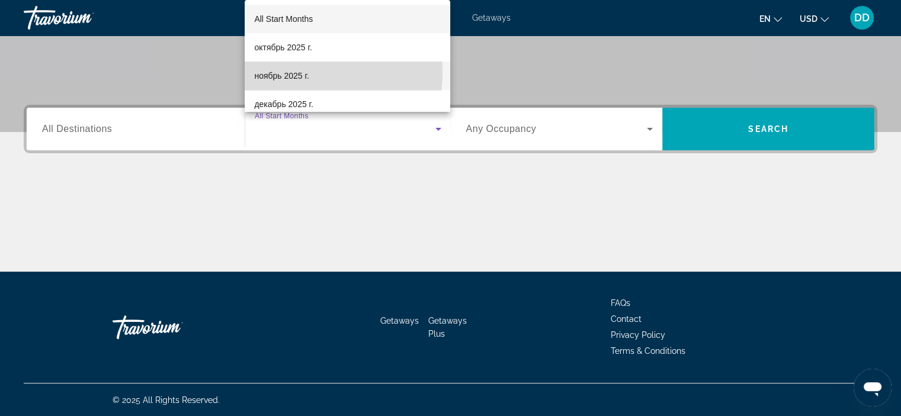
click at [269, 72] on span "ноябрь 2025 г." at bounding box center [281, 76] width 55 height 14
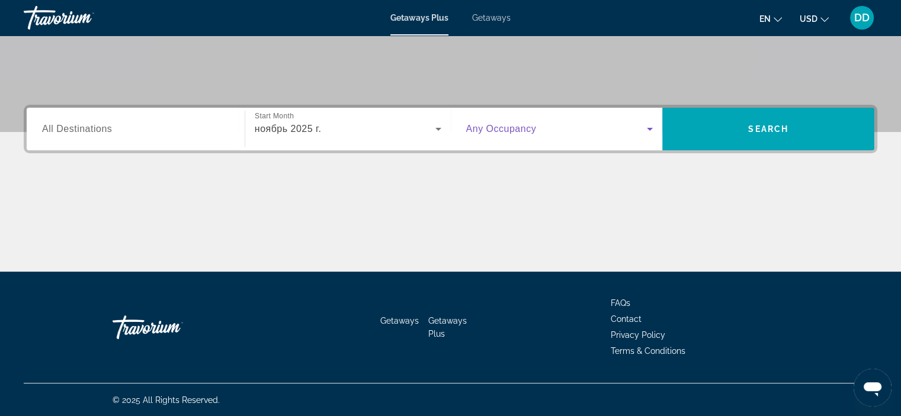
click at [641, 130] on span "Search widget" at bounding box center [556, 129] width 181 height 14
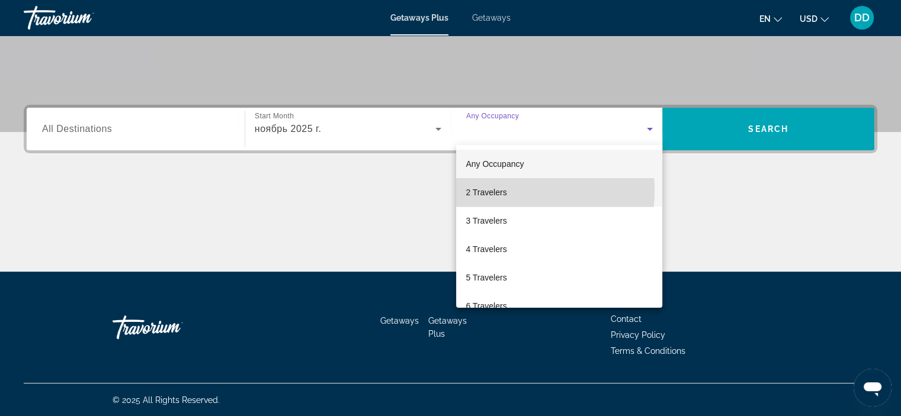
click at [511, 191] on mat-option "2 Travelers" at bounding box center [559, 192] width 206 height 28
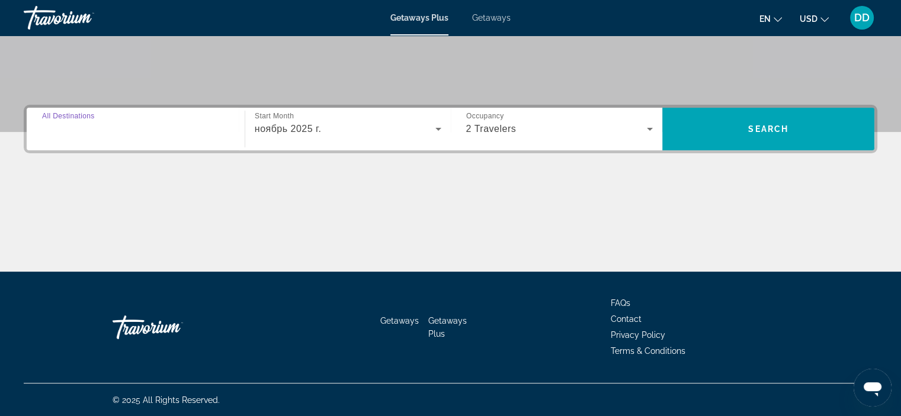
click at [160, 126] on input "Destination All Destinations" at bounding box center [135, 130] width 187 height 14
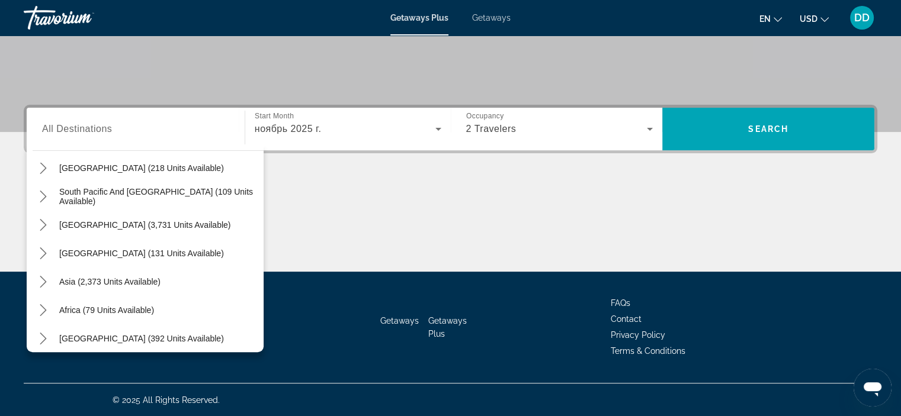
scroll to position [192, 0]
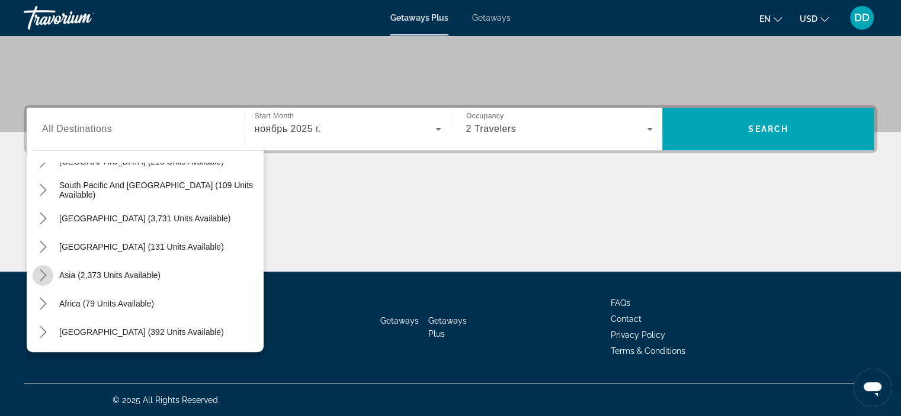
click at [44, 278] on icon "Toggle Asia (2,373 units available) submenu" at bounding box center [43, 276] width 12 height 12
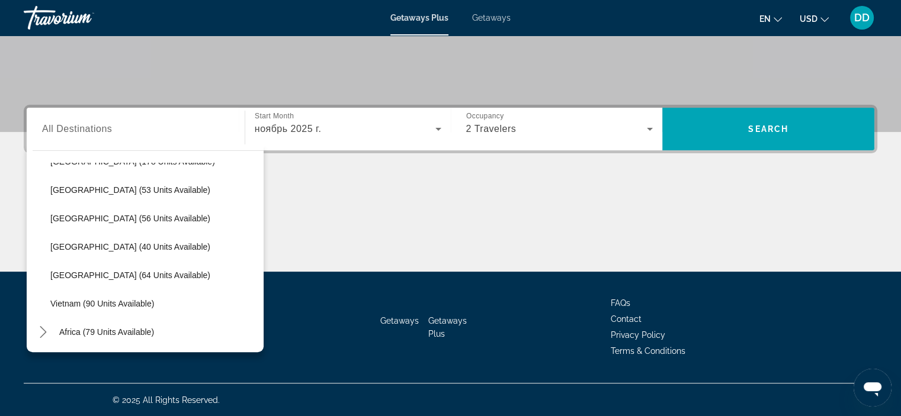
scroll to position [464, 0]
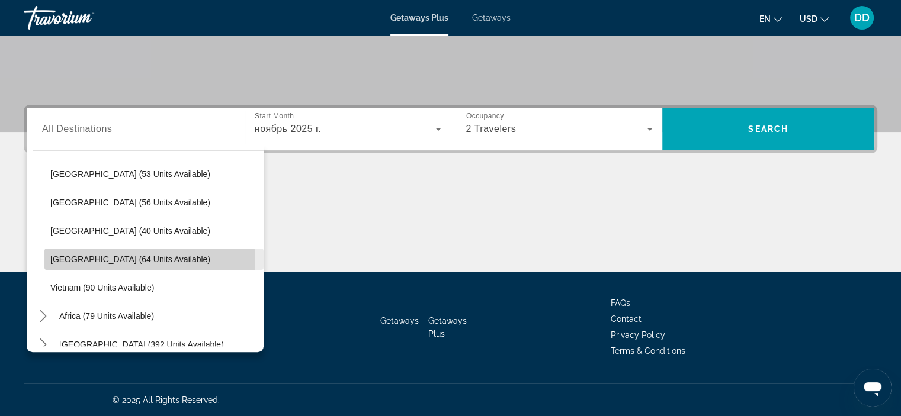
click at [136, 261] on span "[GEOGRAPHIC_DATA] (64 units available)" at bounding box center [130, 259] width 160 height 9
type input "**********"
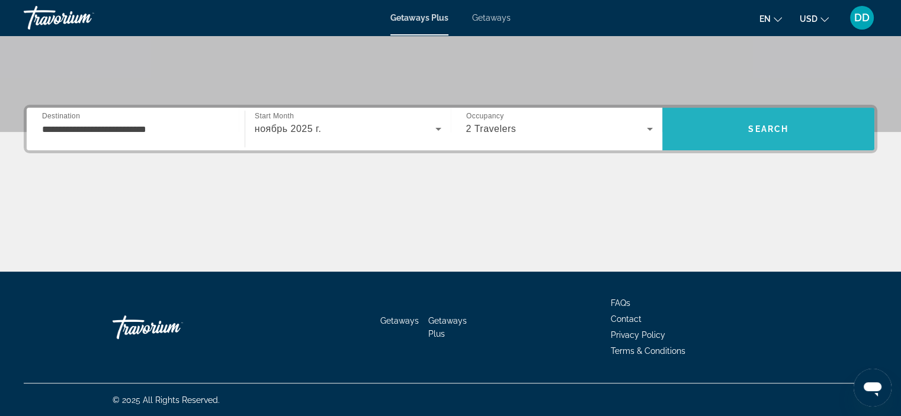
click at [730, 118] on span "Search" at bounding box center [768, 129] width 212 height 28
